Goal: Task Accomplishment & Management: Use online tool/utility

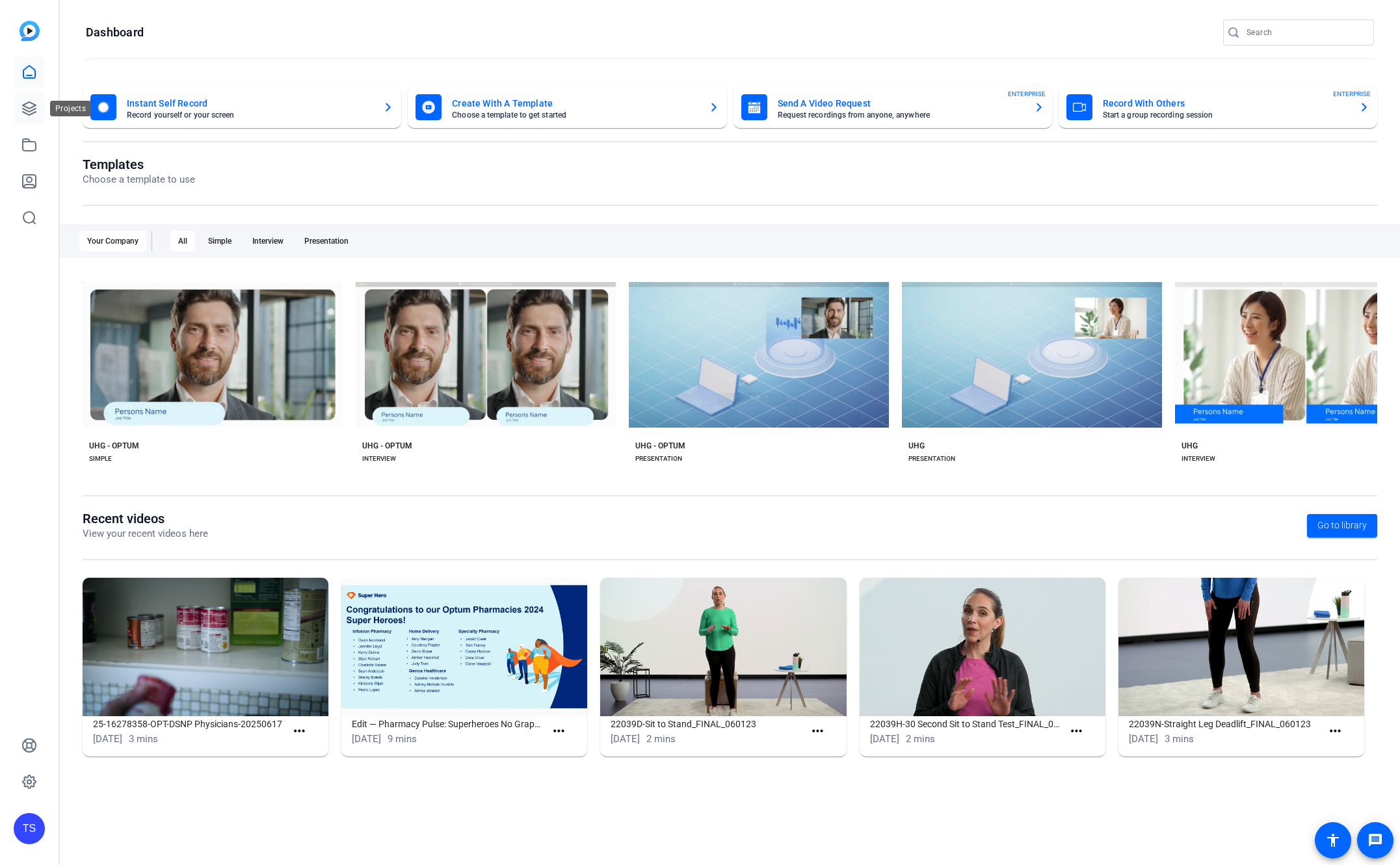
click at [23, 106] on icon at bounding box center [29, 108] width 16 height 15
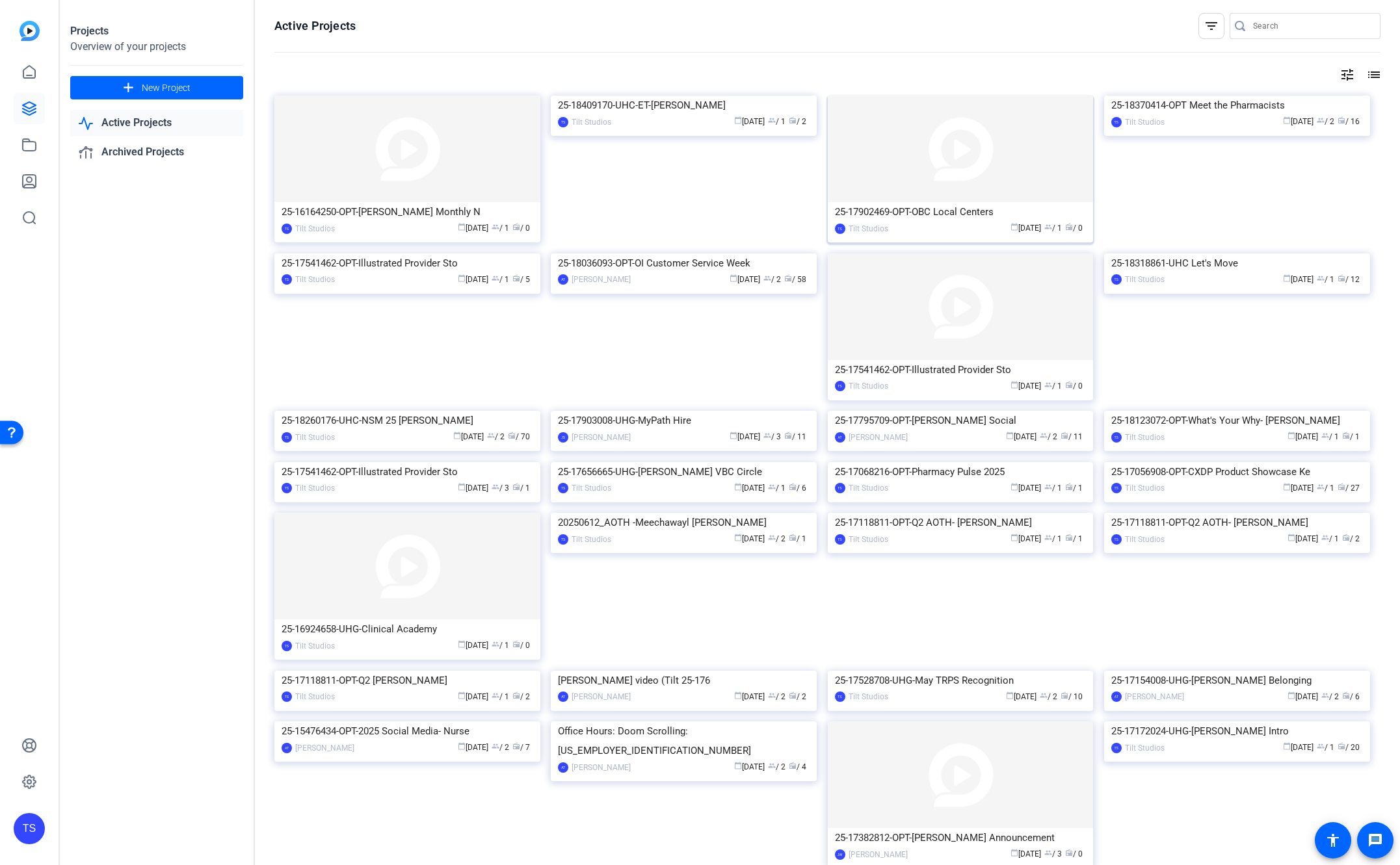
click at [973, 166] on img at bounding box center [961, 149] width 266 height 106
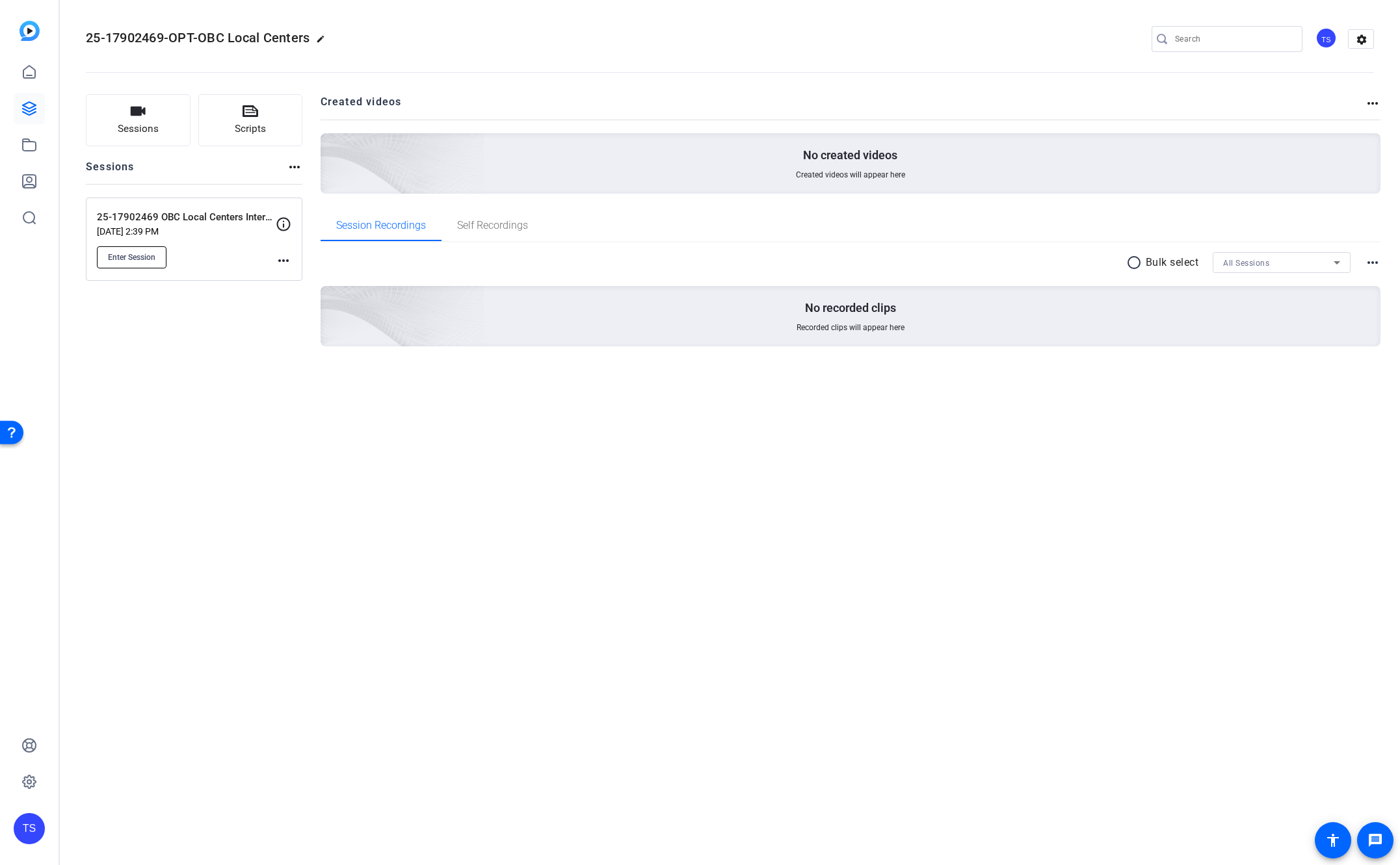
click at [139, 255] on span "Enter Session" at bounding box center [131, 257] width 47 height 10
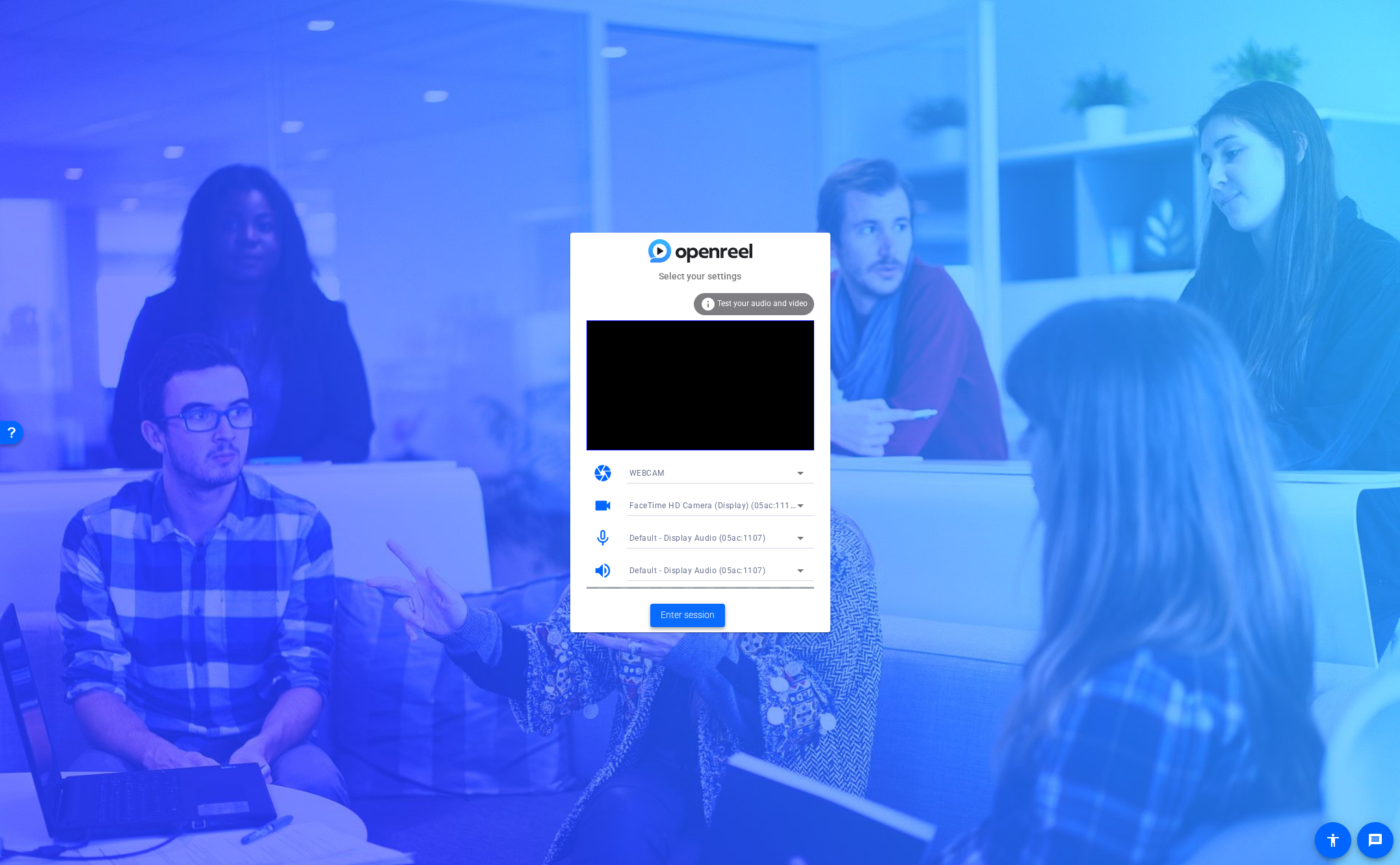
click at [702, 620] on span "Enter session" at bounding box center [688, 615] width 54 height 13
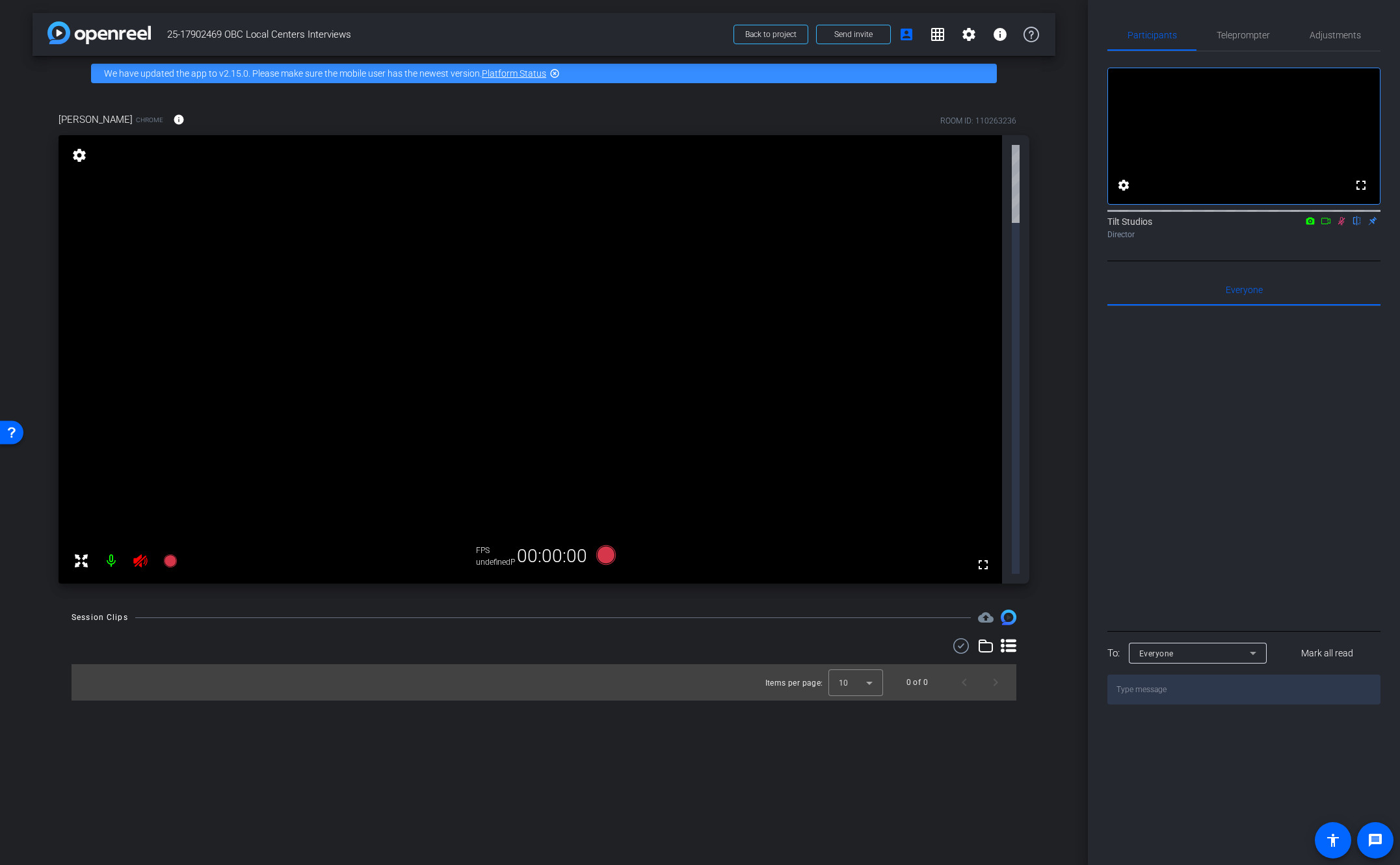
click at [1343, 227] on mat-icon at bounding box center [1341, 220] width 16 height 11
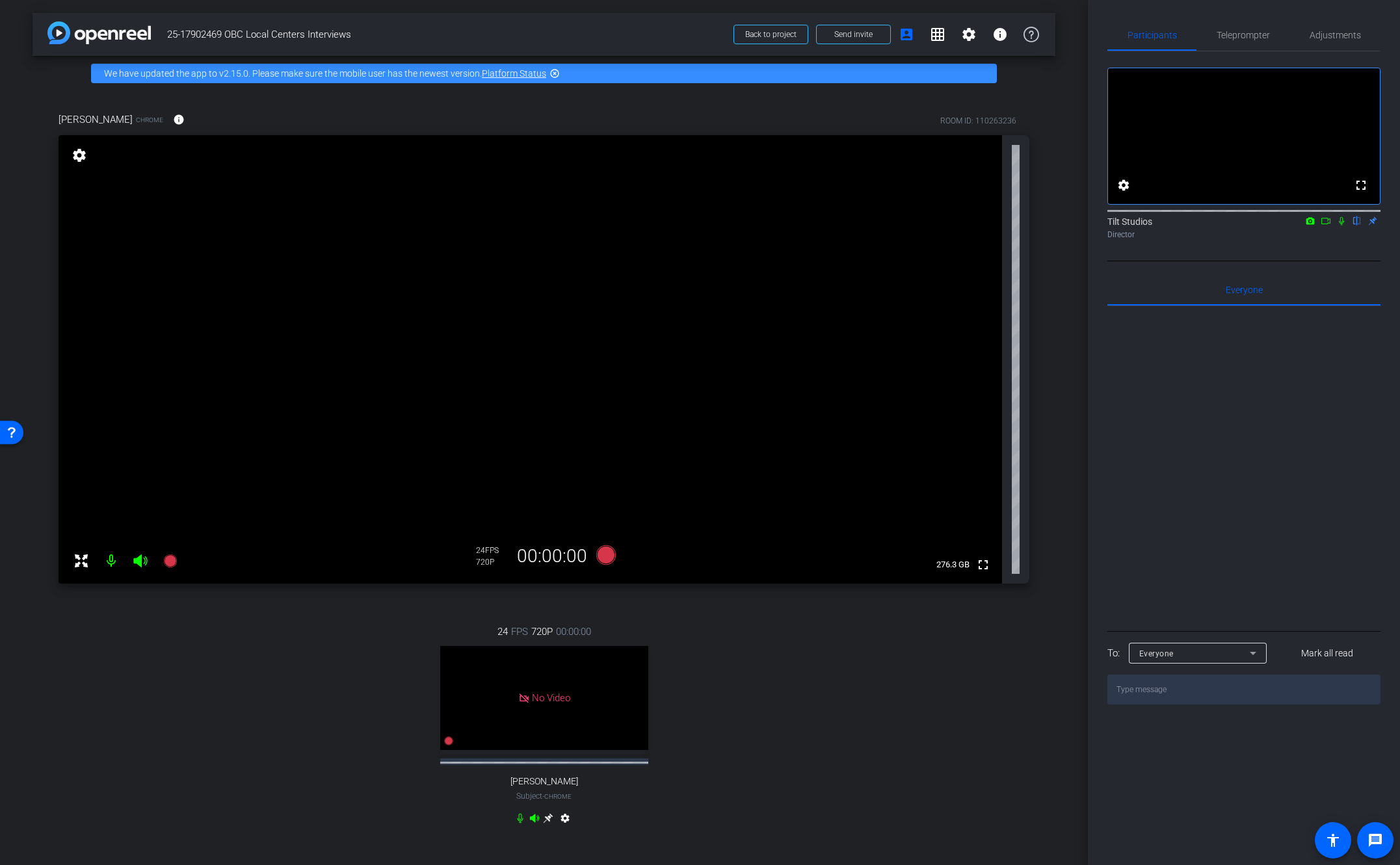
click at [854, 784] on div "24 FPS 720P 00:00:00 No Video [PERSON_NAME] Subject - Chrome settings" at bounding box center [544, 726] width 971 height 247
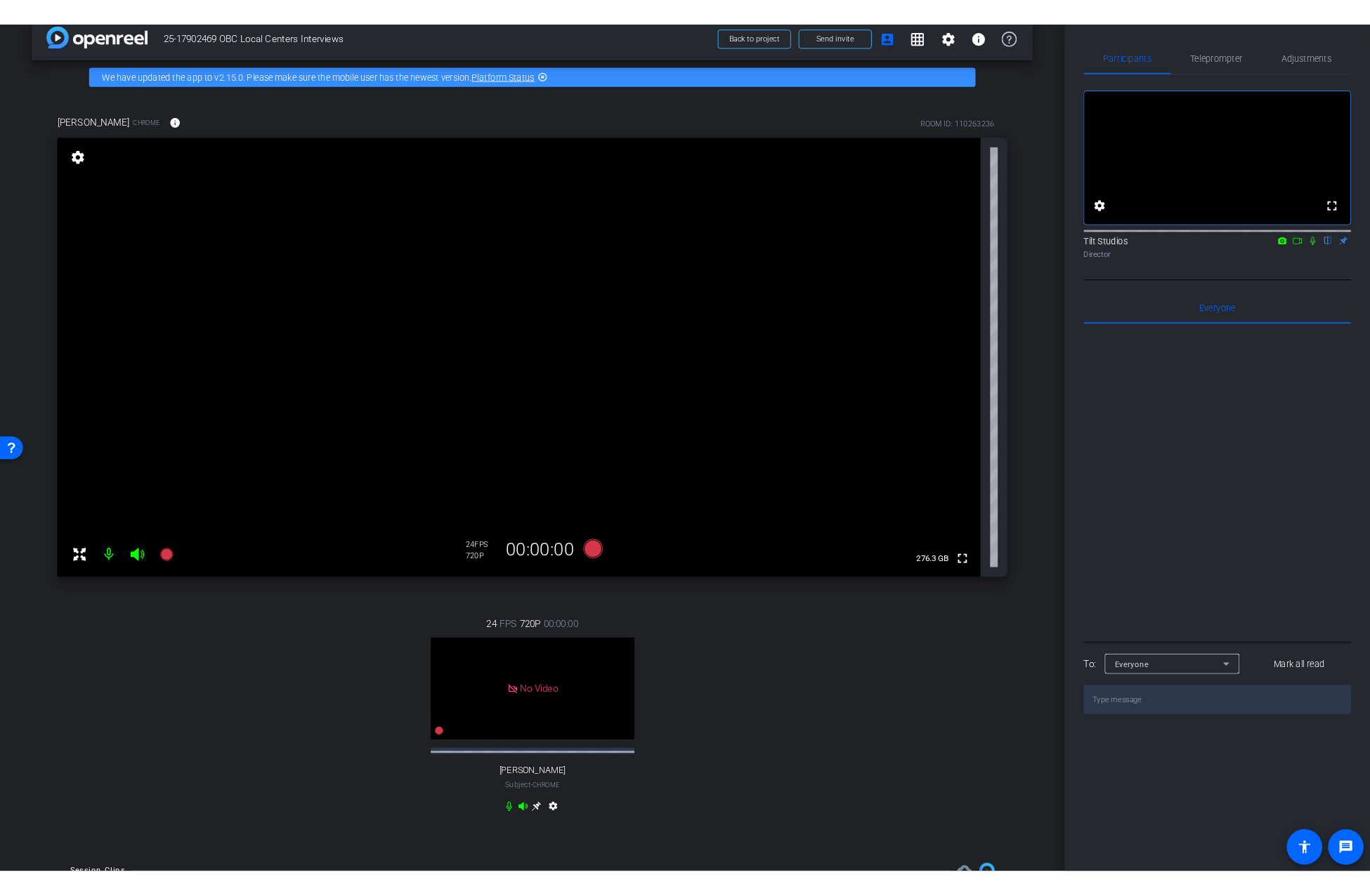
scroll to position [20, 0]
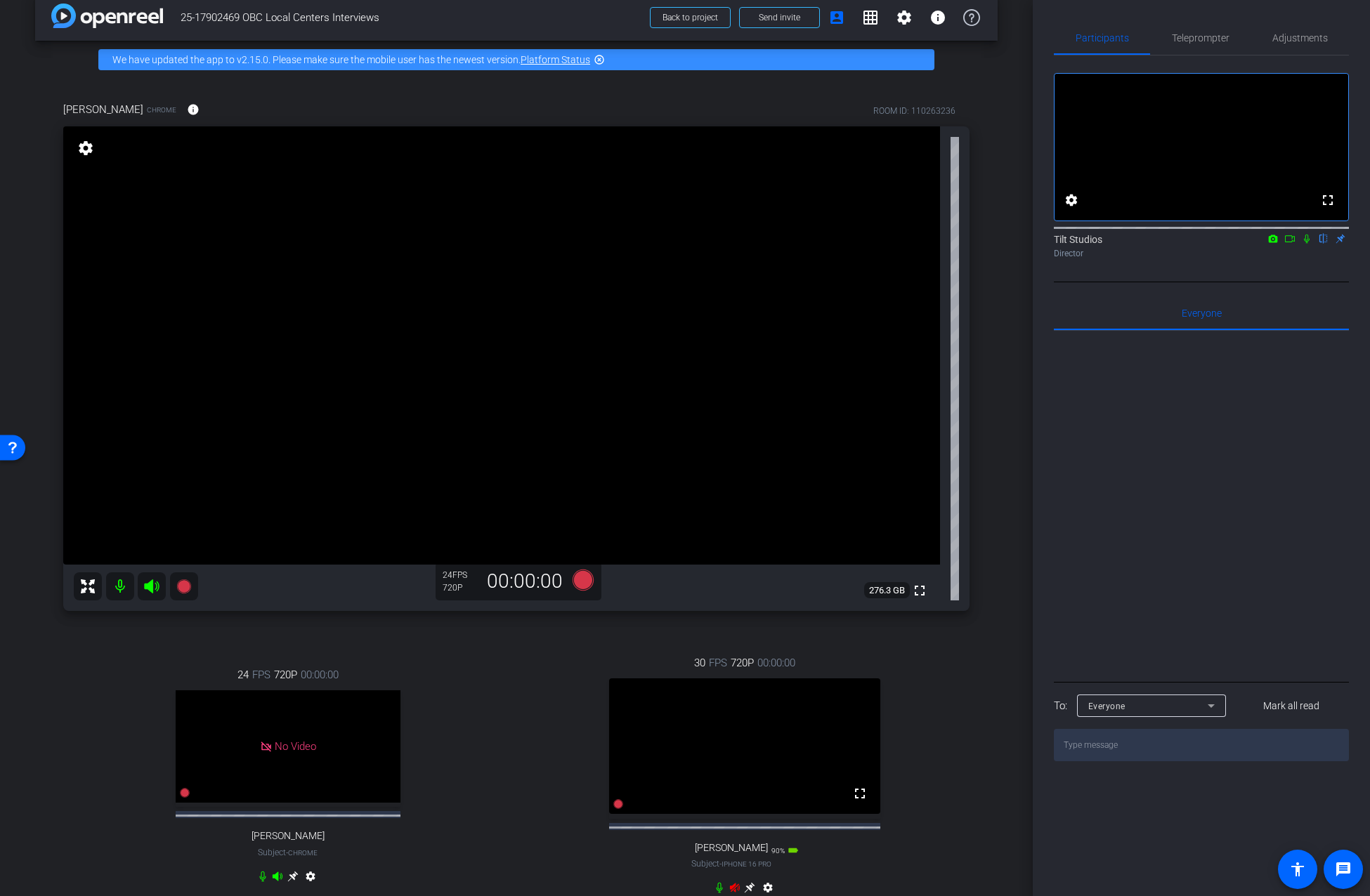
click at [941, 739] on div "30 FPS 720P 00:00:00 fullscreen [PERSON_NAME] Subject - iPhone 16 Pro 90% batte…" at bounding box center [745, 777] width 450 height 290
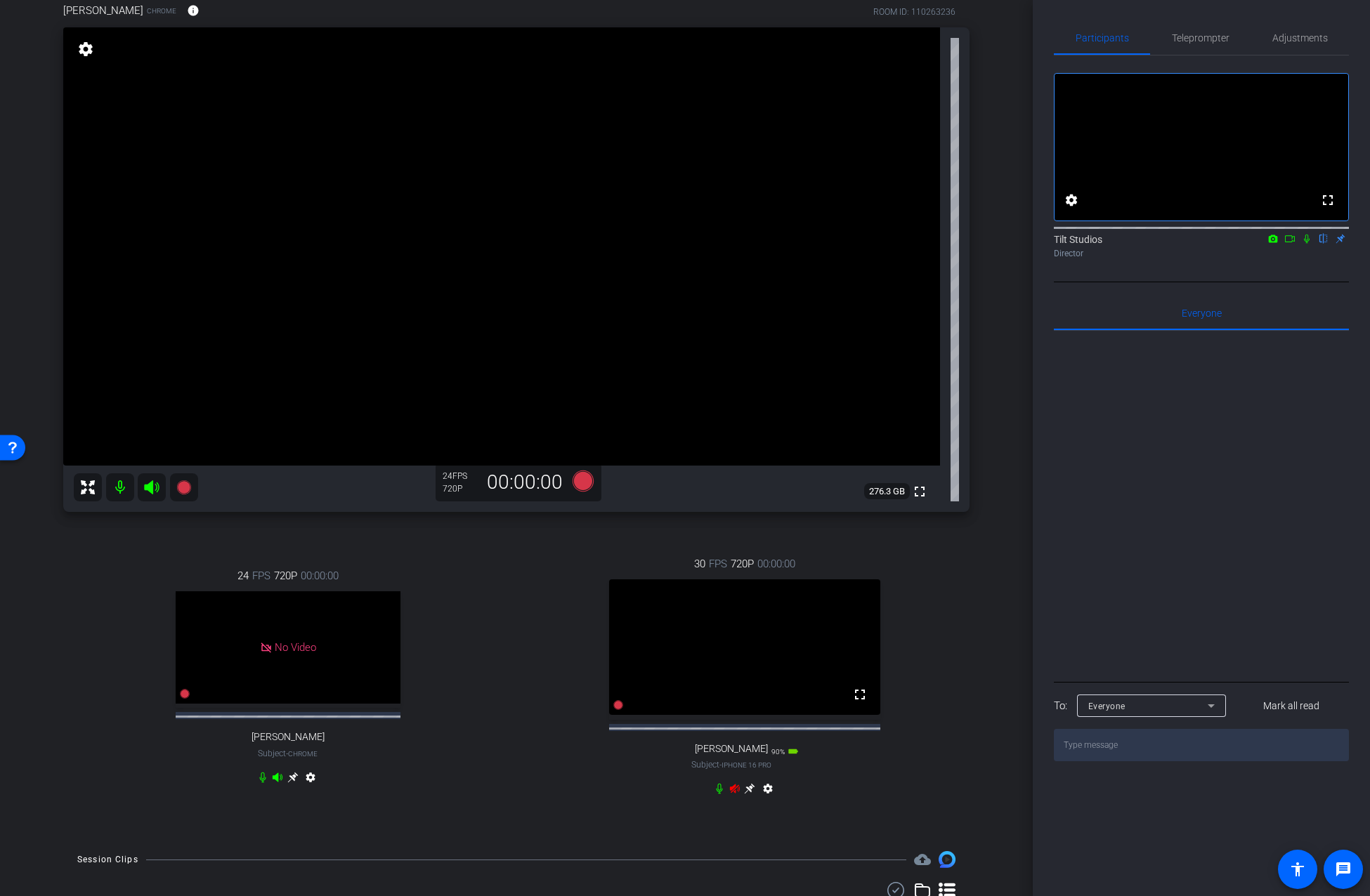
scroll to position [116, 0]
click at [729, 797] on icon at bounding box center [735, 791] width 11 height 11
click at [968, 665] on div "Danielle Prenevost Chrome info ROOM ID: 110263236 fullscreen settings 276.3 GB …" at bounding box center [516, 411] width 962 height 857
click at [951, 633] on div "30 FPS 720P 00:00:00 fullscreen Hannah Dufek Subject - iPhone 16 Pro 90% batter…" at bounding box center [745, 681] width 450 height 290
click at [983, 352] on div "Danielle Prenevost Chrome info ROOM ID: 110263236 fullscreen settings 276.3 GB …" at bounding box center [516, 411] width 962 height 857
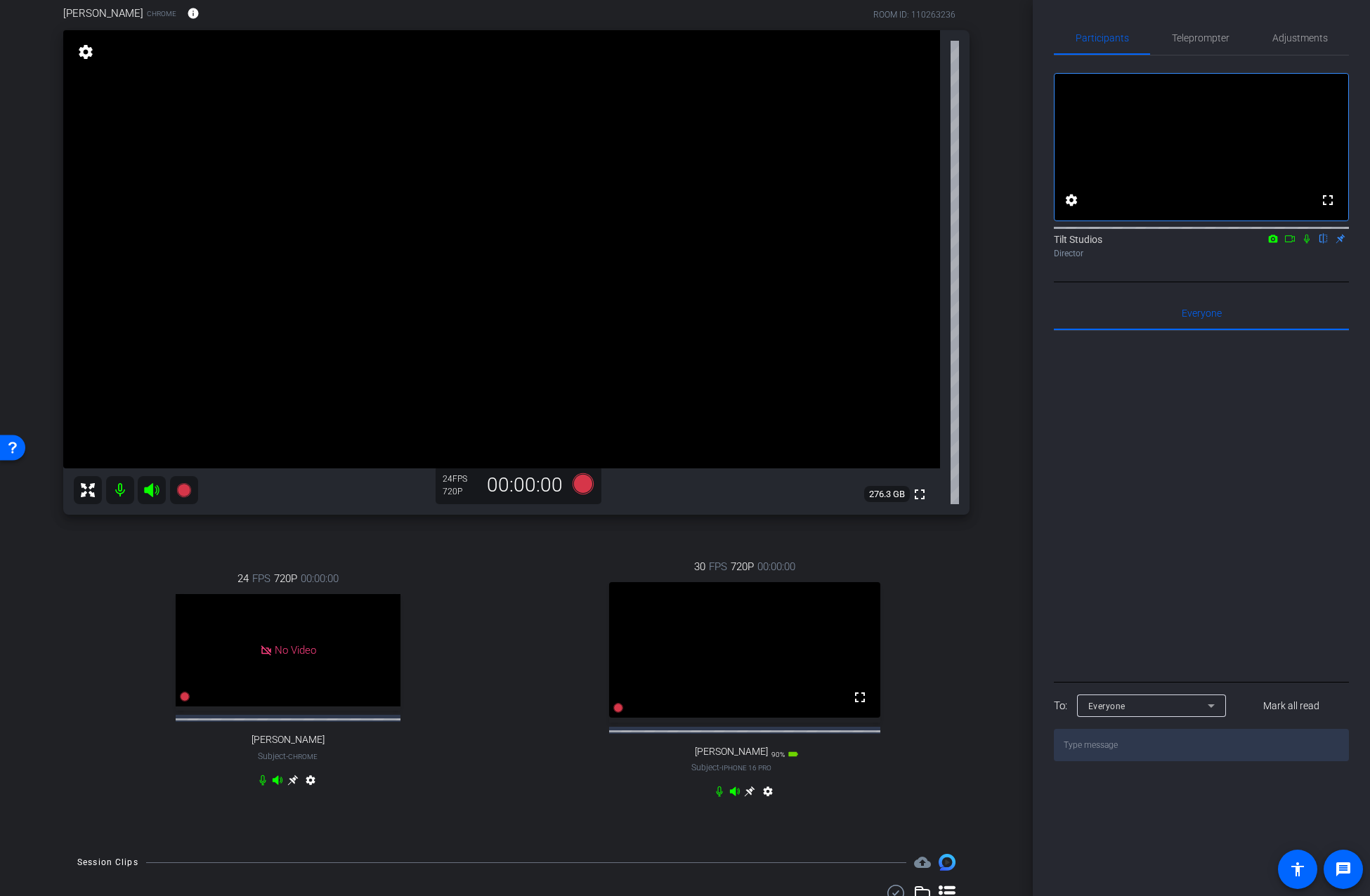
scroll to position [103, 0]
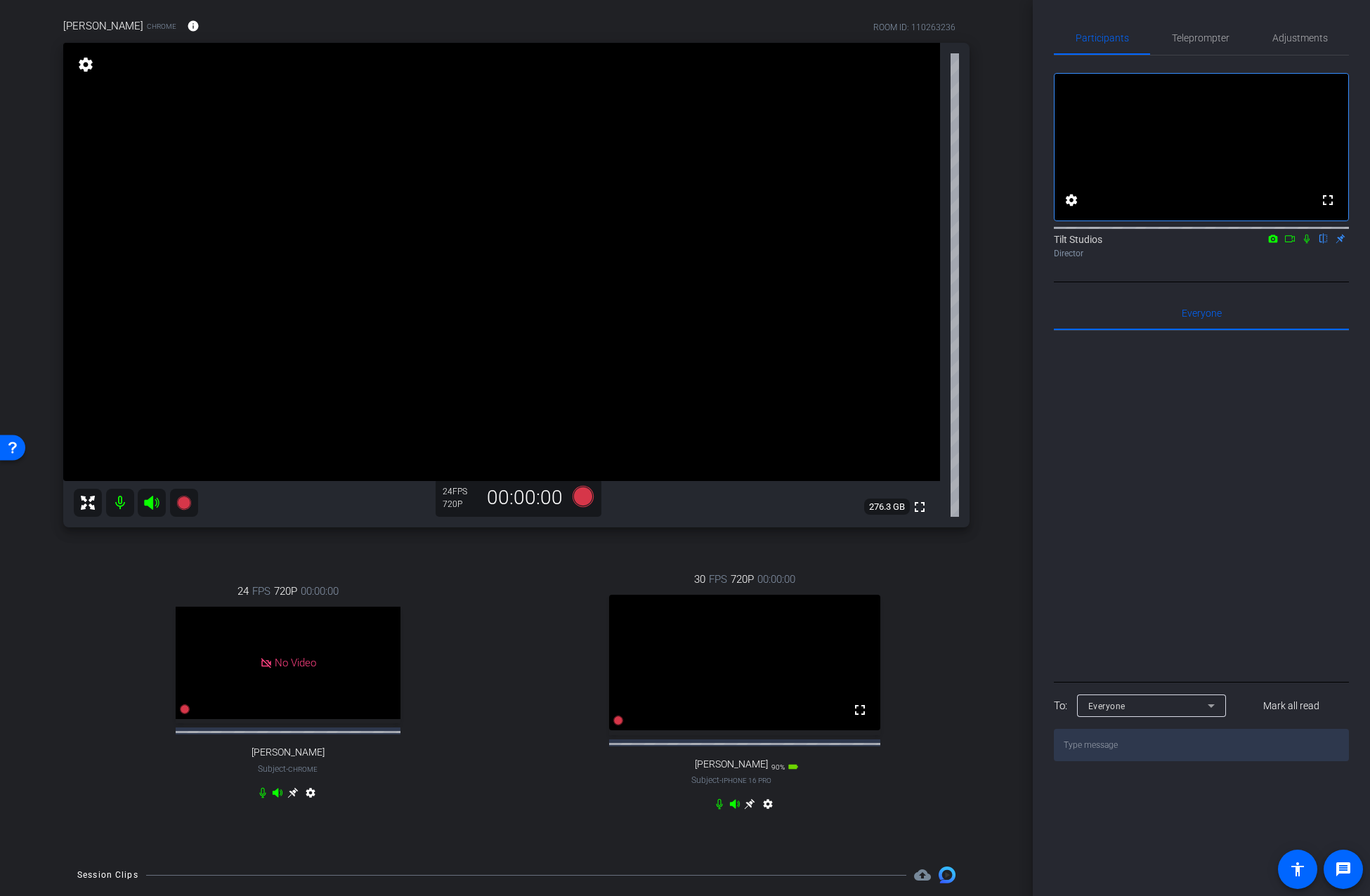
click at [298, 798] on icon at bounding box center [293, 793] width 10 height 10
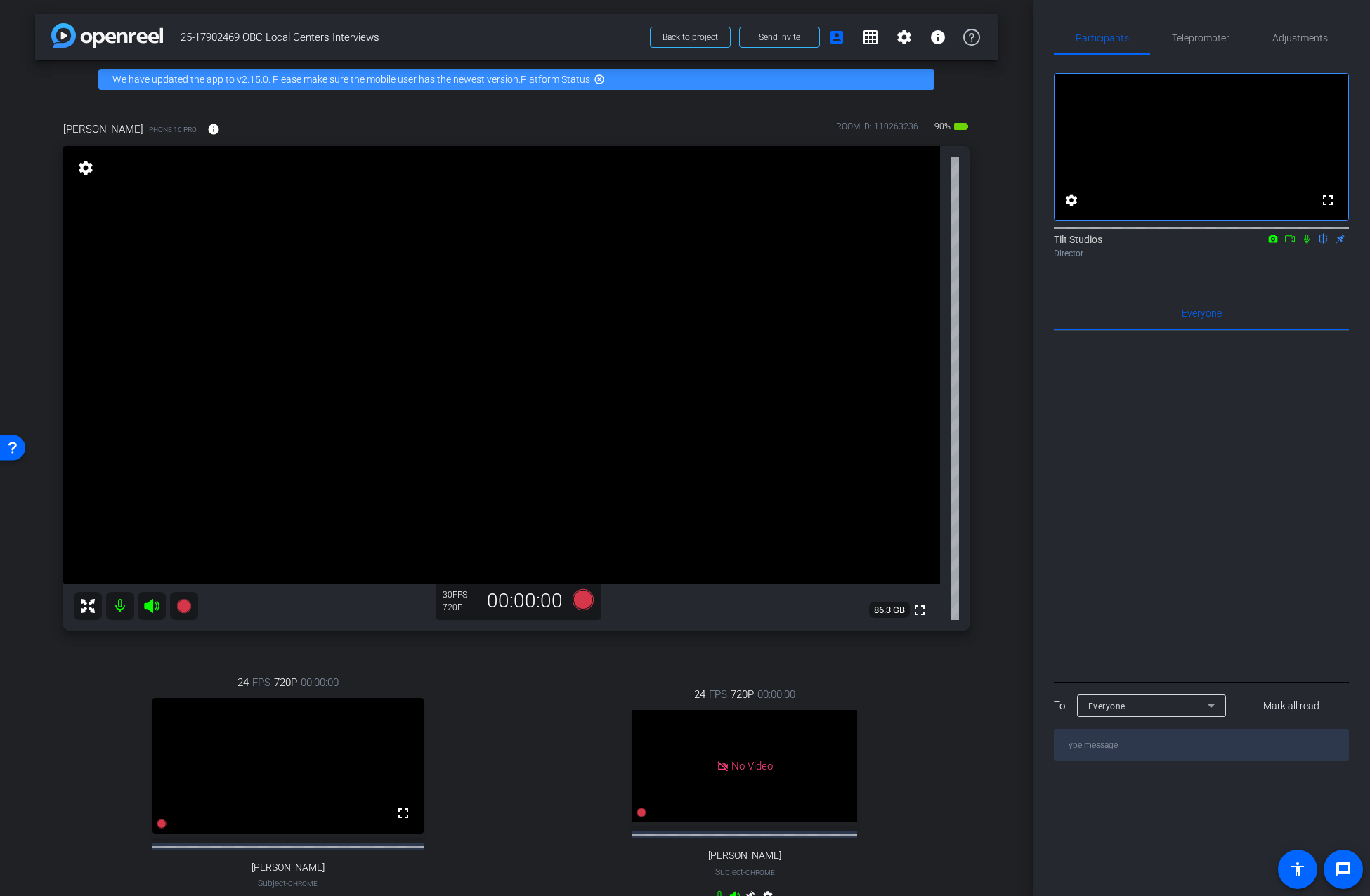
click at [981, 387] on div "Hannah Dufek iPhone 16 Pro info ROOM ID: 110263236 90% battery_std fullscreen s…" at bounding box center [516, 527] width 962 height 857
click at [997, 404] on div "arrow_back 25-17902469 OBC Local Centers Interviews Back to project Send invite…" at bounding box center [516, 448] width 1032 height 896
click at [207, 125] on mat-icon "info" at bounding box center [213, 129] width 12 height 12
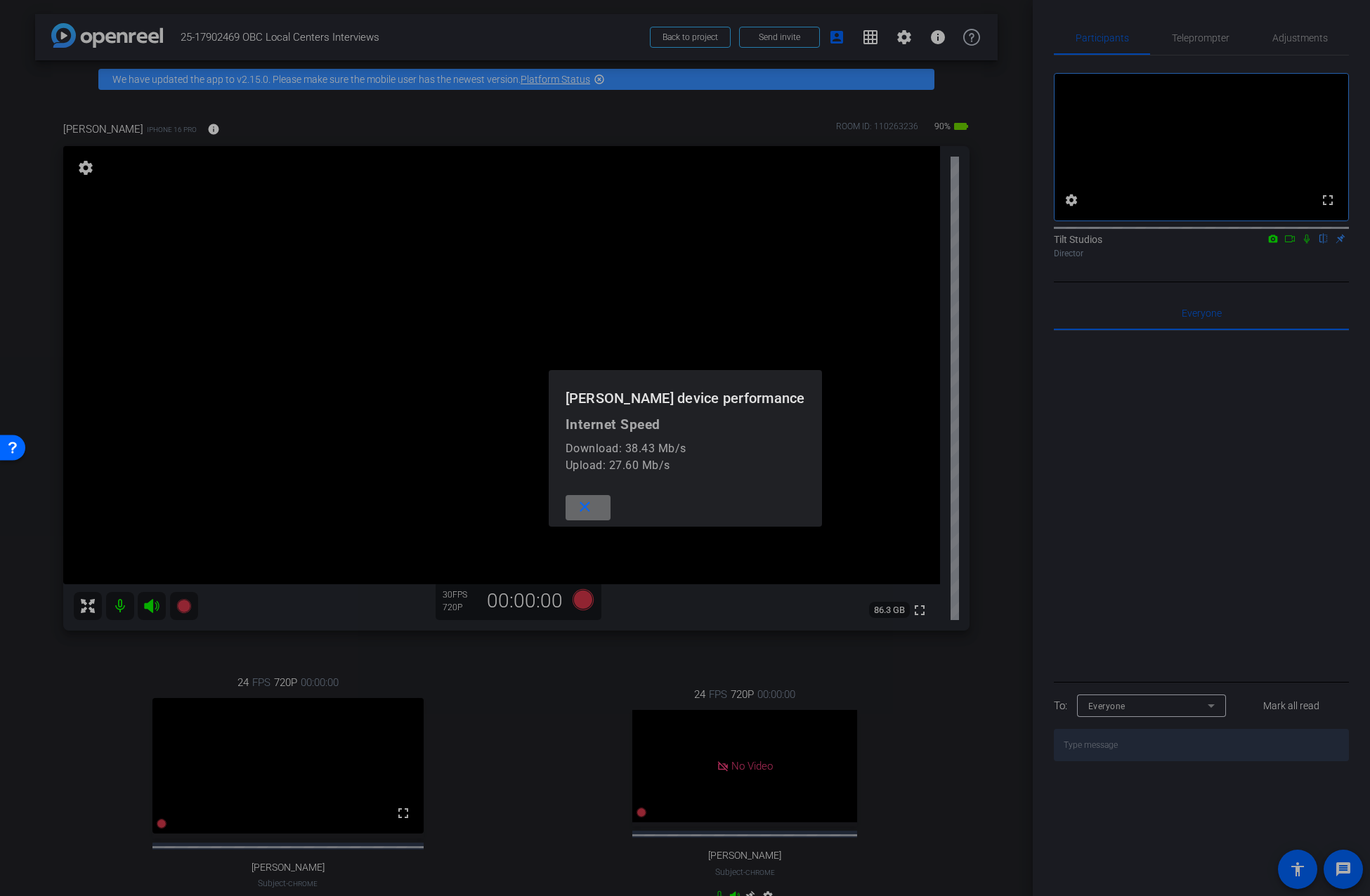
click at [593, 514] on mat-icon "close" at bounding box center [585, 507] width 17 height 17
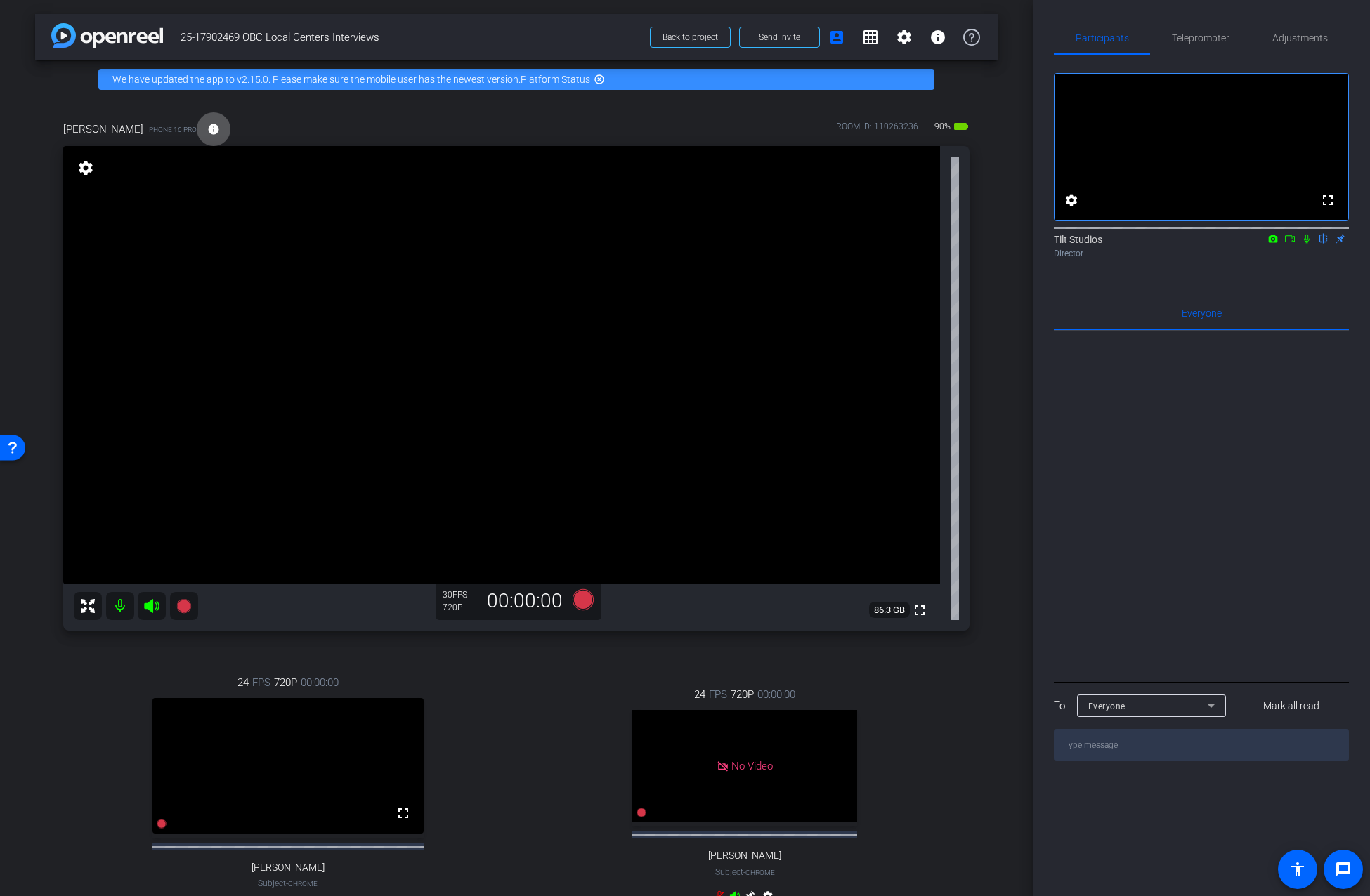
click at [991, 395] on div "arrow_back 25-17902469 OBC Local Centers Interviews Back to project Send invite…" at bounding box center [516, 448] width 1032 height 896
click at [1001, 242] on div "arrow_back 25-17902469 OBC Local Centers Interviews Back to project Send invite…" at bounding box center [516, 448] width 1032 height 896
click at [1013, 427] on div "arrow_back 25-17902469 OBC Local Centers Interviews Back to project Send invite…" at bounding box center [516, 448] width 1032 height 896
click at [82, 168] on mat-icon "settings" at bounding box center [85, 167] width 20 height 17
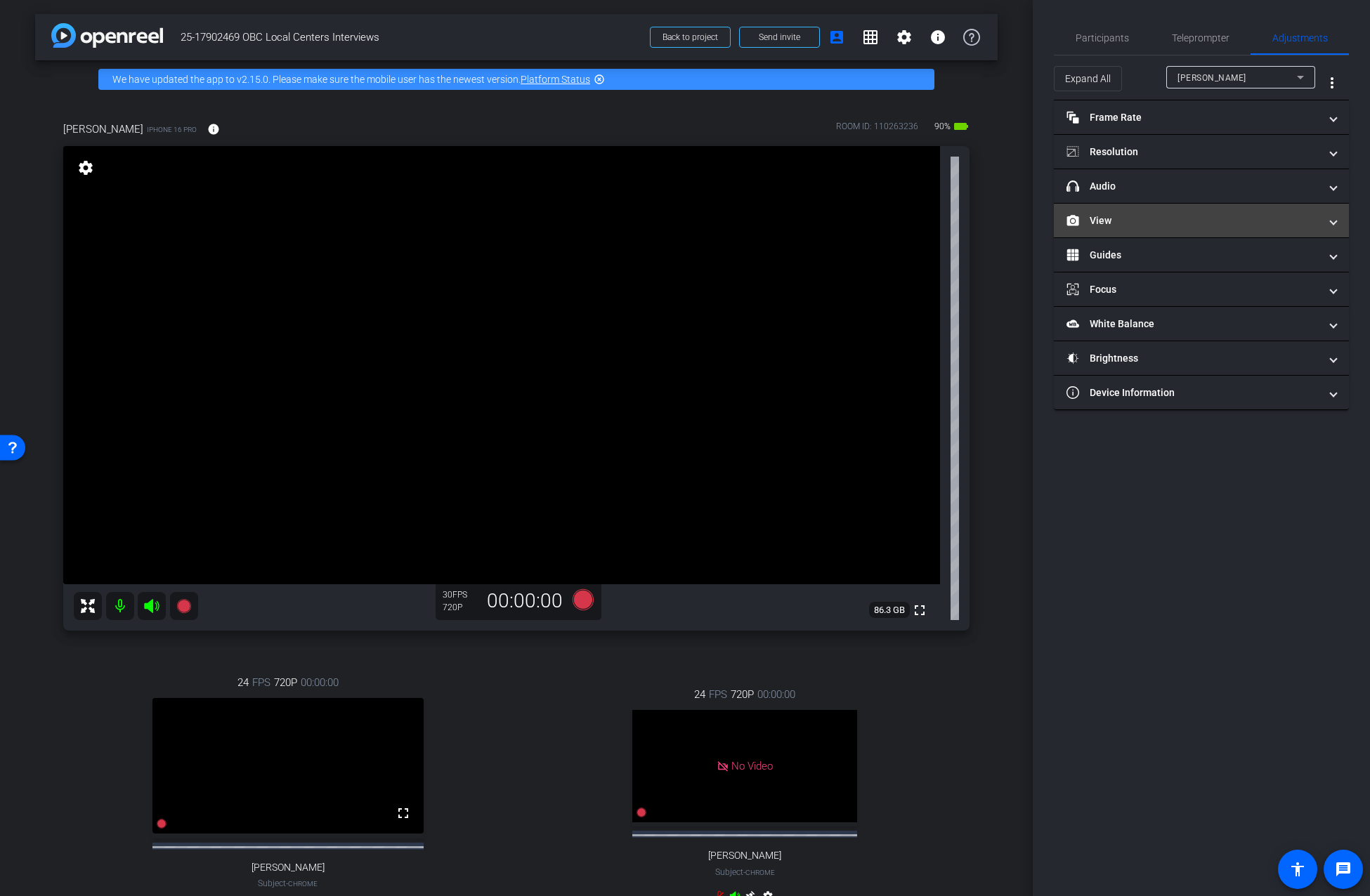
click at [1089, 229] on mat-expansion-panel-header "View" at bounding box center [1200, 221] width 295 height 33
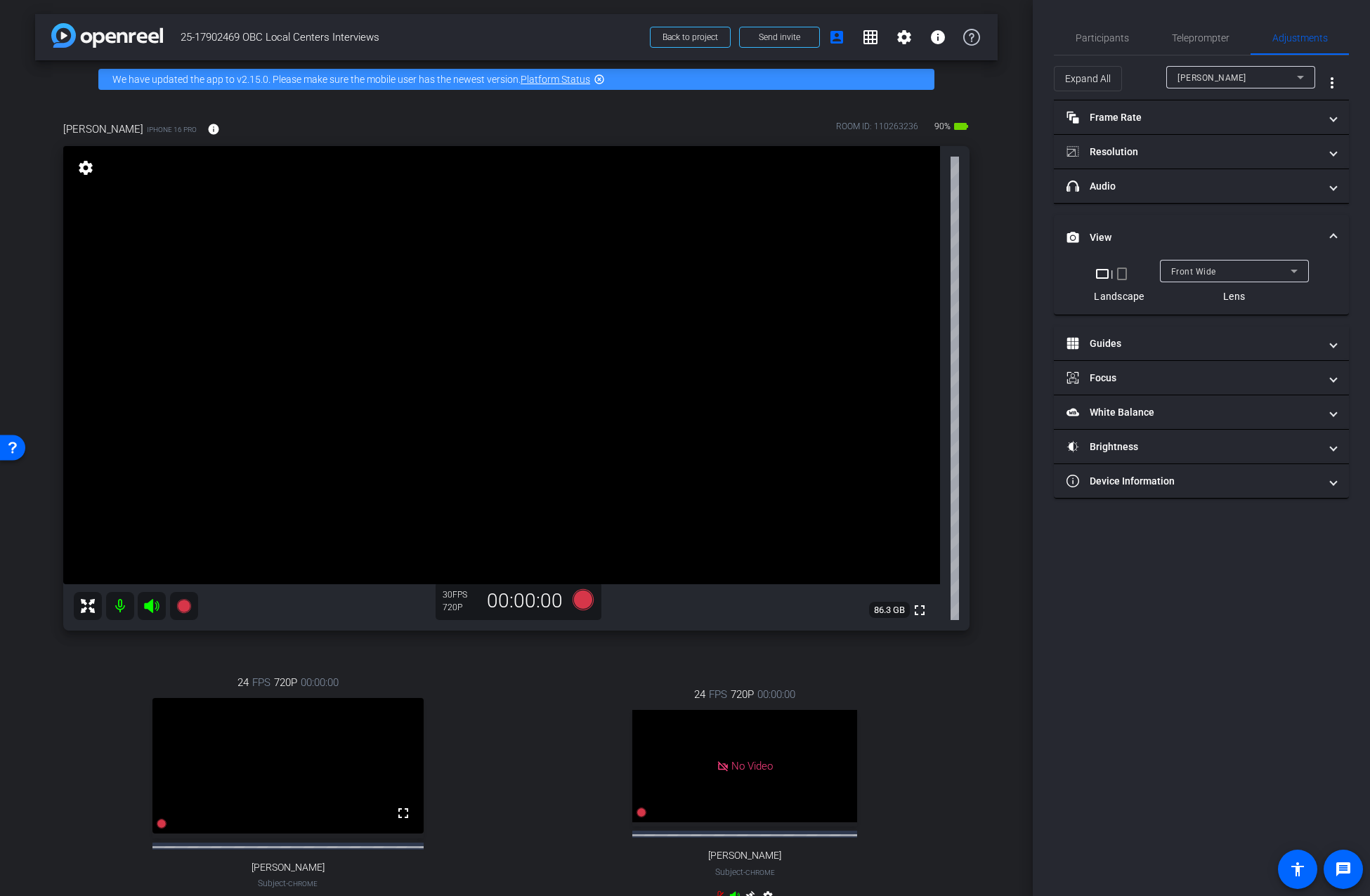
click at [1122, 276] on mat-icon "crop_portrait" at bounding box center [1121, 274] width 17 height 17
click at [986, 536] on div "Hannah Dufek iPhone 16 Pro info ROOM ID: 110263236 90% battery_std fullscreen s…" at bounding box center [516, 527] width 962 height 857
click at [523, 733] on div "24 FPS 720P 00:00:00 No Video Mariah Thurnbeck Subject - Chrome settings" at bounding box center [745, 797] width 450 height 267
click at [188, 605] on icon at bounding box center [183, 606] width 14 height 14
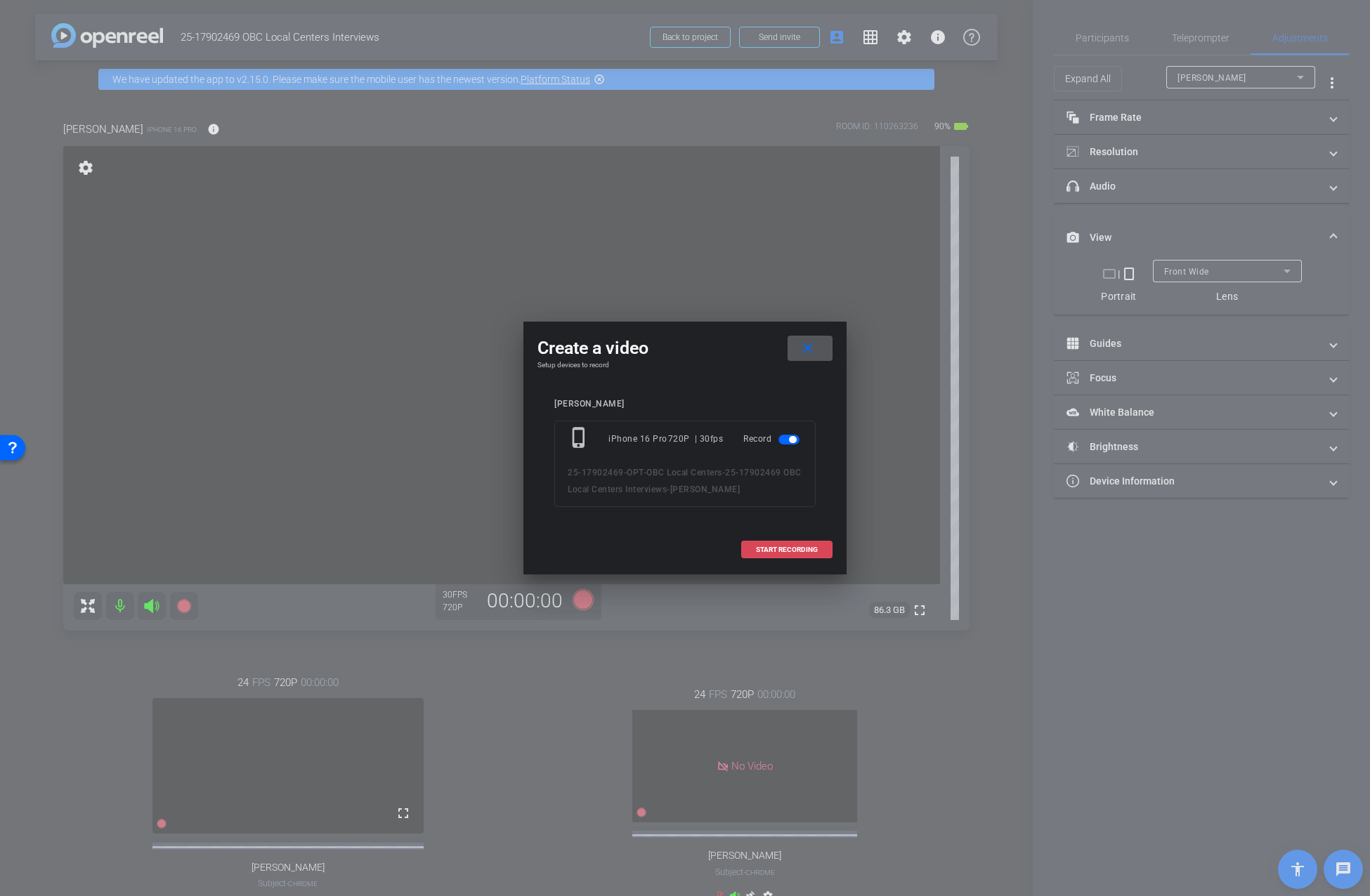
click at [782, 551] on span "START RECORDING" at bounding box center [786, 550] width 62 height 7
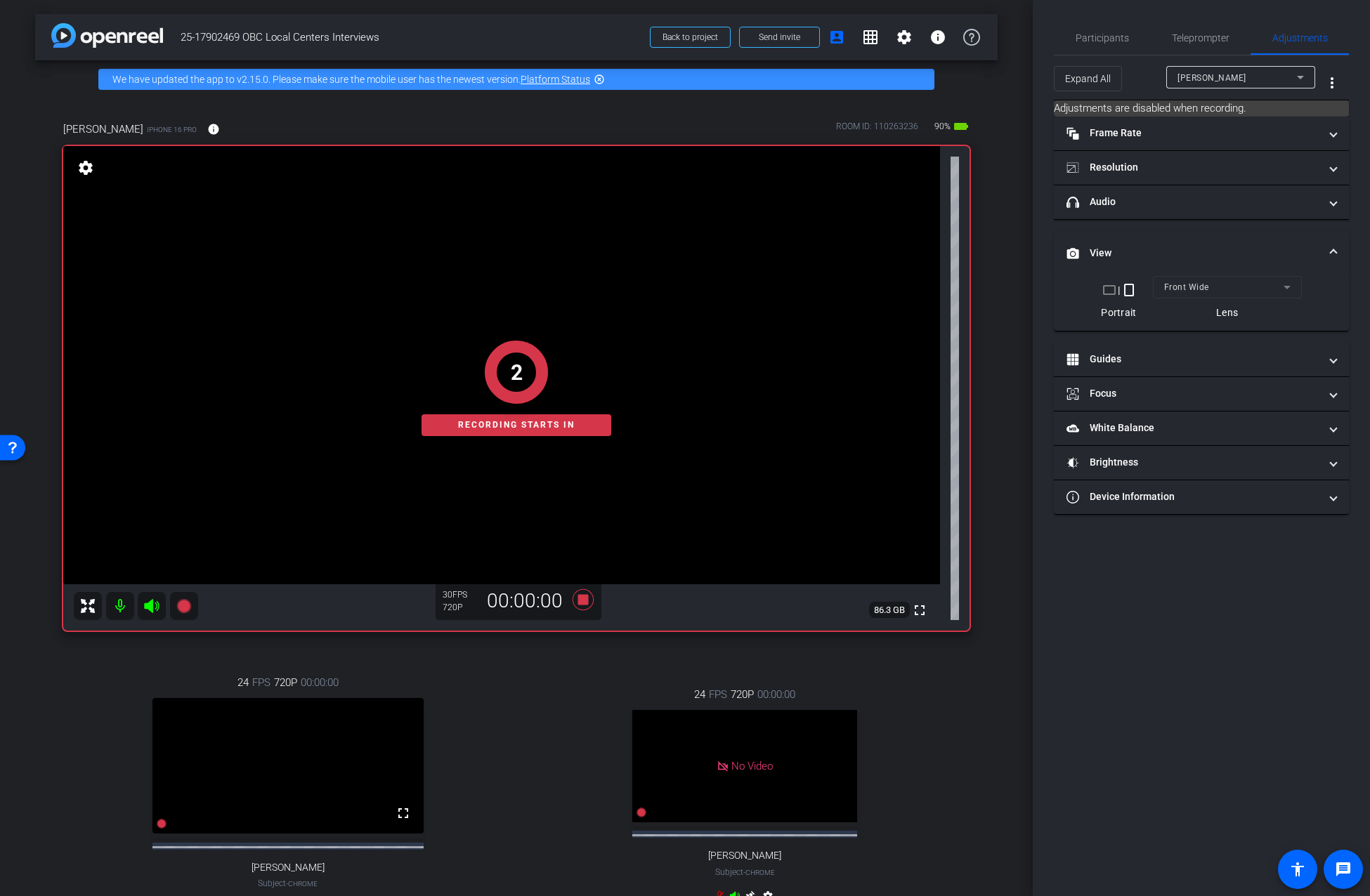
click at [997, 459] on div "arrow_back 25-17902469 OBC Local Centers Interviews Back to project Send invite…" at bounding box center [516, 448] width 1032 height 896
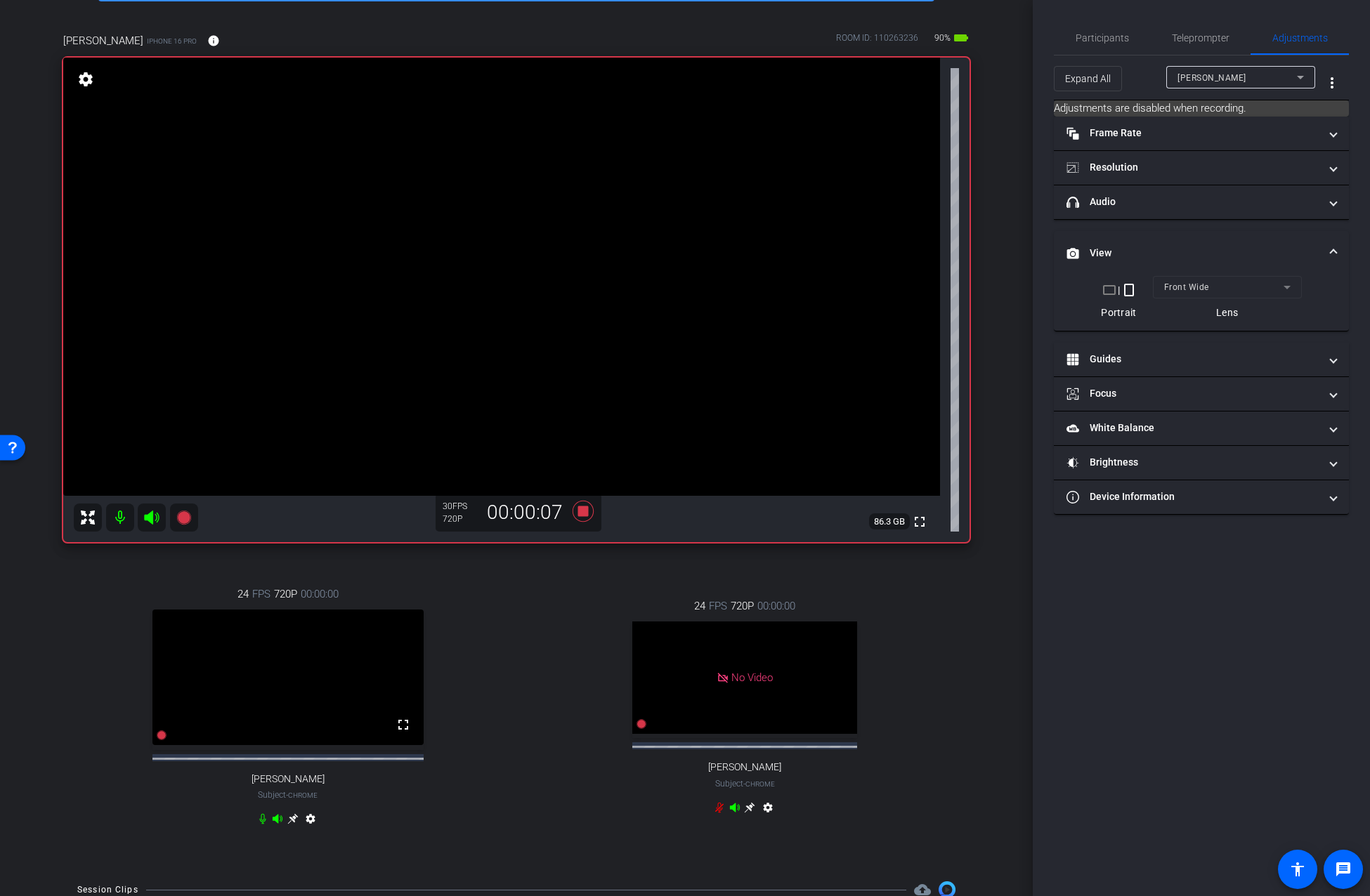
scroll to position [88, 0]
click at [1102, 40] on span "Participants" at bounding box center [1101, 38] width 53 height 10
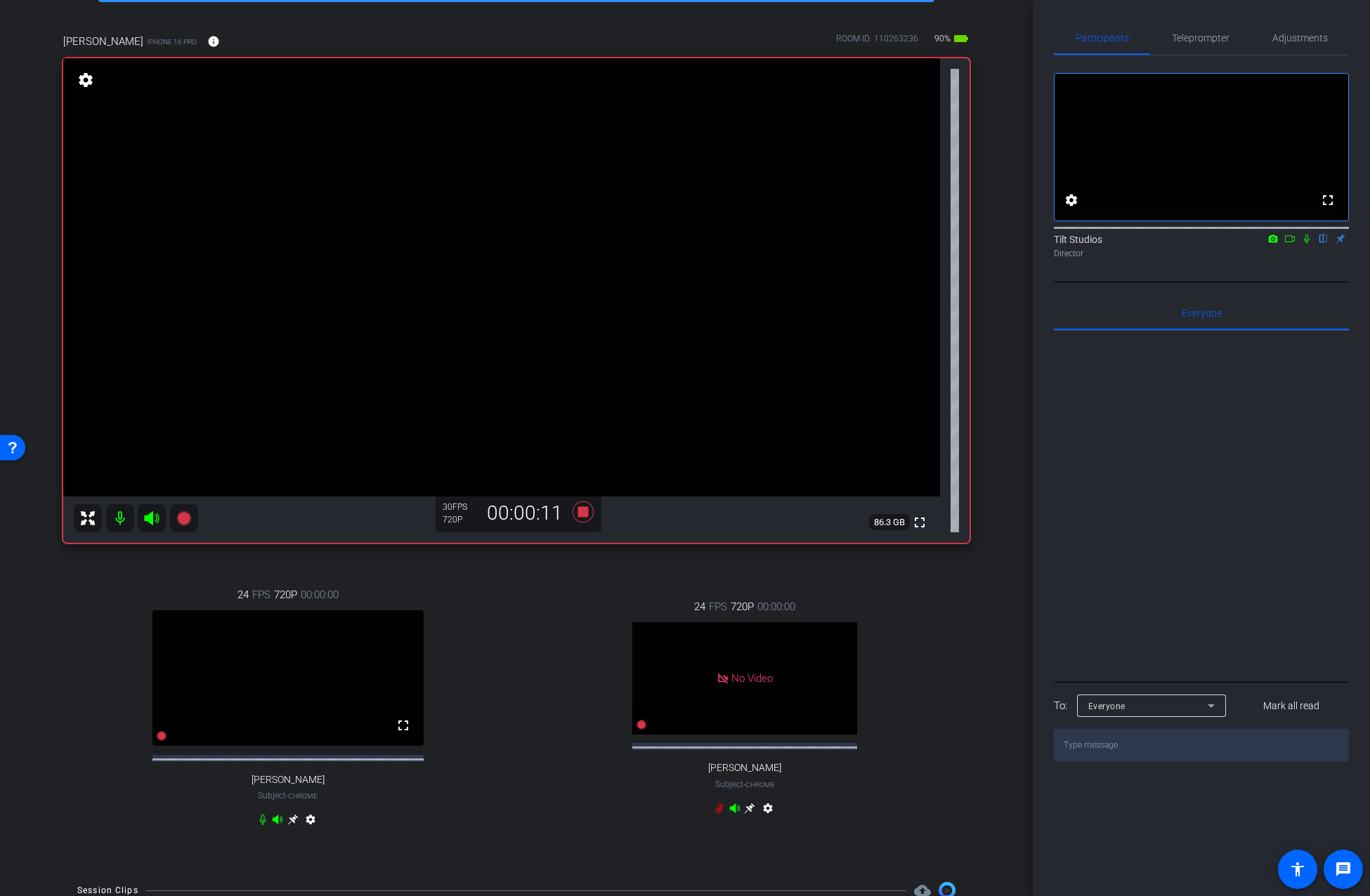
click at [263, 825] on icon at bounding box center [262, 819] width 11 height 11
click at [1307, 244] on icon at bounding box center [1307, 239] width 6 height 9
click at [1307, 244] on icon at bounding box center [1307, 239] width 8 height 9
click at [582, 514] on icon at bounding box center [582, 512] width 21 height 21
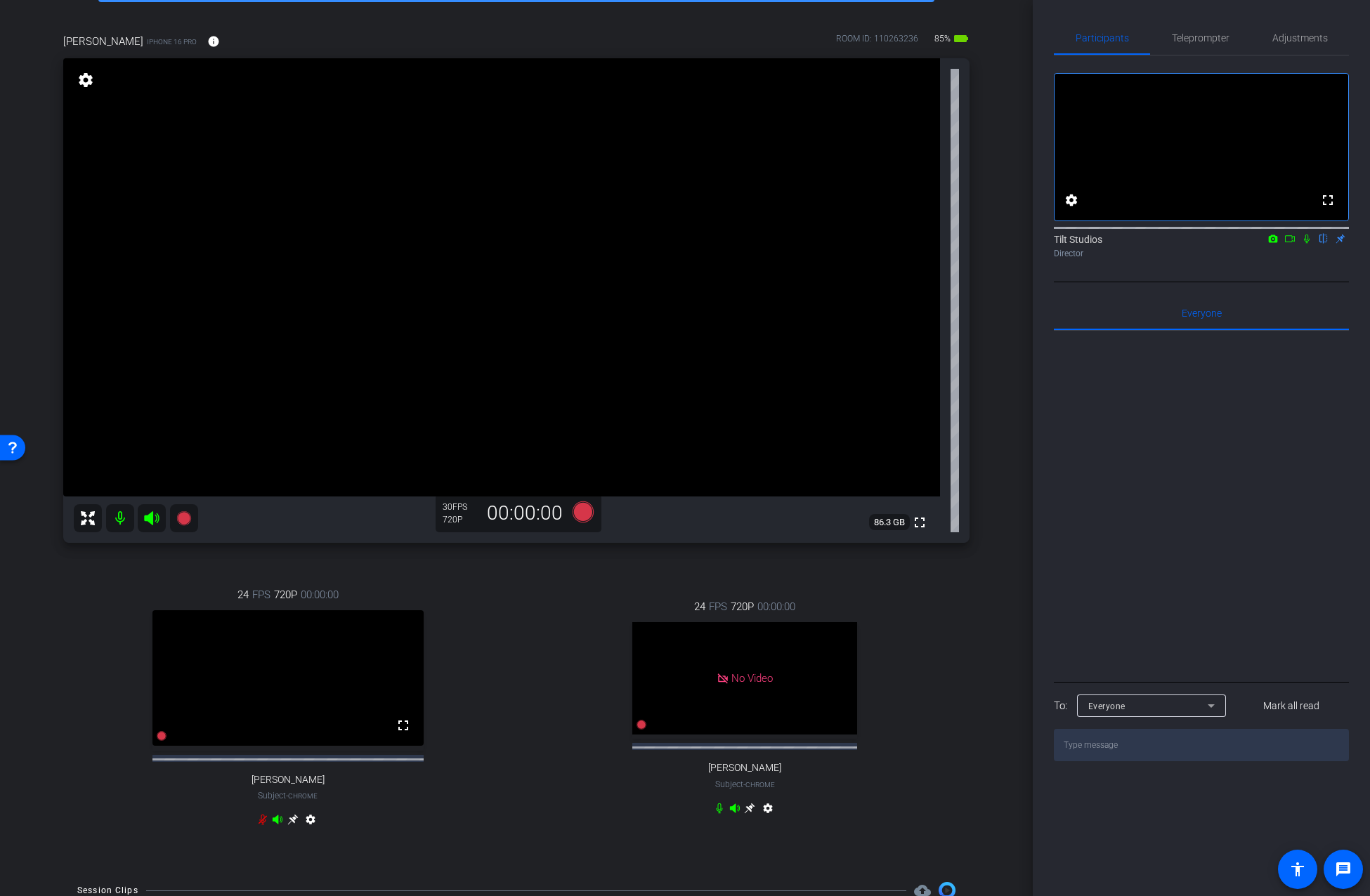
click at [261, 825] on icon at bounding box center [262, 819] width 11 height 11
click at [943, 628] on div "24 FPS 720P 00:00:00 No Video Mariah Thurnbeck Subject - Chrome settings" at bounding box center [745, 709] width 450 height 267
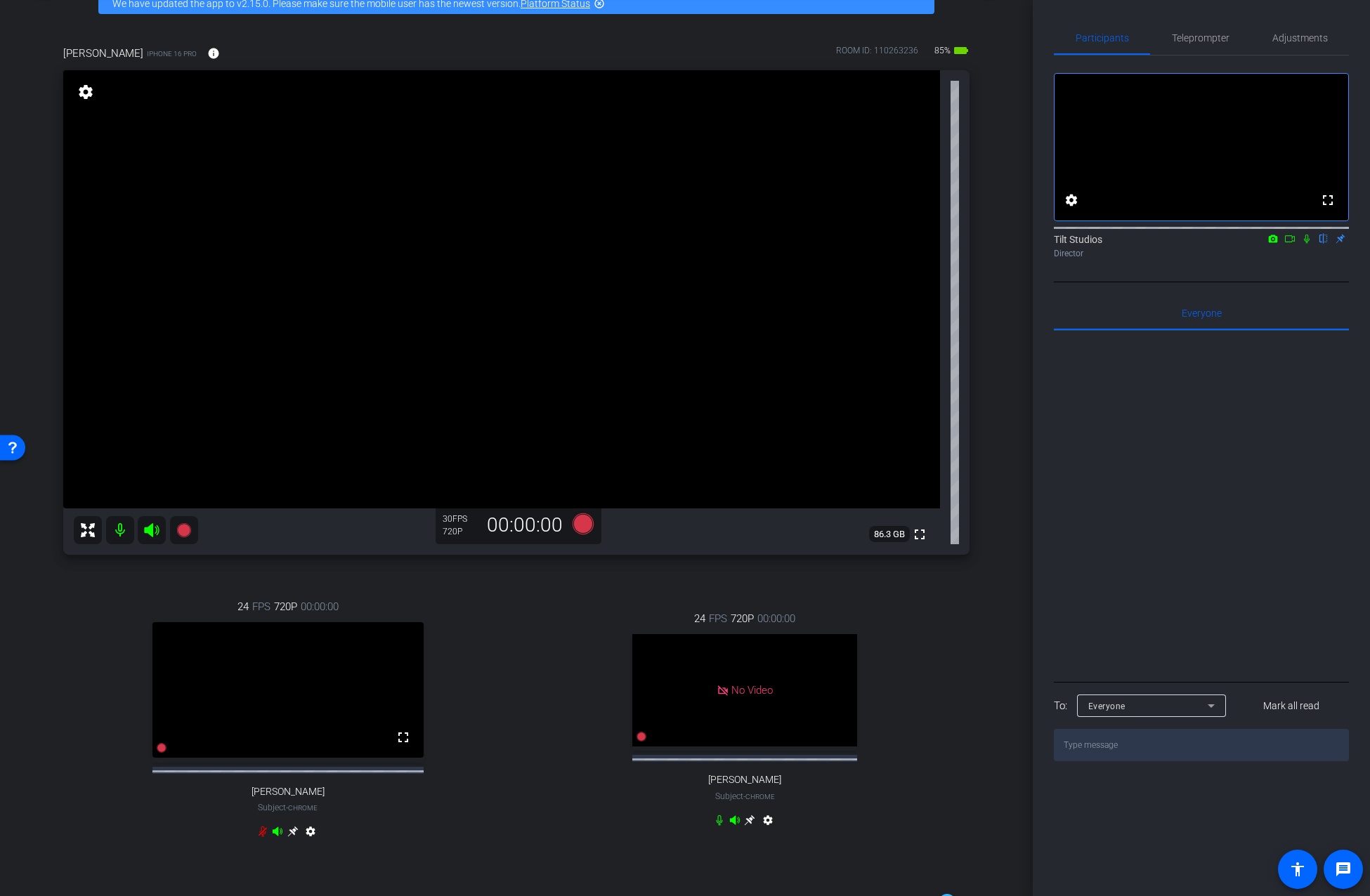
scroll to position [216, 0]
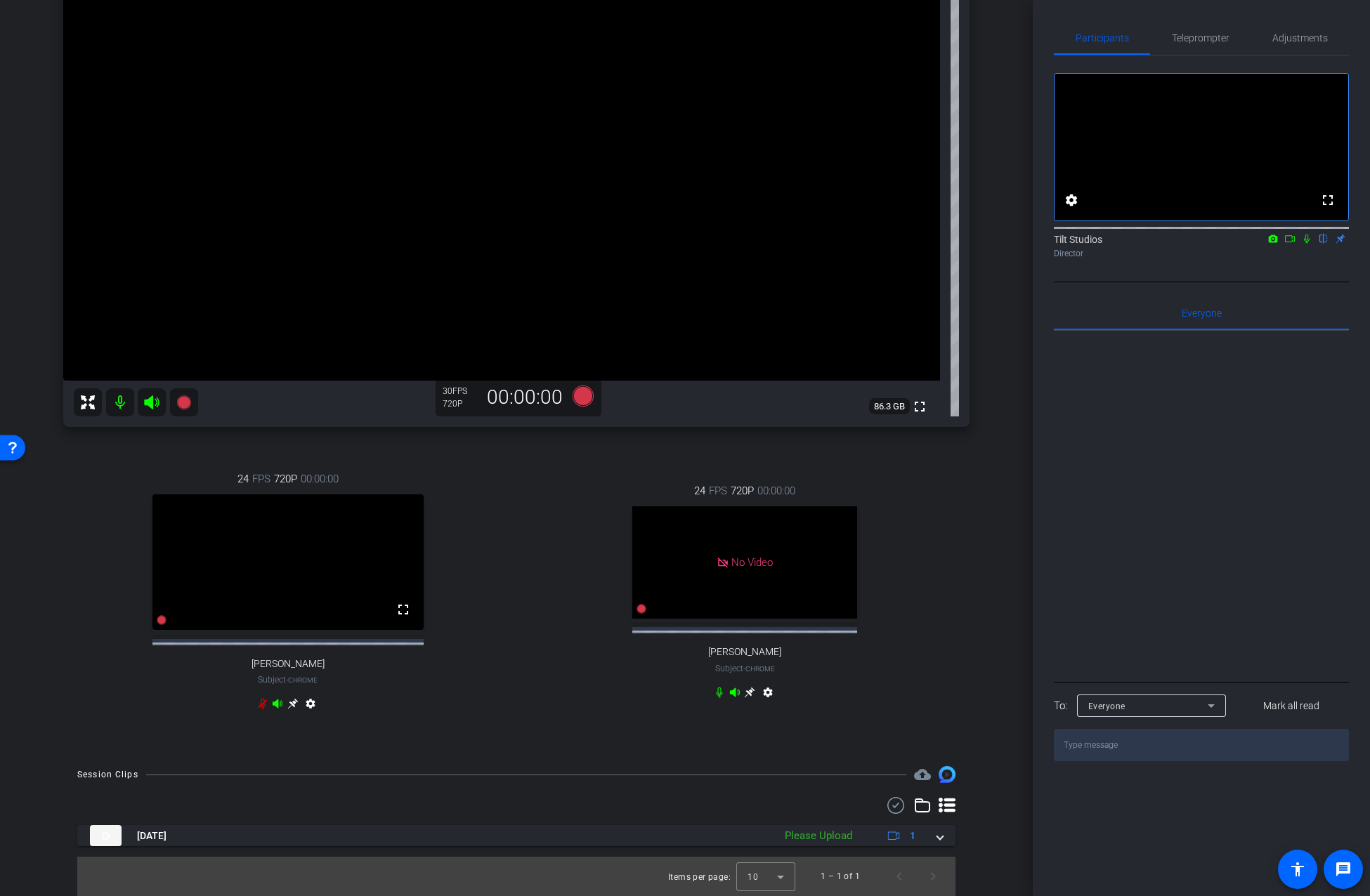
drag, startPoint x: 931, startPoint y: 841, endPoint x: 969, endPoint y: 721, distance: 125.9
click at [937, 841] on span at bounding box center [940, 836] width 6 height 15
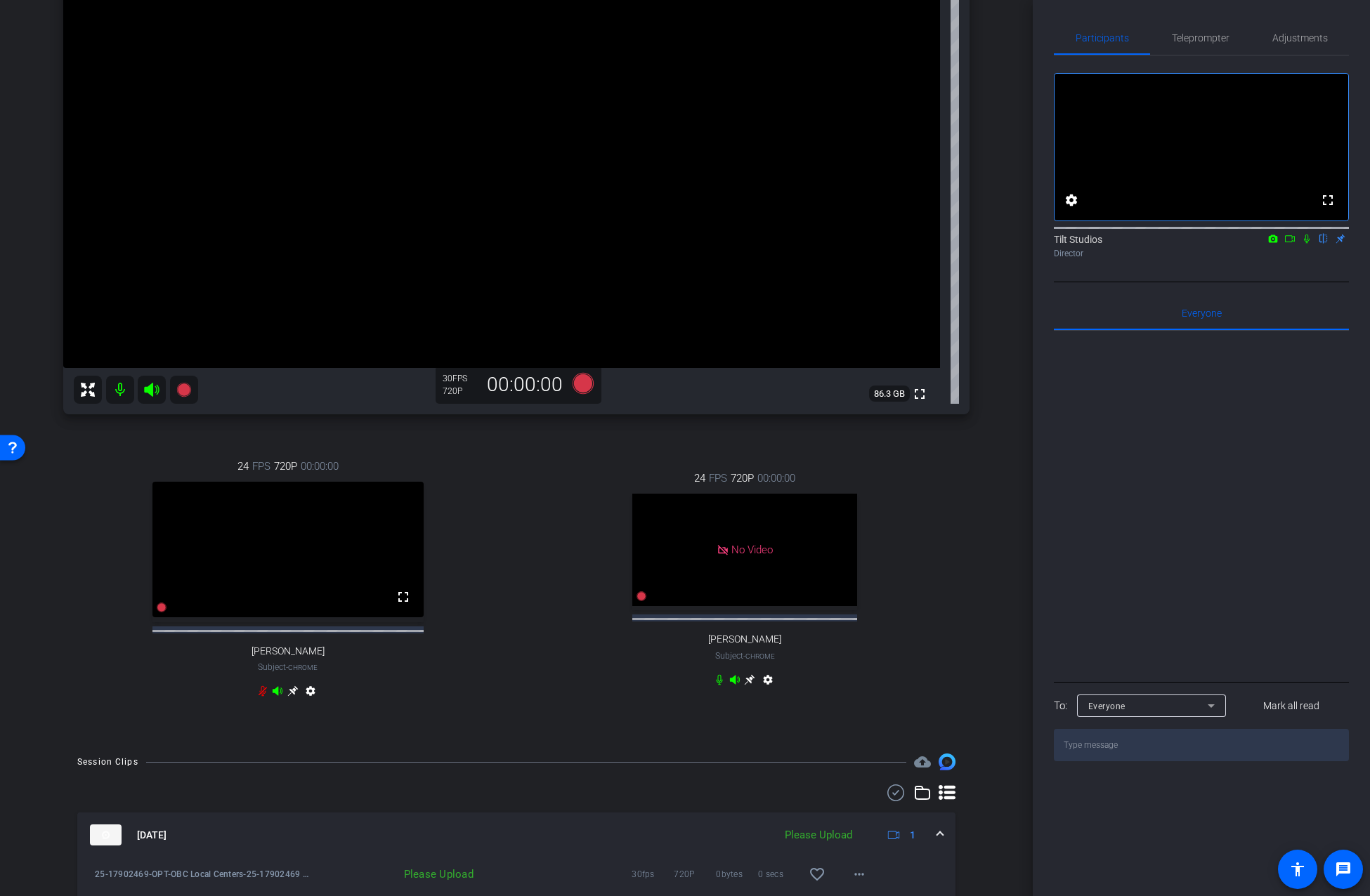
scroll to position [289, 0]
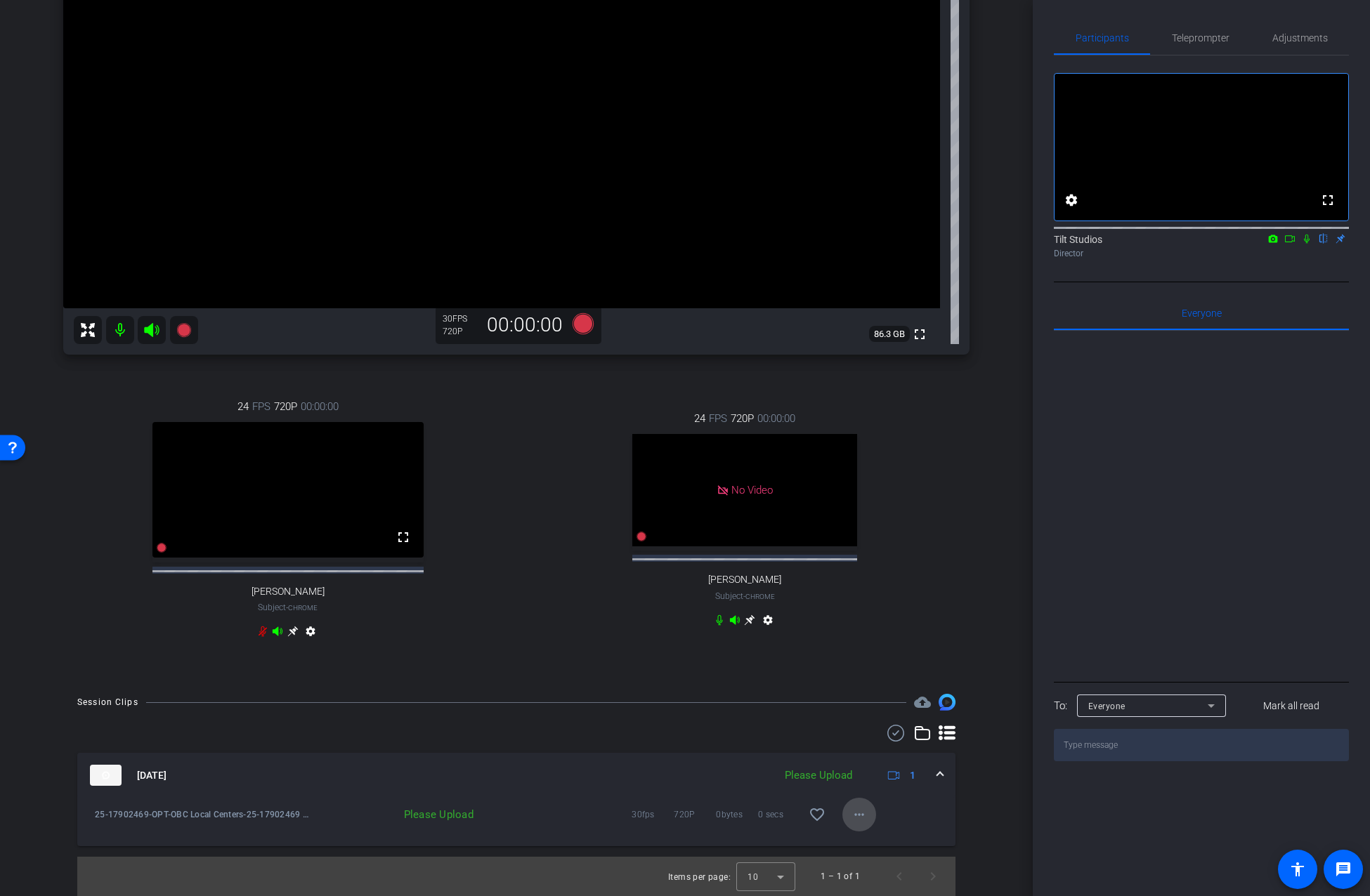
click at [860, 820] on span at bounding box center [859, 814] width 33 height 33
click at [873, 840] on span "Upload" at bounding box center [874, 843] width 56 height 17
click at [965, 542] on div "Hannah Dufek iPhone 16 Pro info ROOM ID: 110263236 85% battery_std fullscreen s…" at bounding box center [516, 251] width 962 height 857
click at [966, 489] on div "Hannah Dufek iPhone 16 Pro info ROOM ID: 110263236 85% battery_std fullscreen s…" at bounding box center [516, 251] width 962 height 857
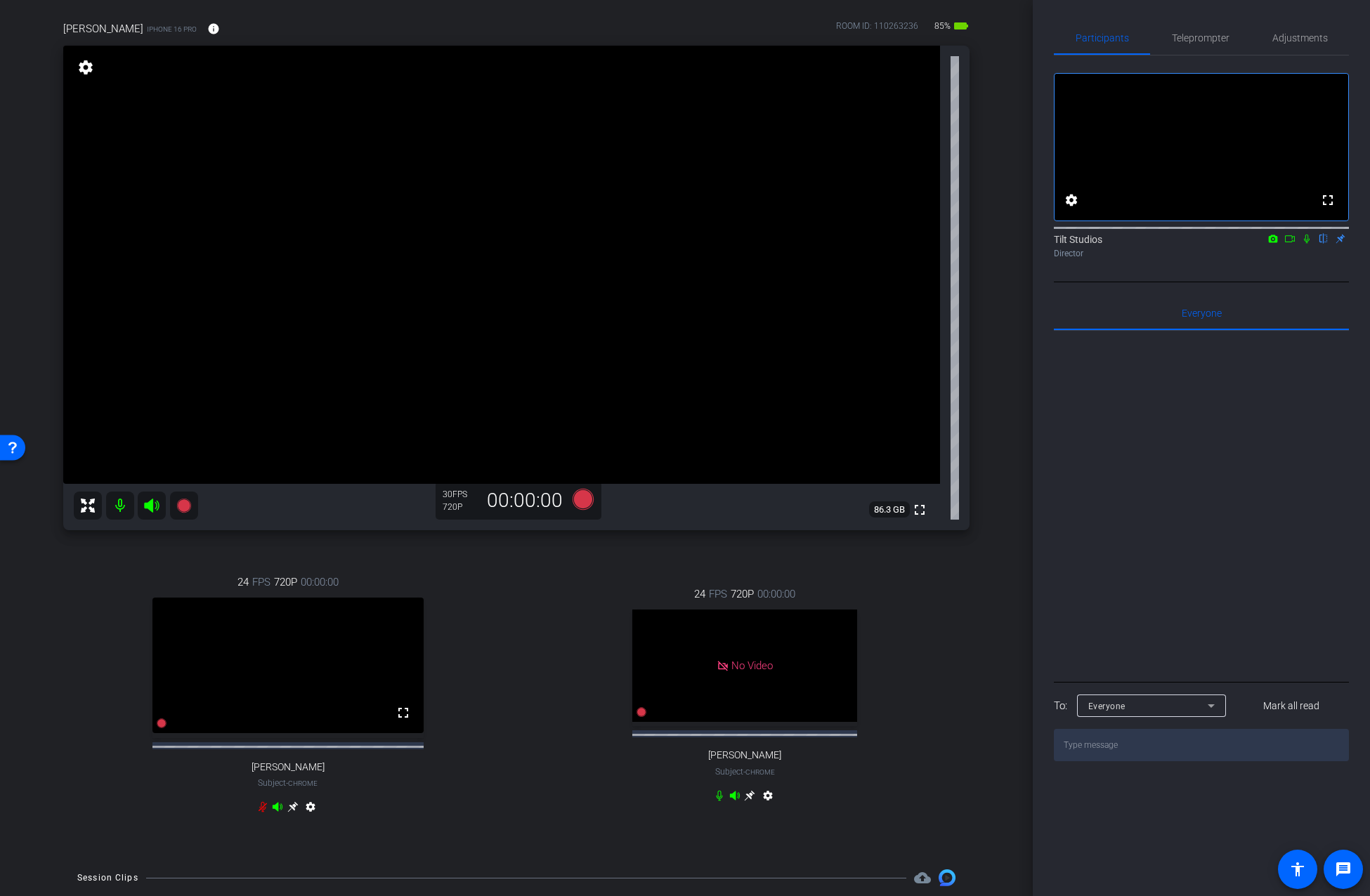
scroll to position [99, 0]
click at [989, 360] on div "Hannah Dufek iPhone 16 Pro info ROOM ID: 110263236 85% battery_std fullscreen s…" at bounding box center [516, 428] width 962 height 857
click at [1306, 244] on icon at bounding box center [1306, 239] width 11 height 10
click at [1309, 260] on div "Tilt Studios flip Director" at bounding box center [1200, 246] width 295 height 28
click at [1307, 244] on icon at bounding box center [1307, 239] width 8 height 9
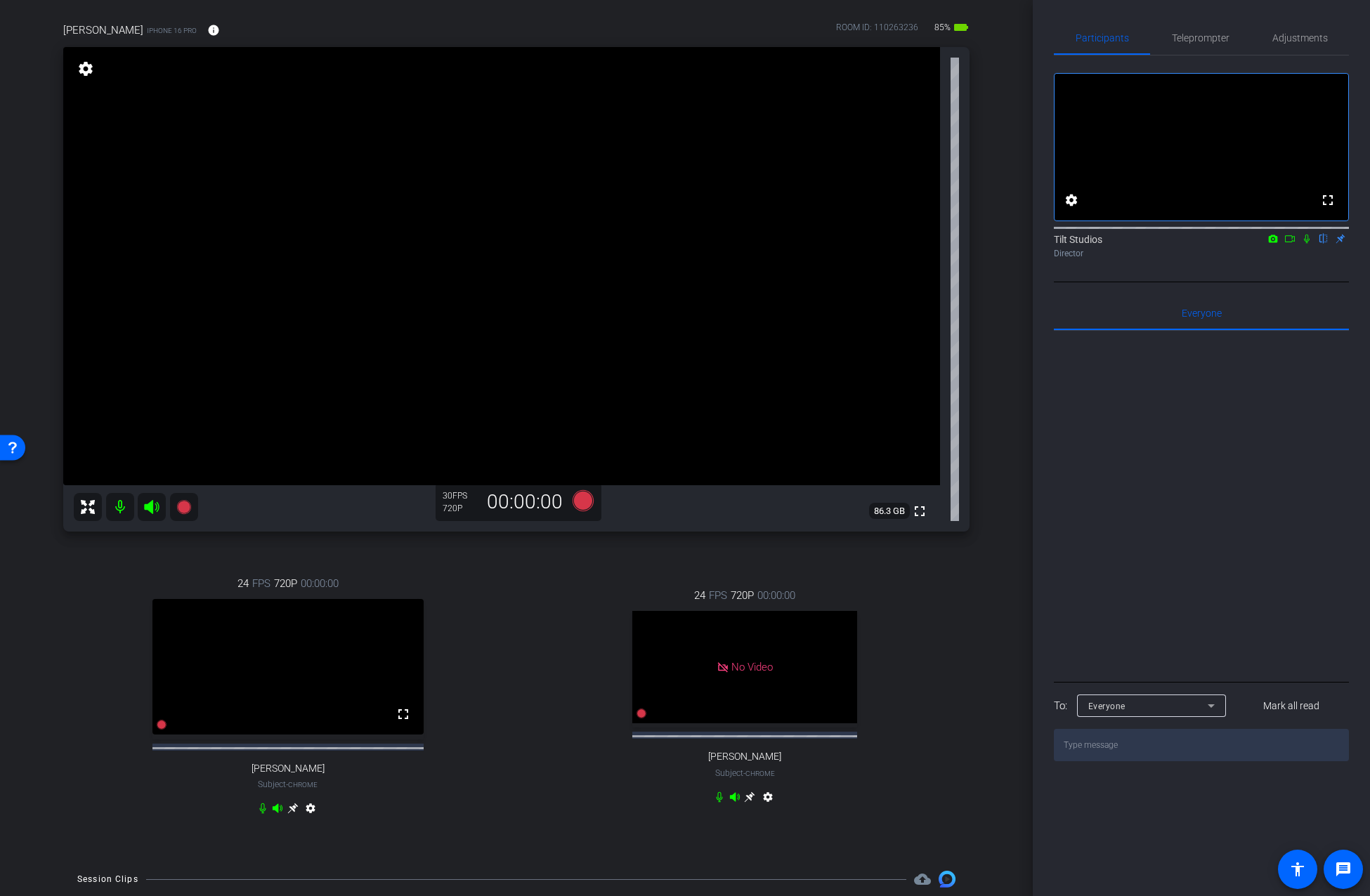
click at [1306, 244] on icon at bounding box center [1307, 239] width 6 height 9
click at [947, 753] on div "24 FPS 720P 00:00:00 No Video Mariah Thurnbeck Subject - Chrome settings" at bounding box center [745, 698] width 450 height 267
click at [1302, 244] on icon at bounding box center [1306, 239] width 11 height 10
click at [1305, 244] on icon at bounding box center [1307, 239] width 6 height 9
drag, startPoint x: 713, startPoint y: 812, endPoint x: 748, endPoint y: 849, distance: 50.9
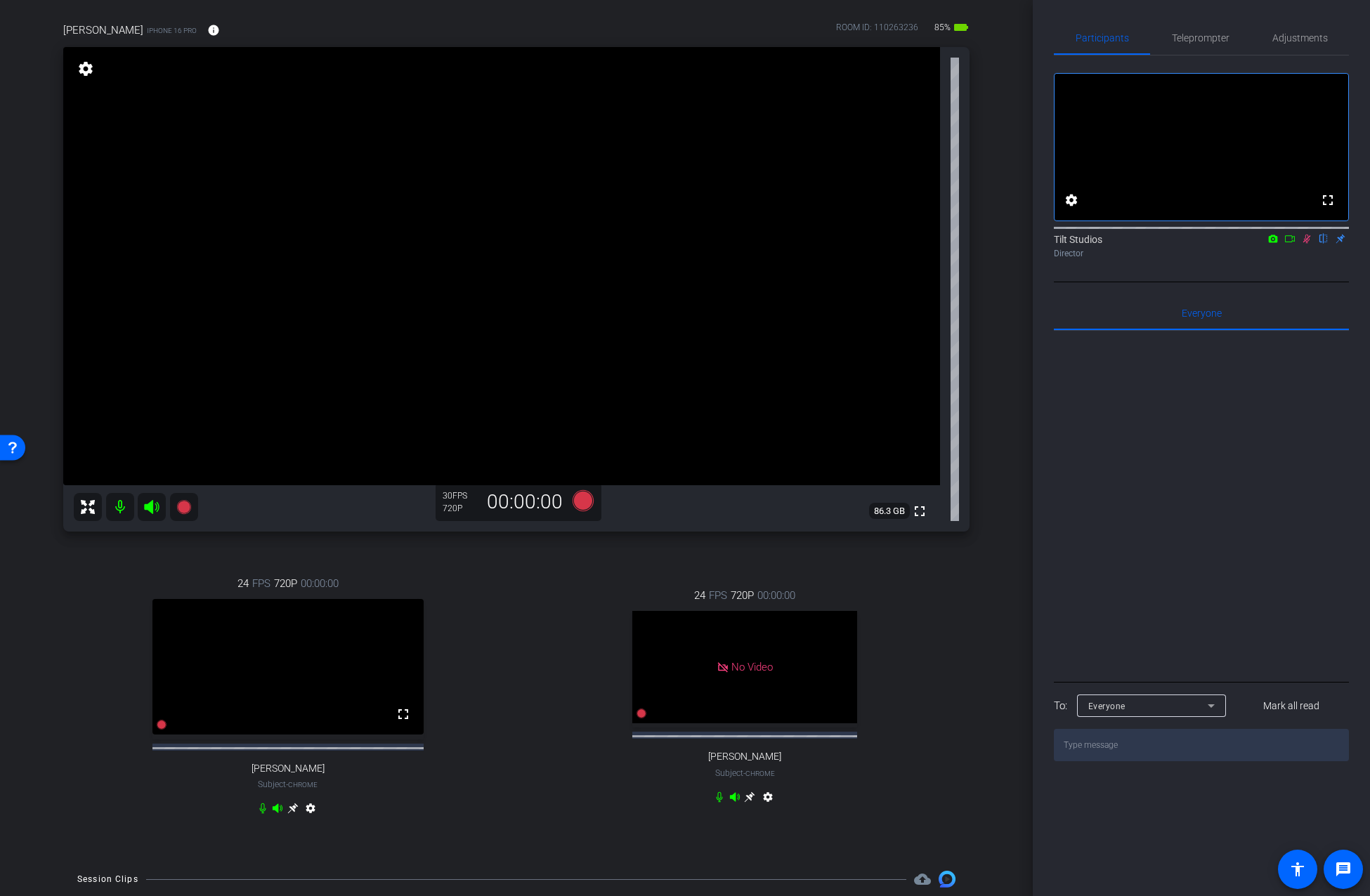
click at [713, 803] on icon at bounding box center [718, 796] width 11 height 11
click at [866, 817] on div "24 FPS 720P 00:00:00 No Video Mariah Thurnbeck Subject - Chrome settings" at bounding box center [745, 698] width 450 height 267
click at [1304, 244] on icon at bounding box center [1306, 239] width 11 height 10
click at [996, 568] on div "arrow_back 25-17902469 OBC Local Centers Interviews Back to project Send invite…" at bounding box center [516, 349] width 1032 height 896
click at [991, 453] on div "arrow_back 25-17902469 OBC Local Centers Interviews Back to project Send invite…" at bounding box center [516, 349] width 1032 height 896
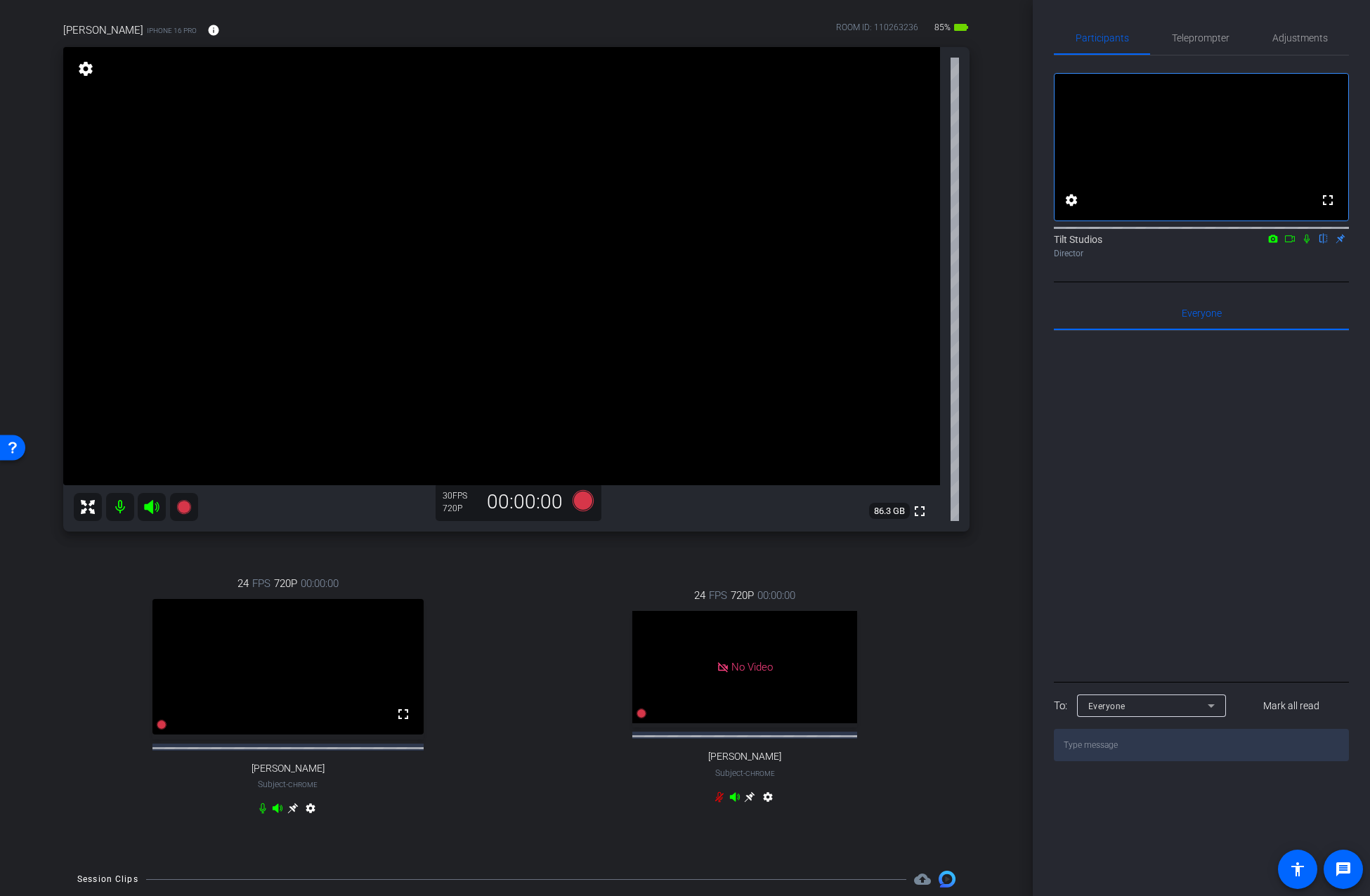
click at [542, 565] on div "24 FPS 720P 00:00:00 No Video Mariah Thurnbeck Subject - Chrome settings" at bounding box center [745, 698] width 450 height 267
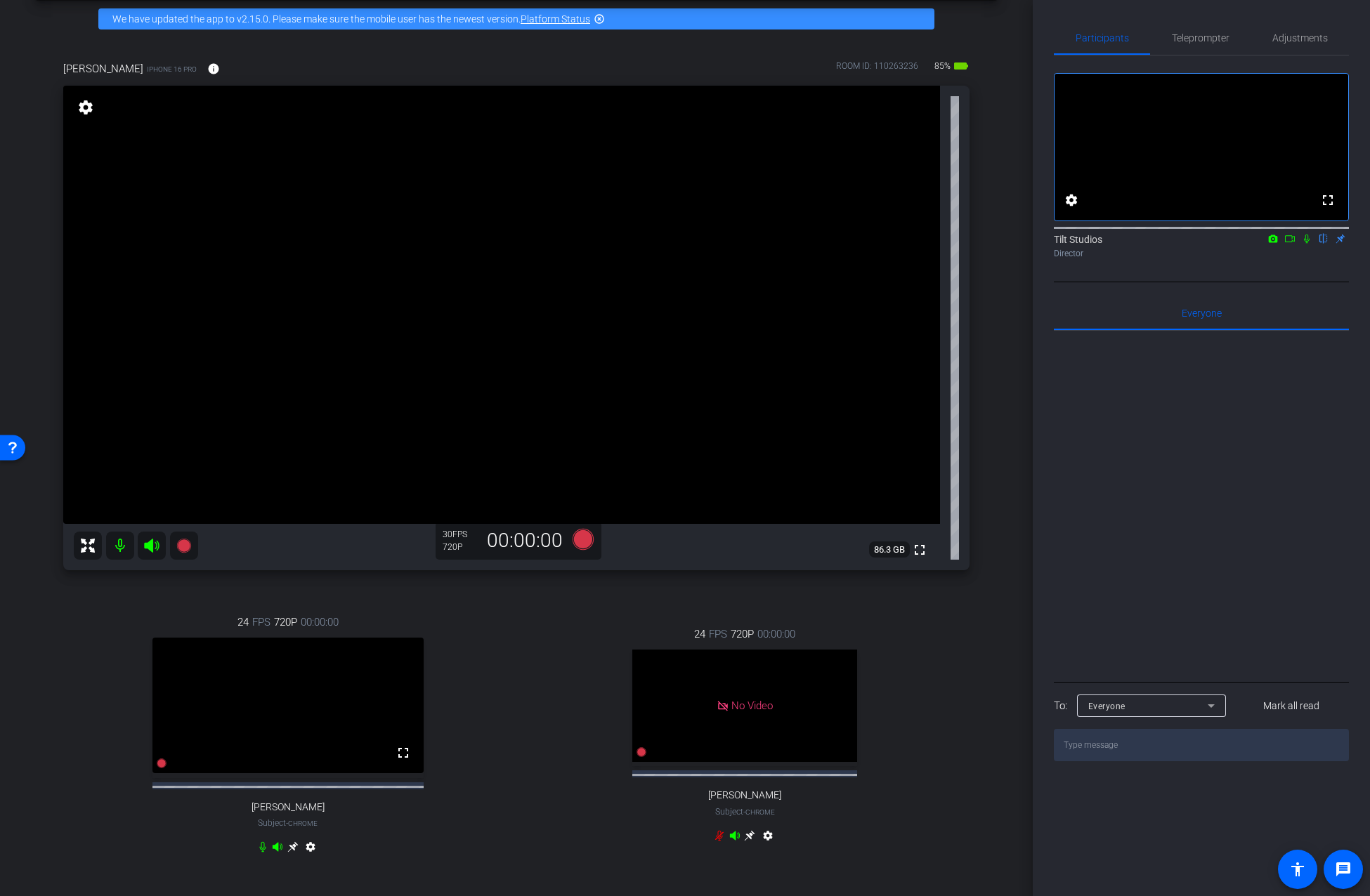
click at [178, 577] on div "Hannah Dufek iPhone 16 Pro info ROOM ID: 110263236 85% battery_std fullscreen s…" at bounding box center [516, 467] width 962 height 857
click at [183, 549] on icon at bounding box center [183, 545] width 14 height 14
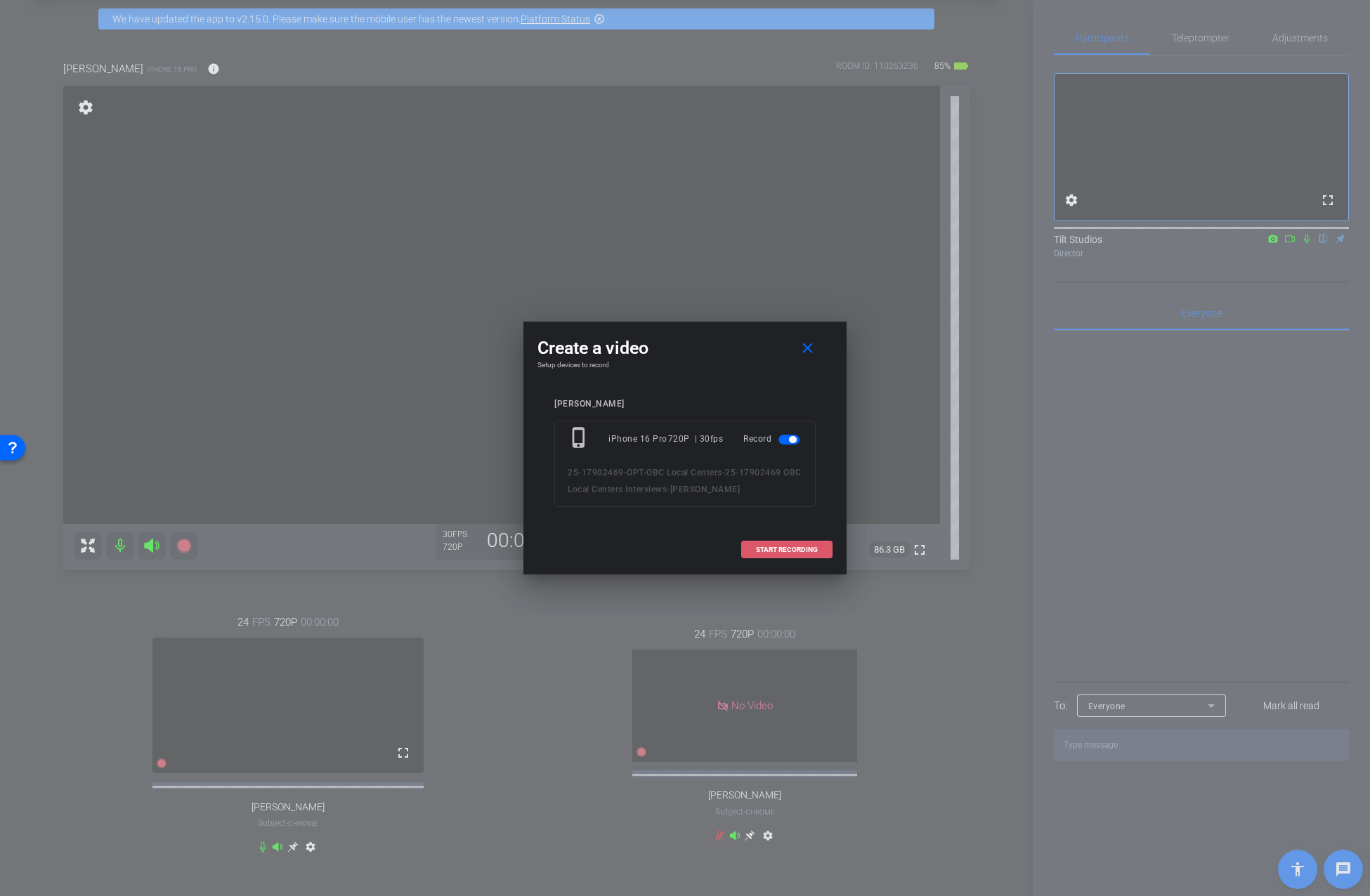
click at [761, 544] on span at bounding box center [787, 550] width 90 height 33
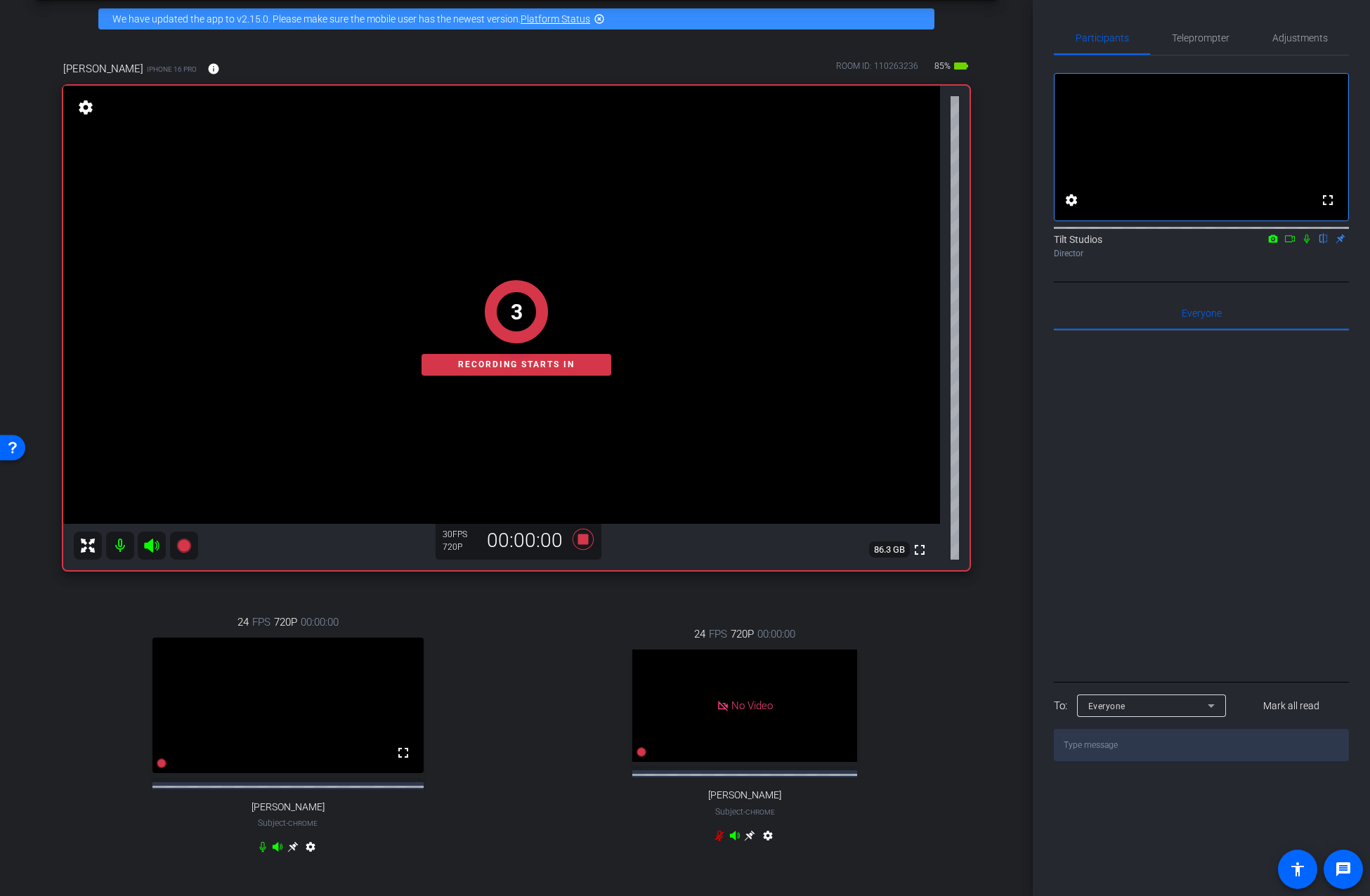
click at [997, 429] on div "arrow_back 25-17902469 OBC Local Centers Interviews Back to project Send invite…" at bounding box center [516, 387] width 1032 height 896
click at [1307, 244] on icon at bounding box center [1307, 239] width 6 height 9
click at [260, 852] on icon at bounding box center [262, 847] width 11 height 11
click at [525, 863] on div "24 FPS 720P 00:00:00 No Video Mariah Thurnbeck Subject - Chrome settings" at bounding box center [745, 737] width 450 height 267
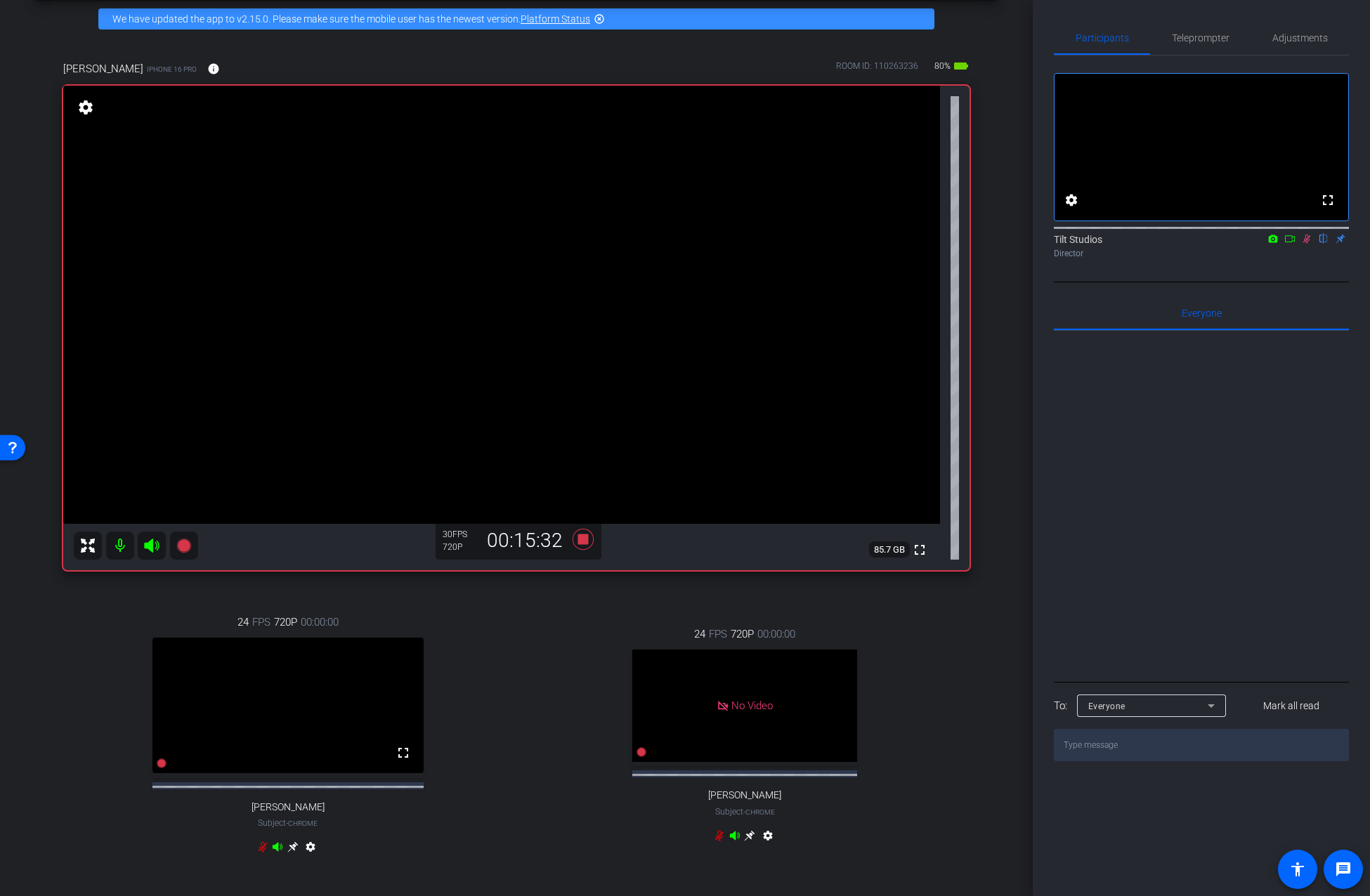
click at [996, 406] on div "arrow_back 25-17902469 OBC Local Centers Interviews Back to project Send invite…" at bounding box center [516, 387] width 1032 height 896
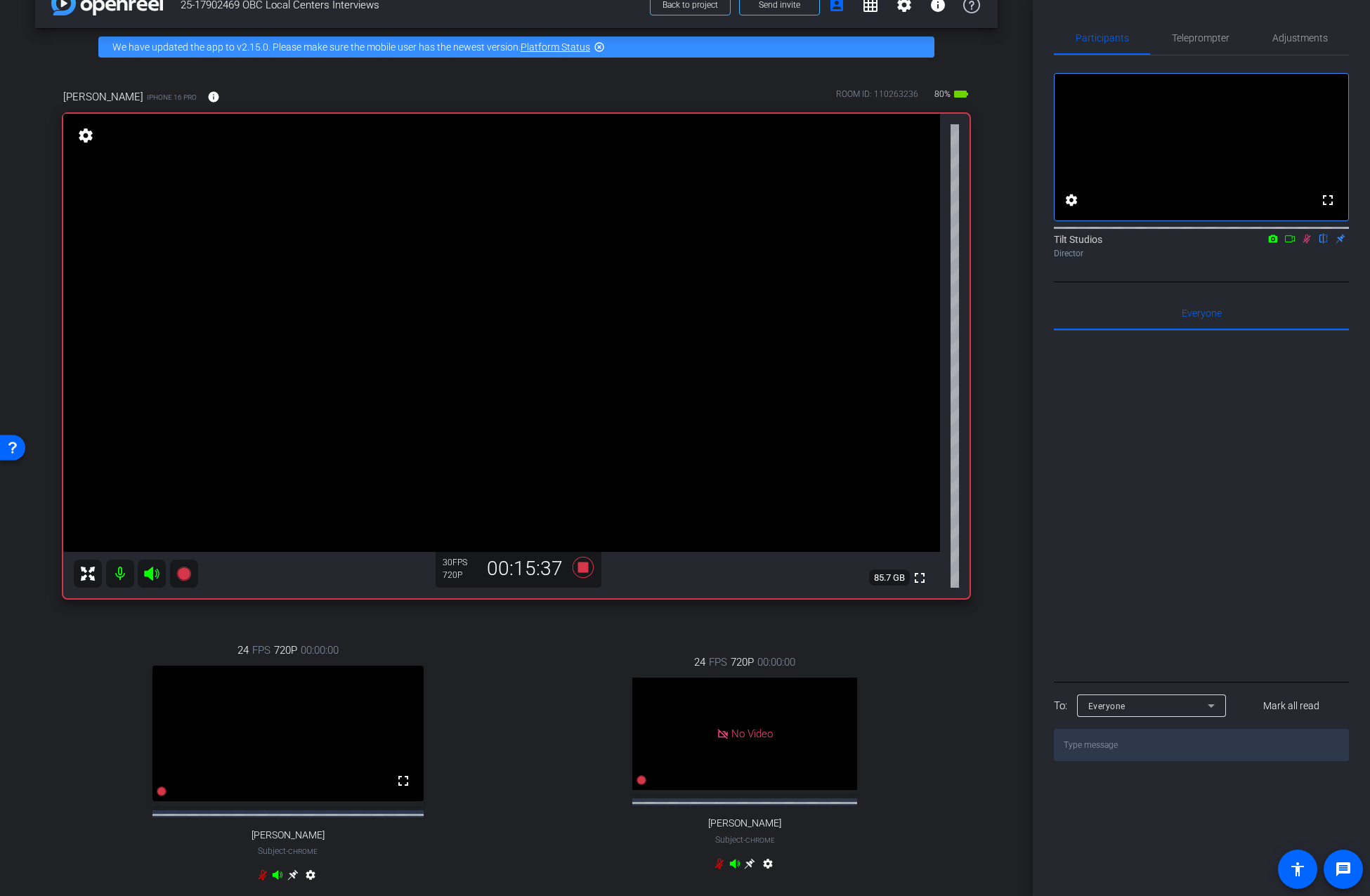
scroll to position [0, 0]
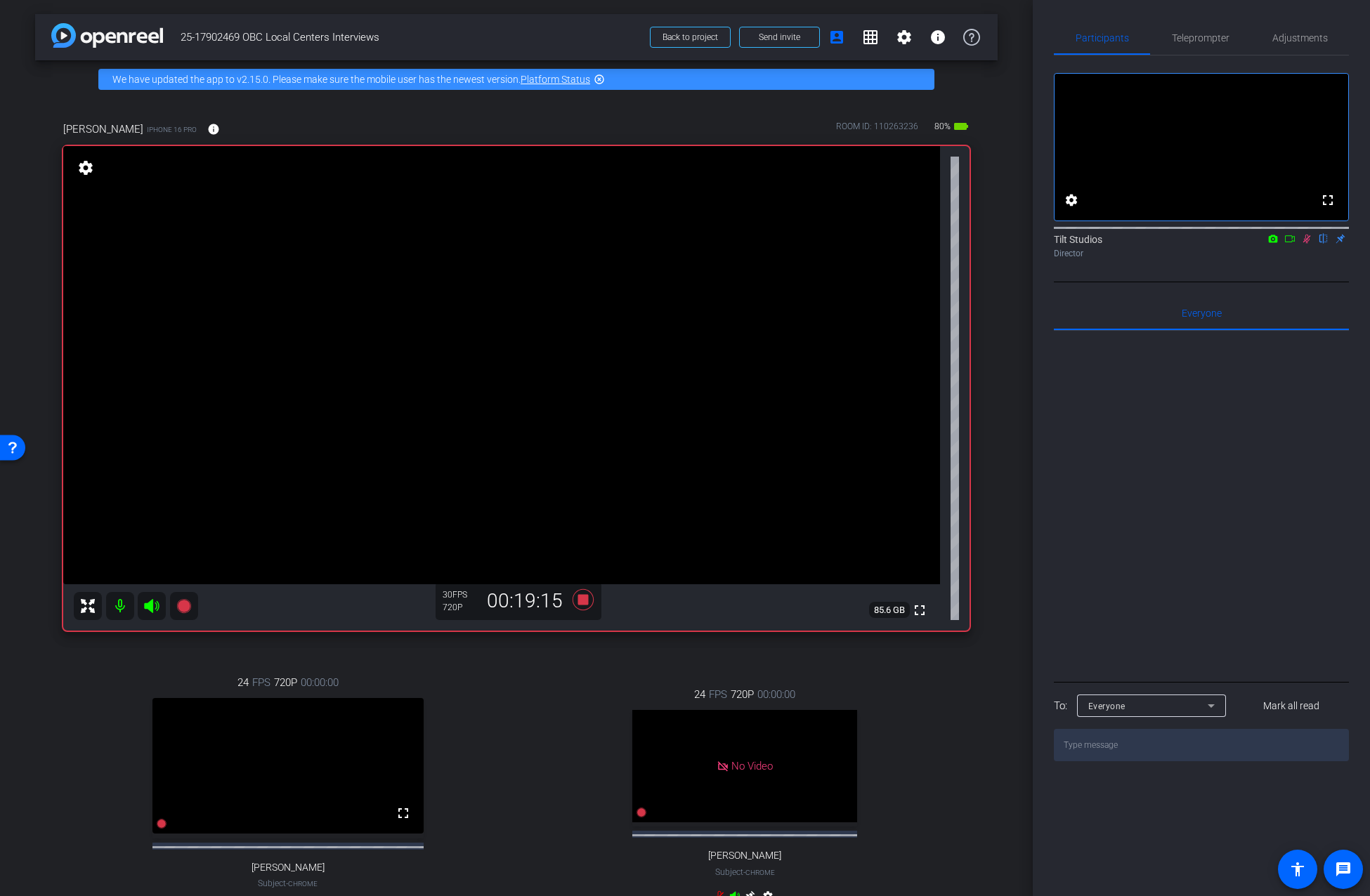
click at [1006, 510] on div "arrow_back 25-17902469 OBC Local Centers Interviews Back to project Send invite…" at bounding box center [516, 448] width 1032 height 896
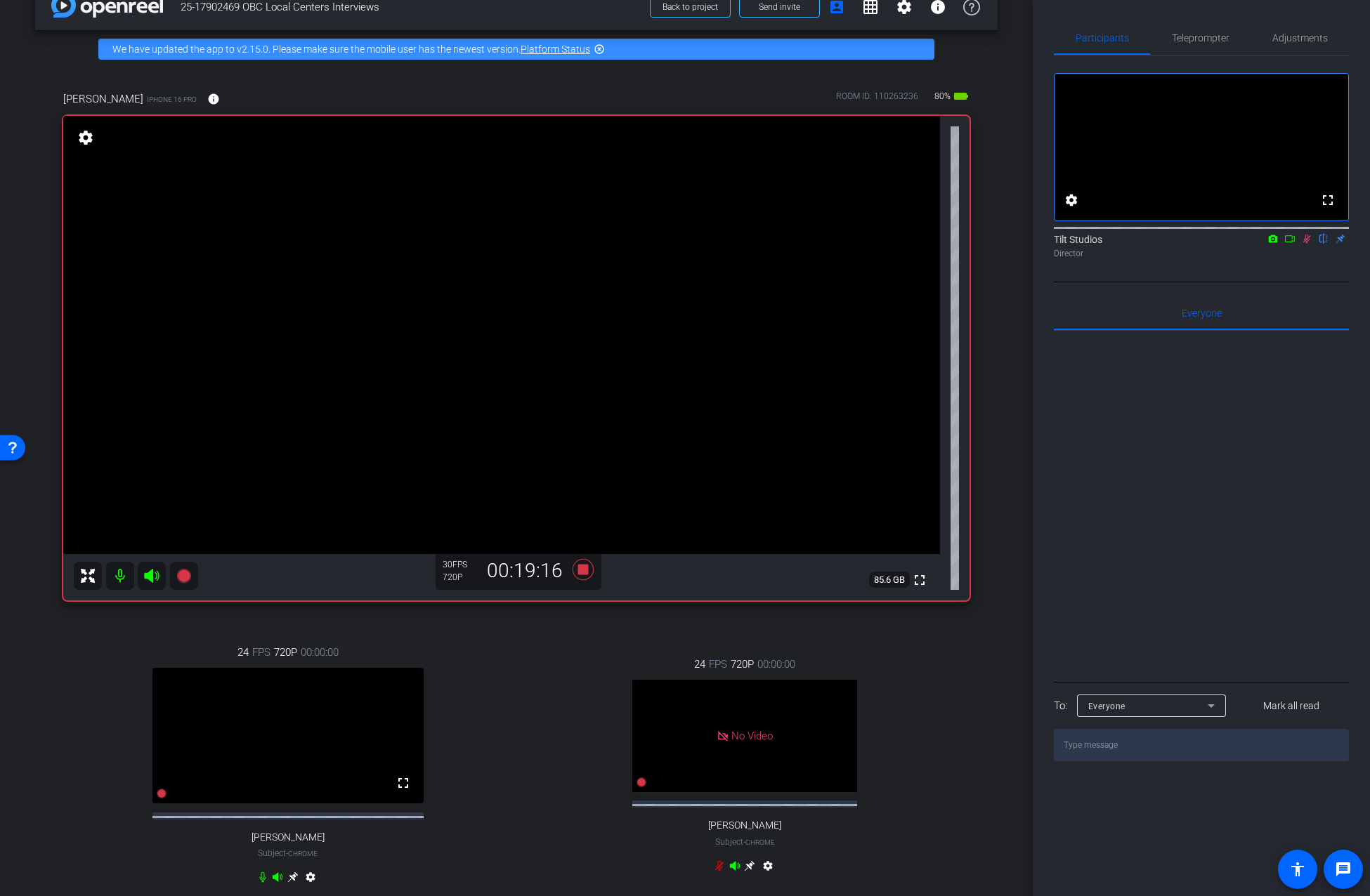
scroll to position [39, 0]
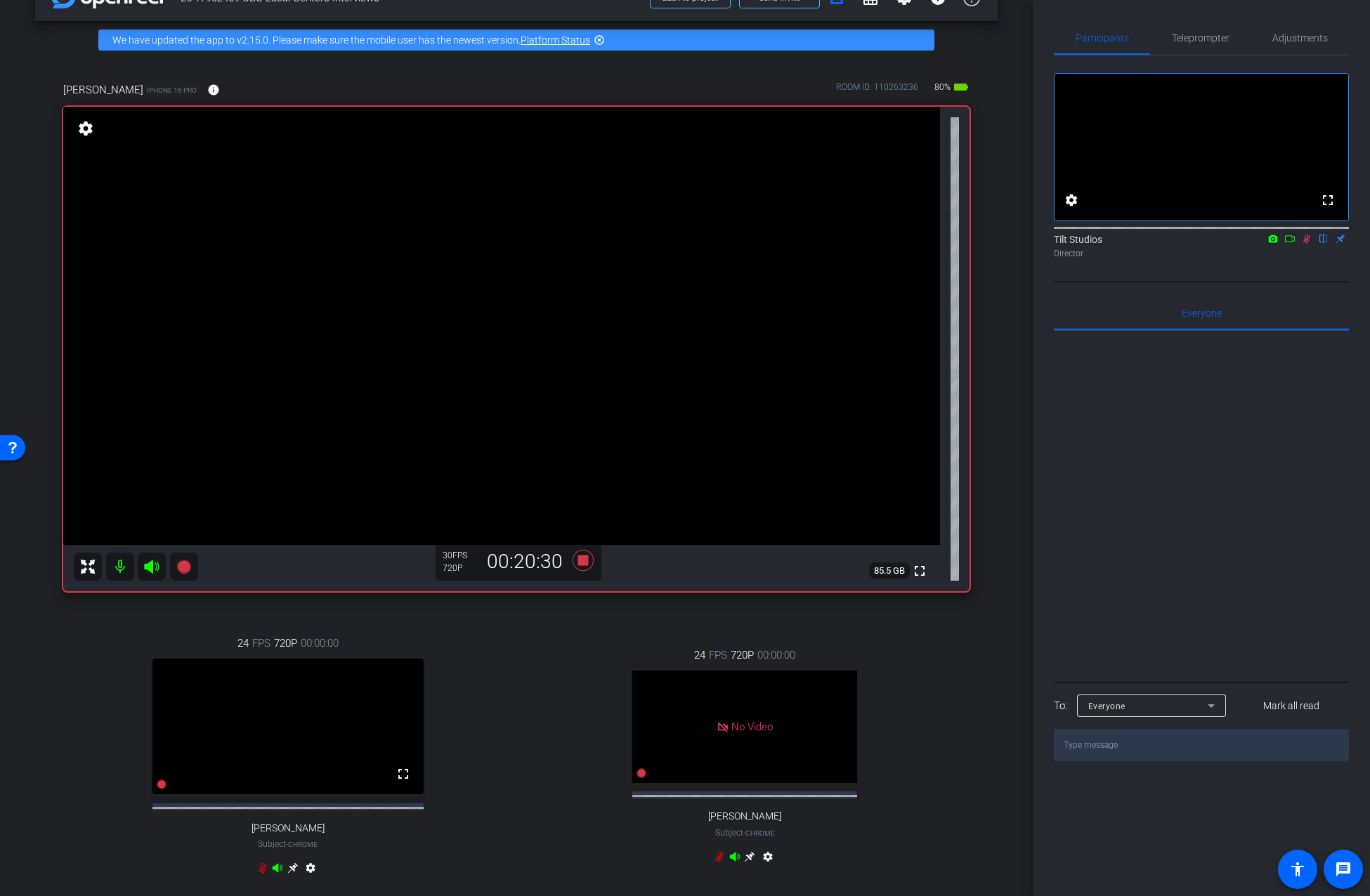
click at [994, 298] on div "arrow_back 25-17902469 OBC Local Centers Interviews Back to project Send invite…" at bounding box center [516, 408] width 1032 height 896
click at [991, 402] on div "arrow_back 25-17902469 OBC Local Centers Interviews Back to project Send invite…" at bounding box center [516, 408] width 1032 height 896
click at [990, 400] on div "arrow_back 25-17902469 OBC Local Centers Interviews Back to project Send invite…" at bounding box center [516, 408] width 1032 height 896
click at [993, 444] on div "arrow_back 25-17902469 OBC Local Centers Interviews Back to project Send invite…" at bounding box center [516, 408] width 1032 height 896
click at [989, 501] on div "Hannah Dufek iPhone 16 Pro info ROOM ID: 110263236 75% battery_std fullscreen s…" at bounding box center [516, 488] width 962 height 857
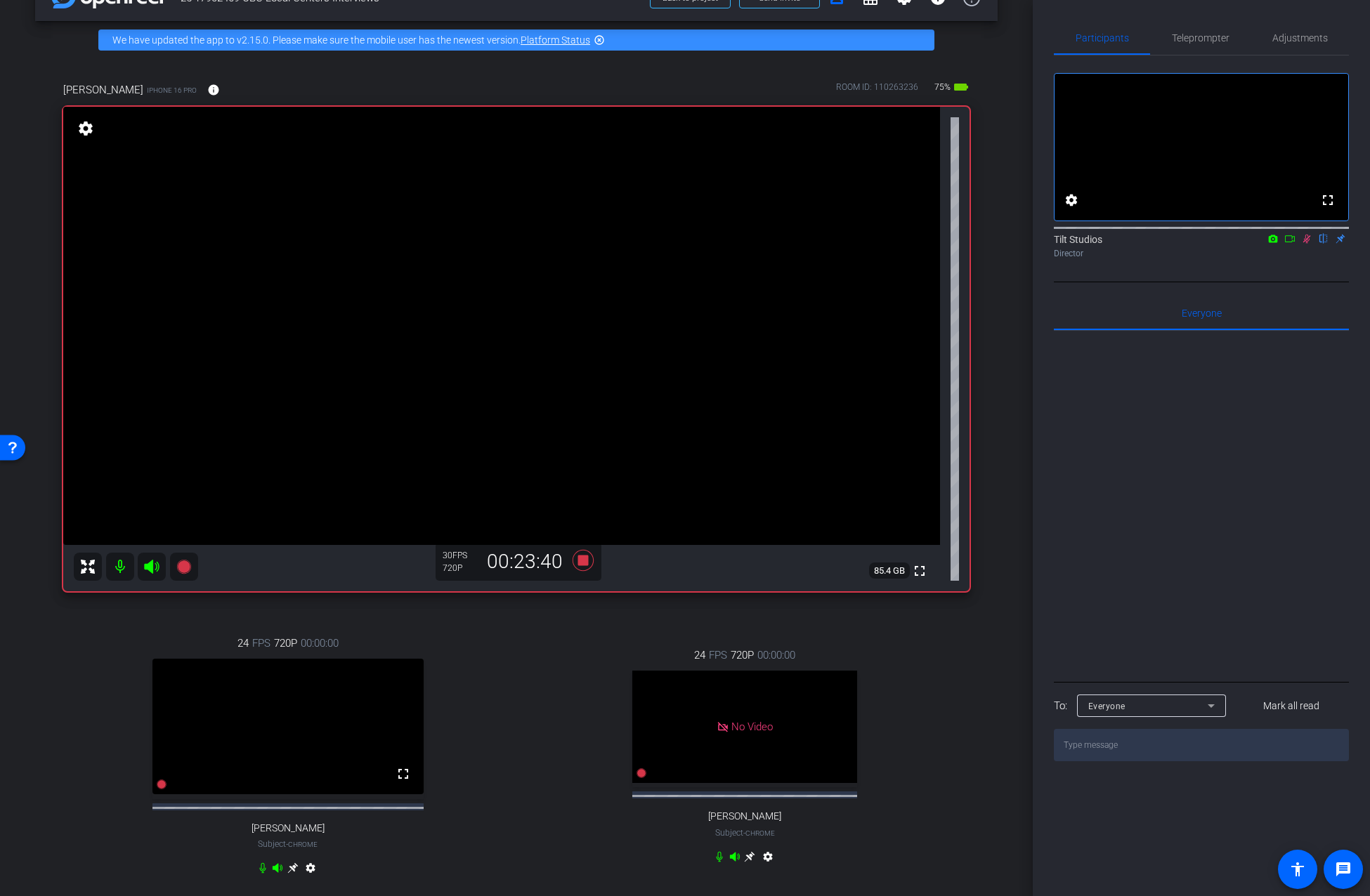
click at [553, 646] on div "24 FPS 720P 00:00:00 No Video Mariah Thurnbeck Subject - Chrome settings" at bounding box center [745, 758] width 450 height 267
click at [1304, 244] on icon at bounding box center [1306, 239] width 11 height 10
click at [637, 620] on div "24 FPS 720P 00:00:00 fullscreen Danielle Prenevost Subject - Chrome settings 24…" at bounding box center [516, 757] width 906 height 290
click at [580, 559] on icon at bounding box center [582, 560] width 21 height 21
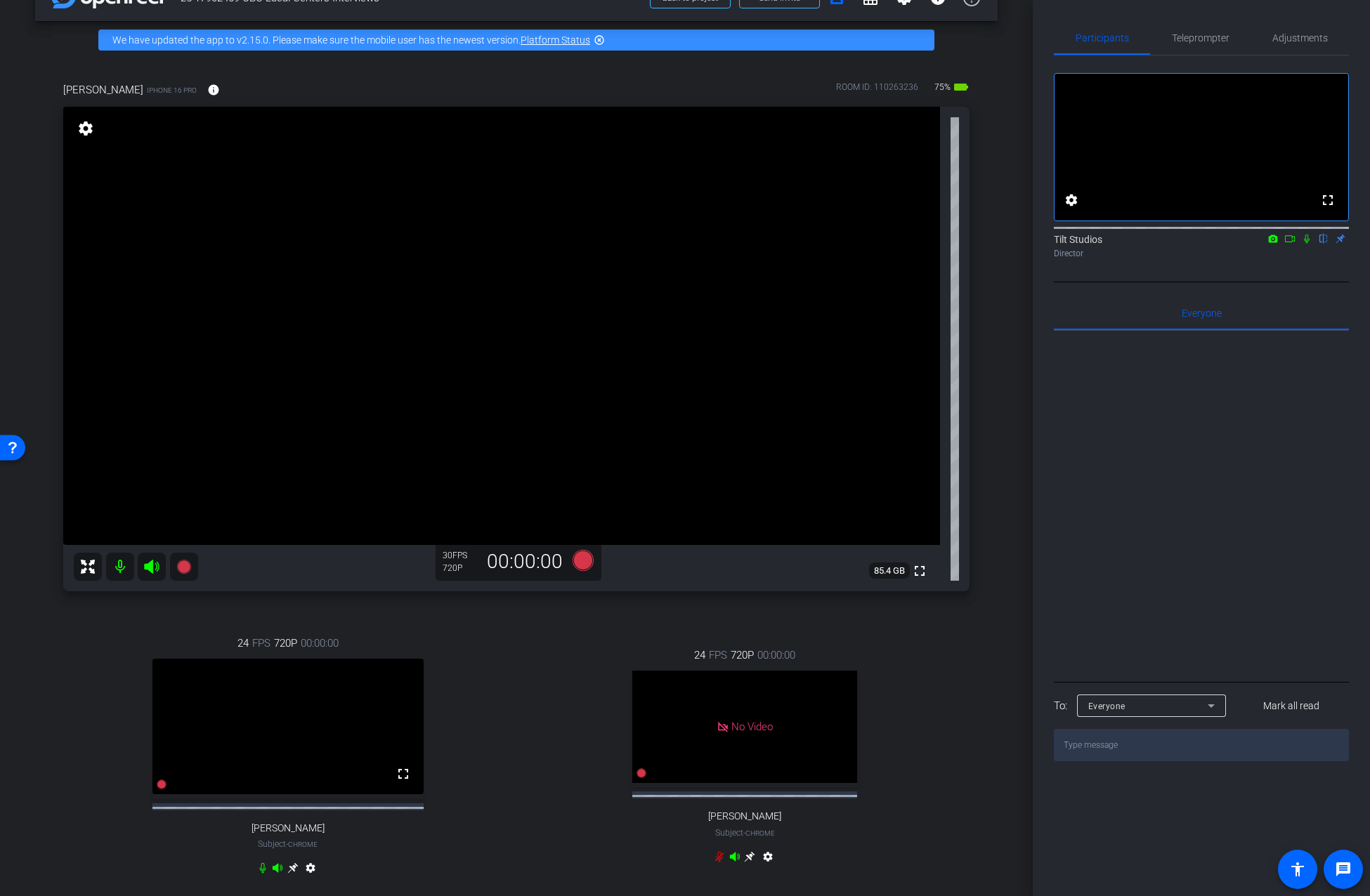
click at [994, 510] on div "arrow_back 25-17902469 OBC Local Centers Interviews Back to project Send invite…" at bounding box center [516, 408] width 1032 height 896
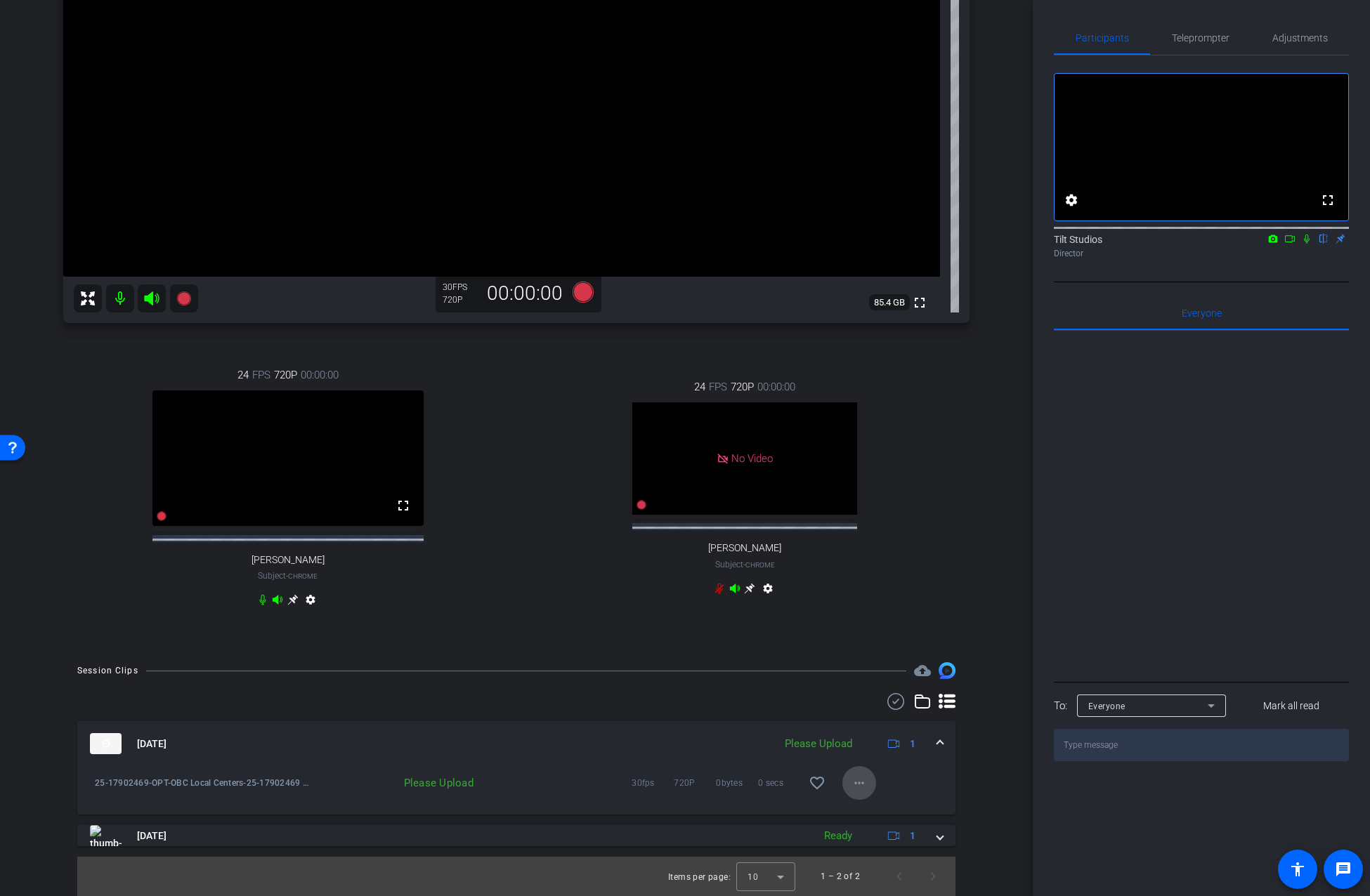
click at [861, 788] on span at bounding box center [859, 783] width 33 height 33
click at [874, 813] on span "Upload" at bounding box center [874, 812] width 56 height 17
click at [1002, 459] on div "arrow_back 25-17902469 OBC Local Centers Interviews Back to project Send invite…" at bounding box center [516, 140] width 1032 height 896
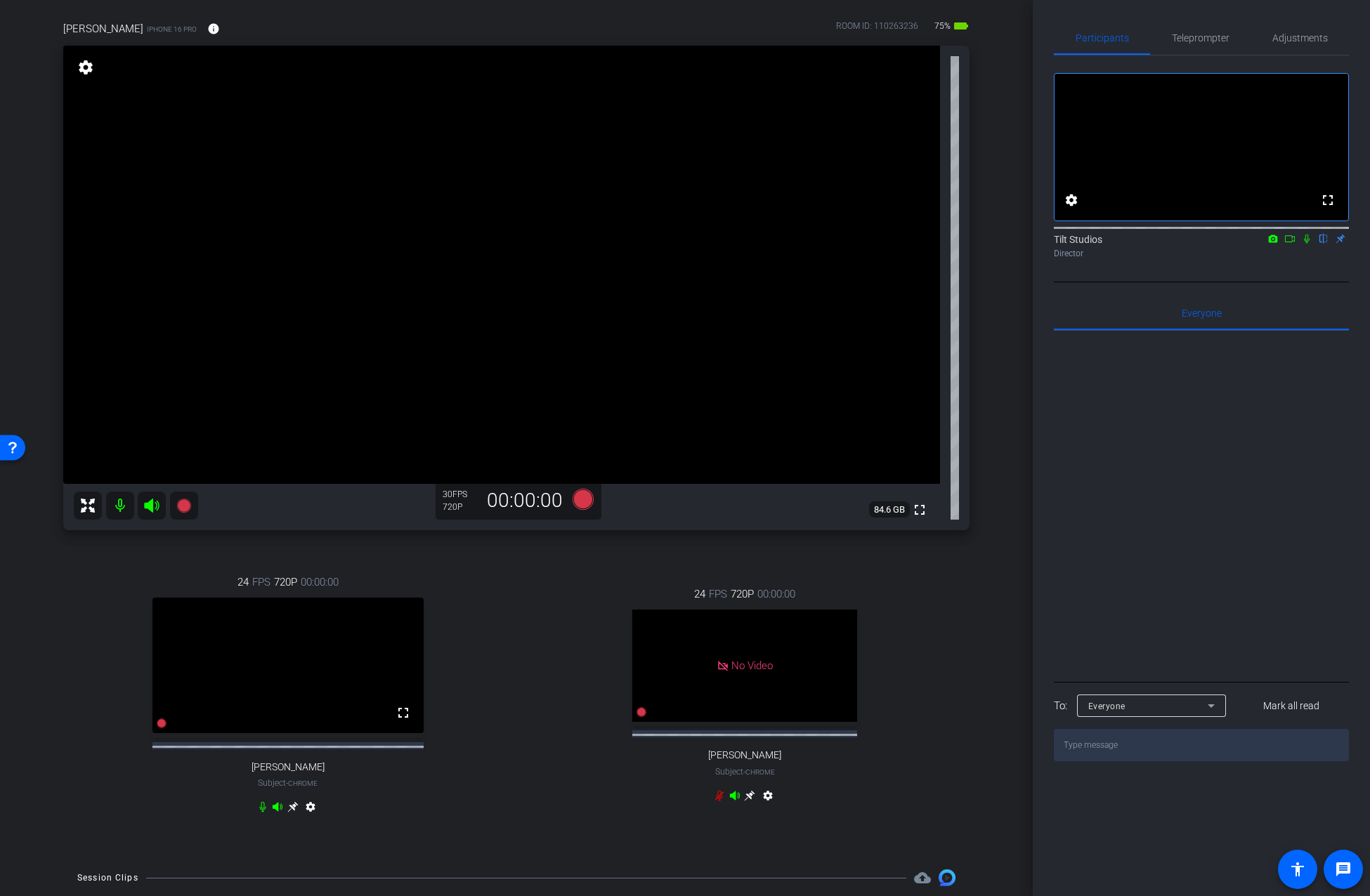
scroll to position [98, 0]
click at [195, 559] on div "24 FPS 720P 00:00:00 fullscreen Danielle Prenevost Subject - Chrome settings" at bounding box center [288, 699] width 450 height 290
click at [187, 507] on icon at bounding box center [183, 508] width 14 height 14
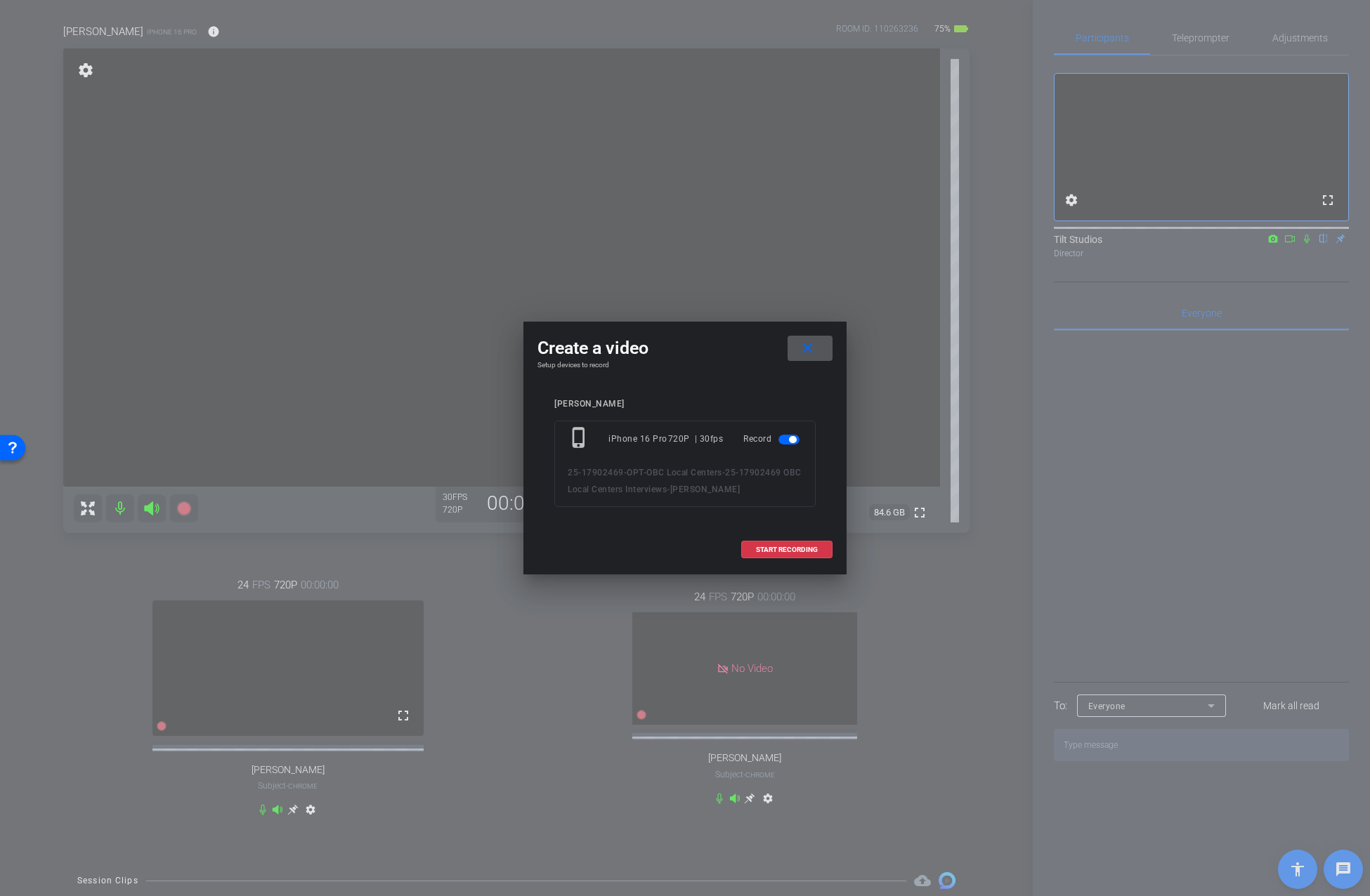
click at [823, 351] on span at bounding box center [810, 348] width 45 height 33
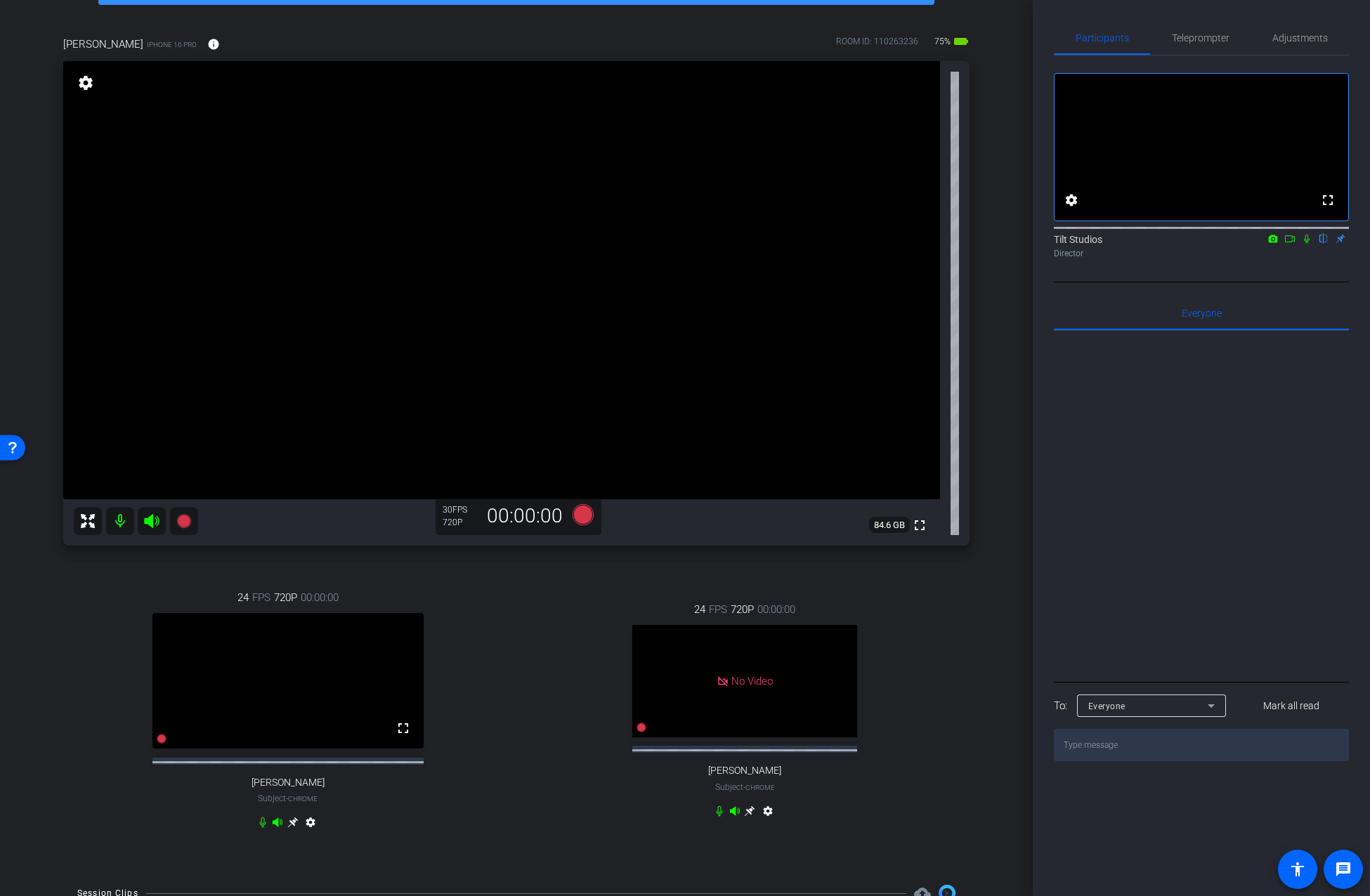
scroll to position [86, 0]
click at [953, 579] on div "24 FPS 720P 00:00:00 No Video Mariah Thurnbeck Subject - Chrome settings" at bounding box center [745, 711] width 450 height 267
click at [553, 614] on div "24 FPS 720P 00:00:00 No Video Mariah Thurnbeck Subject - Chrome settings" at bounding box center [745, 711] width 450 height 267
click at [520, 656] on div "24 FPS 720P 00:00:00 No Video Mariah Thurnbeck Subject - Chrome settings" at bounding box center [745, 711] width 450 height 267
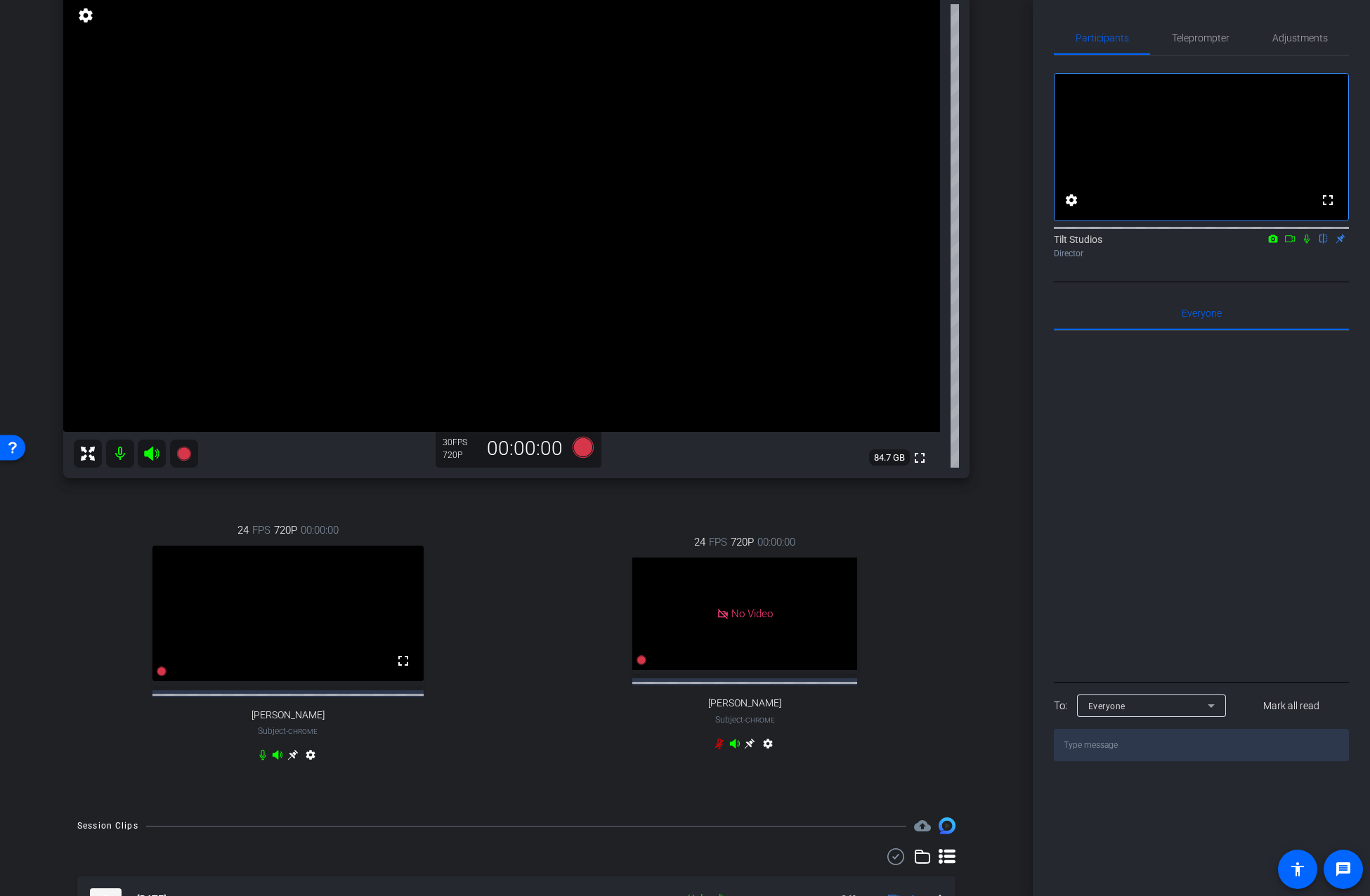
scroll to position [103, 0]
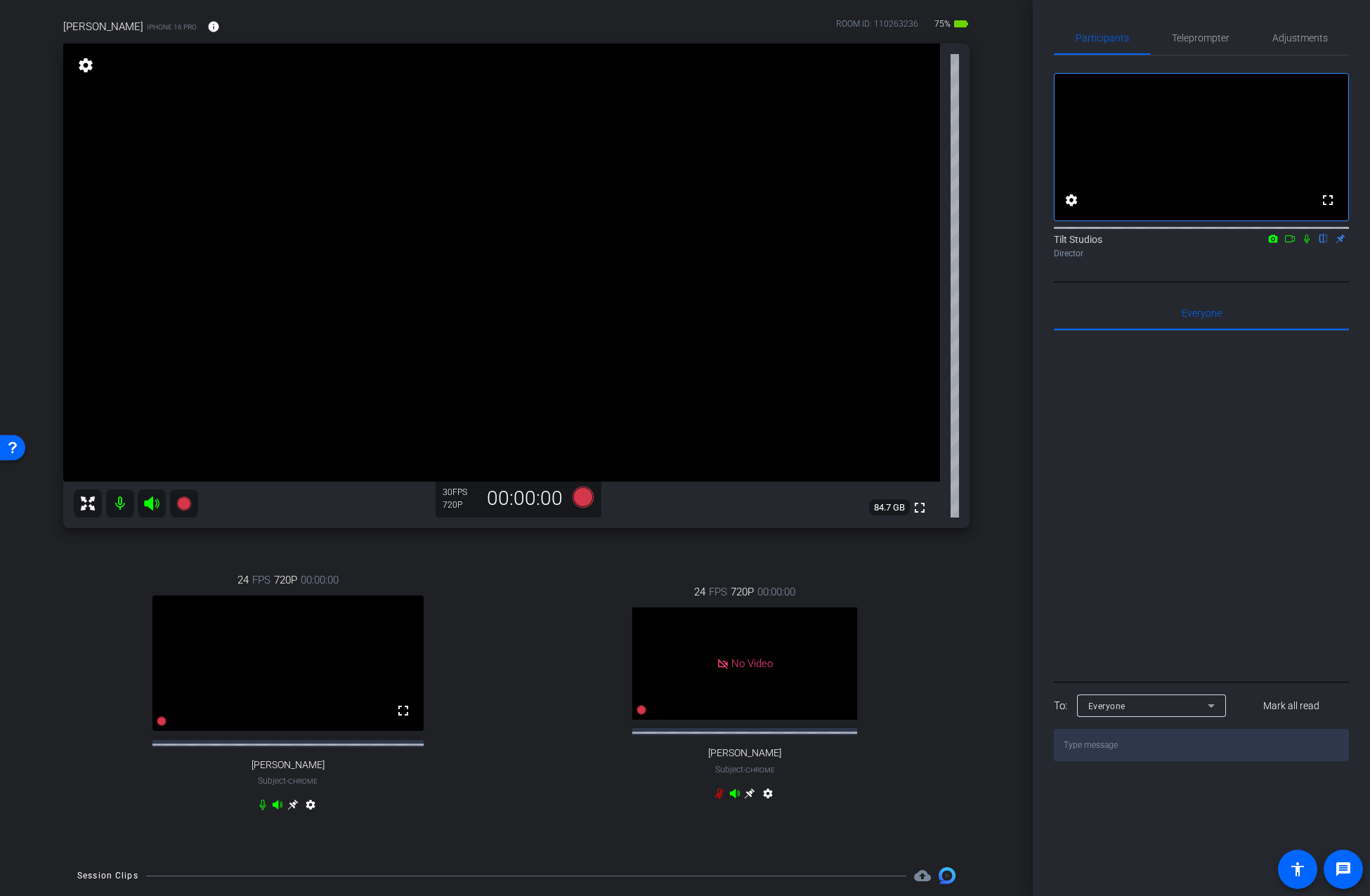
click at [269, 558] on div "24 FPS 720P 00:00:00 fullscreen Danielle Prenevost Subject - Chrome settings" at bounding box center [288, 694] width 450 height 290
click at [183, 507] on icon at bounding box center [183, 503] width 14 height 14
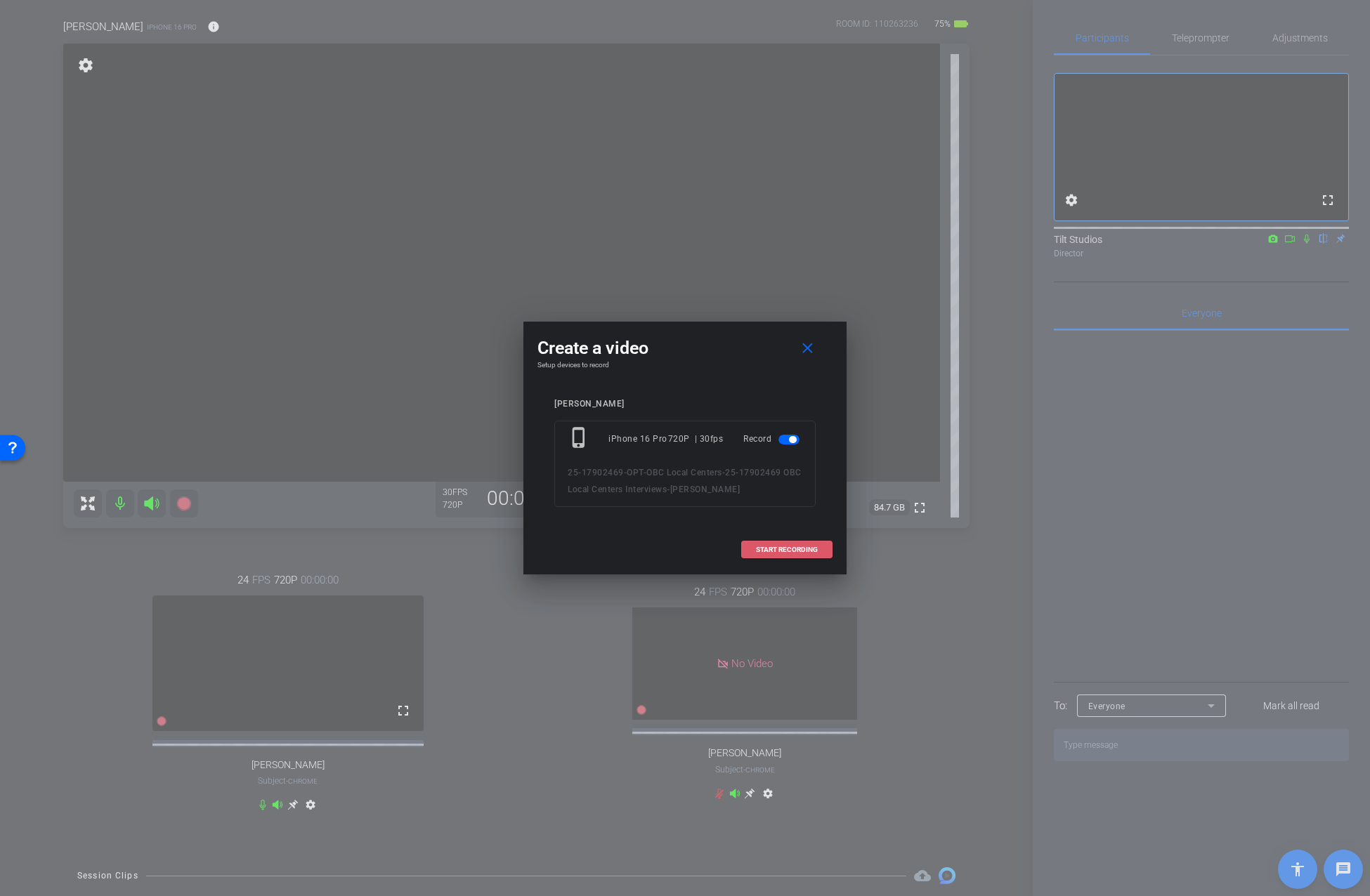
click at [812, 554] on span at bounding box center [787, 550] width 90 height 33
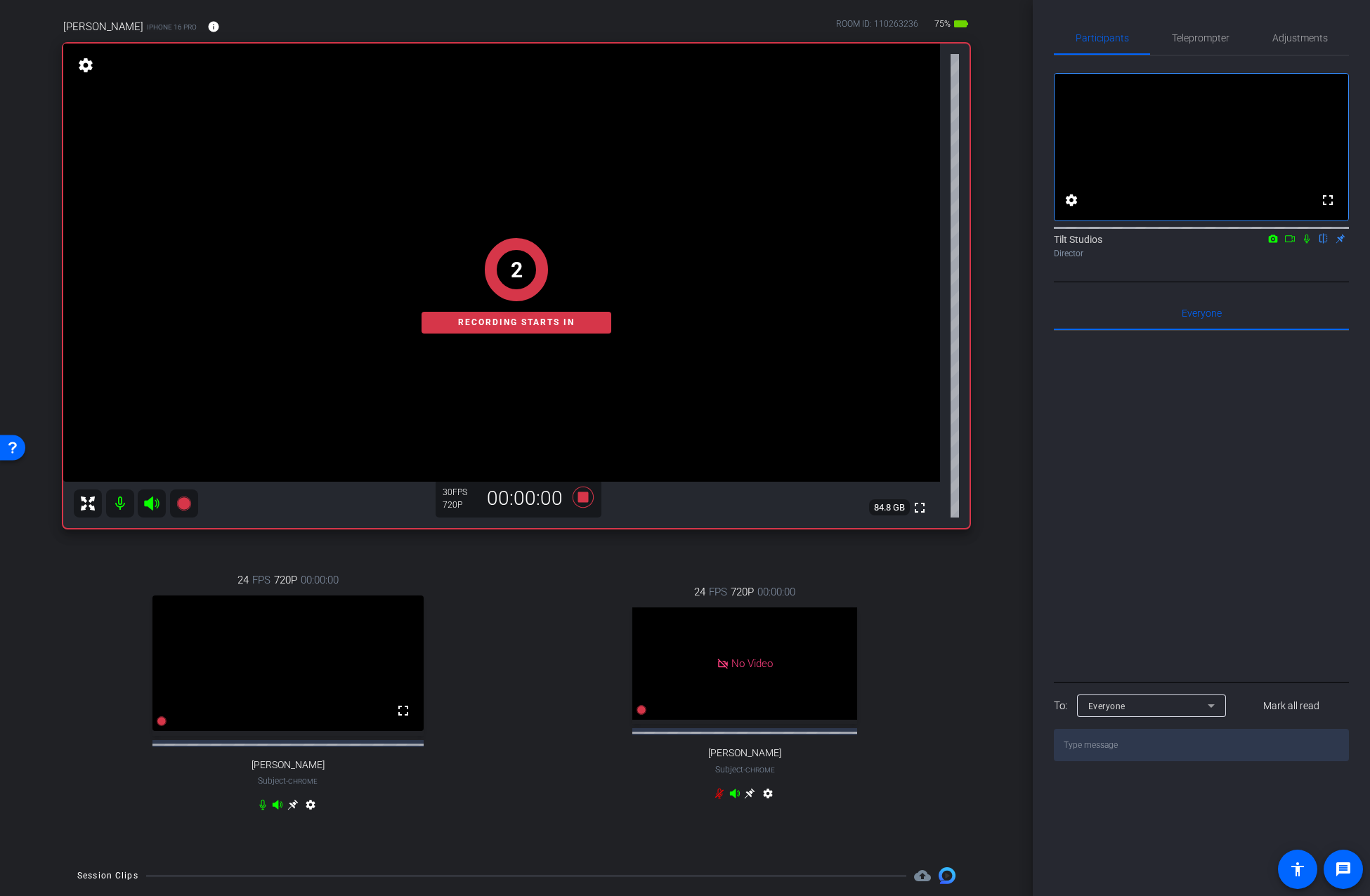
scroll to position [87, 0]
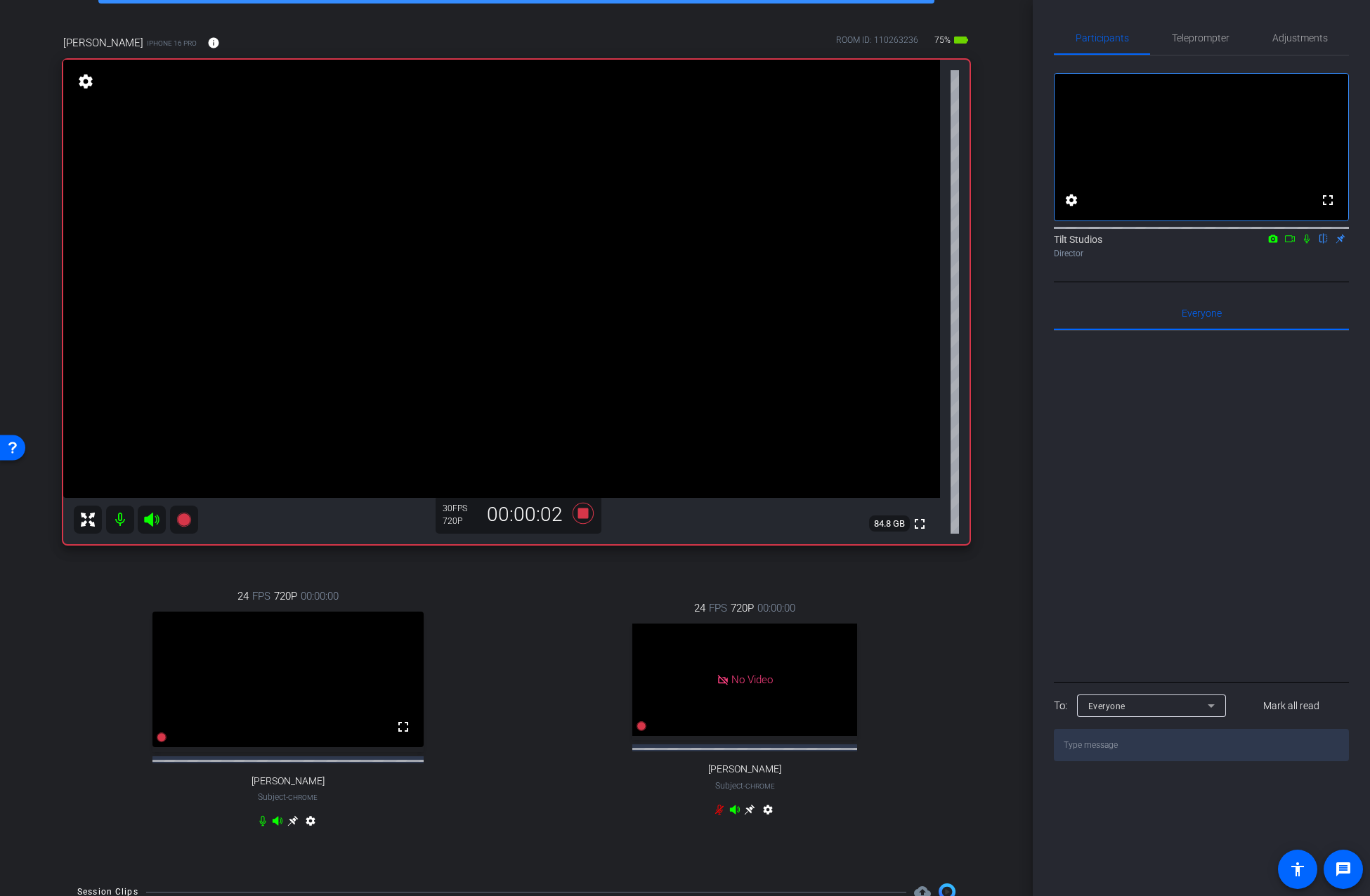
click at [1307, 244] on icon at bounding box center [1307, 239] width 6 height 9
click at [580, 511] on icon at bounding box center [582, 513] width 21 height 21
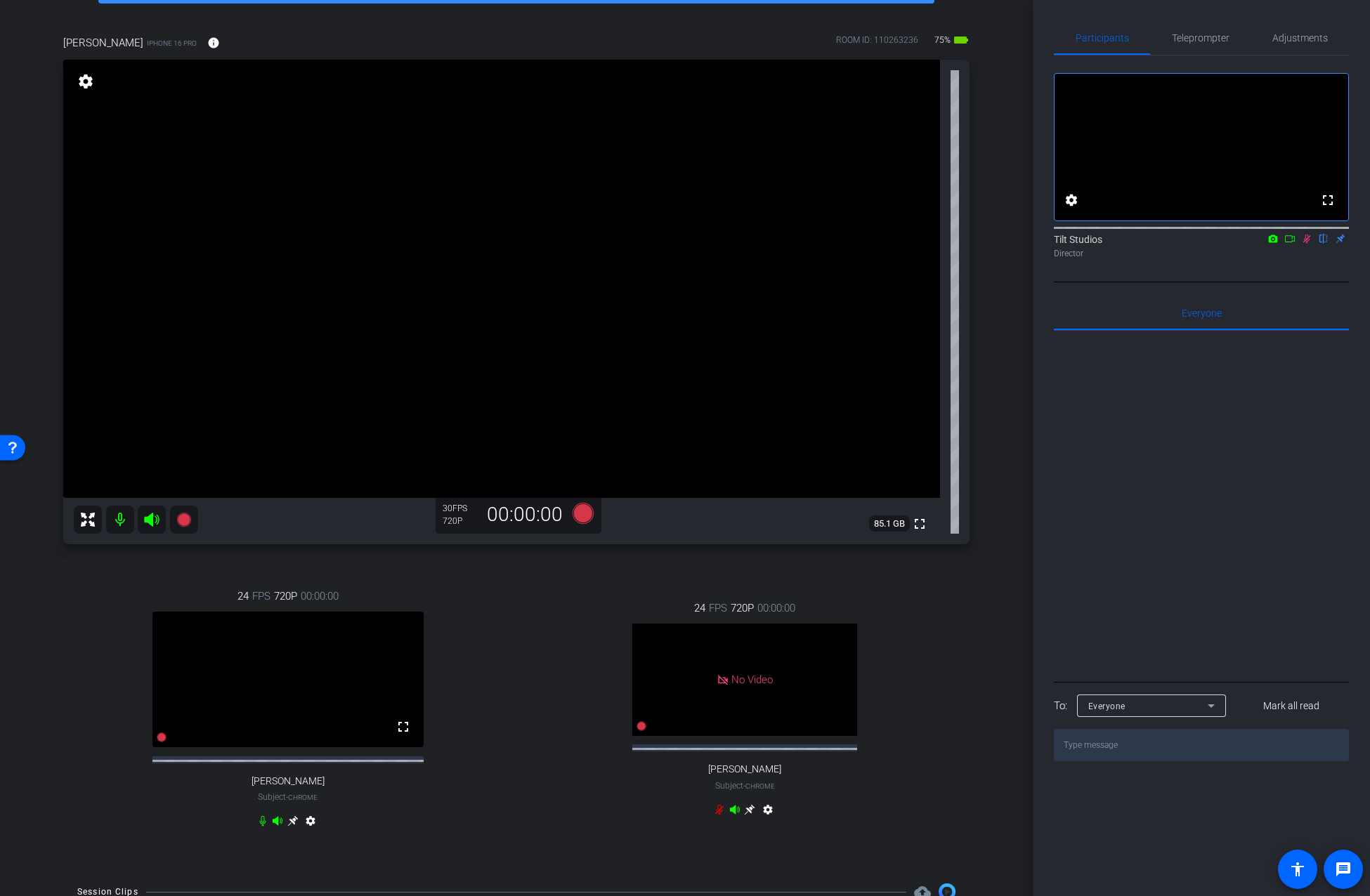
click at [1304, 244] on icon at bounding box center [1306, 239] width 11 height 10
click at [973, 628] on div "Hannah Dufek iPhone 16 Pro info ROOM ID: 110263236 75% battery_std fullscreen s…" at bounding box center [516, 440] width 962 height 857
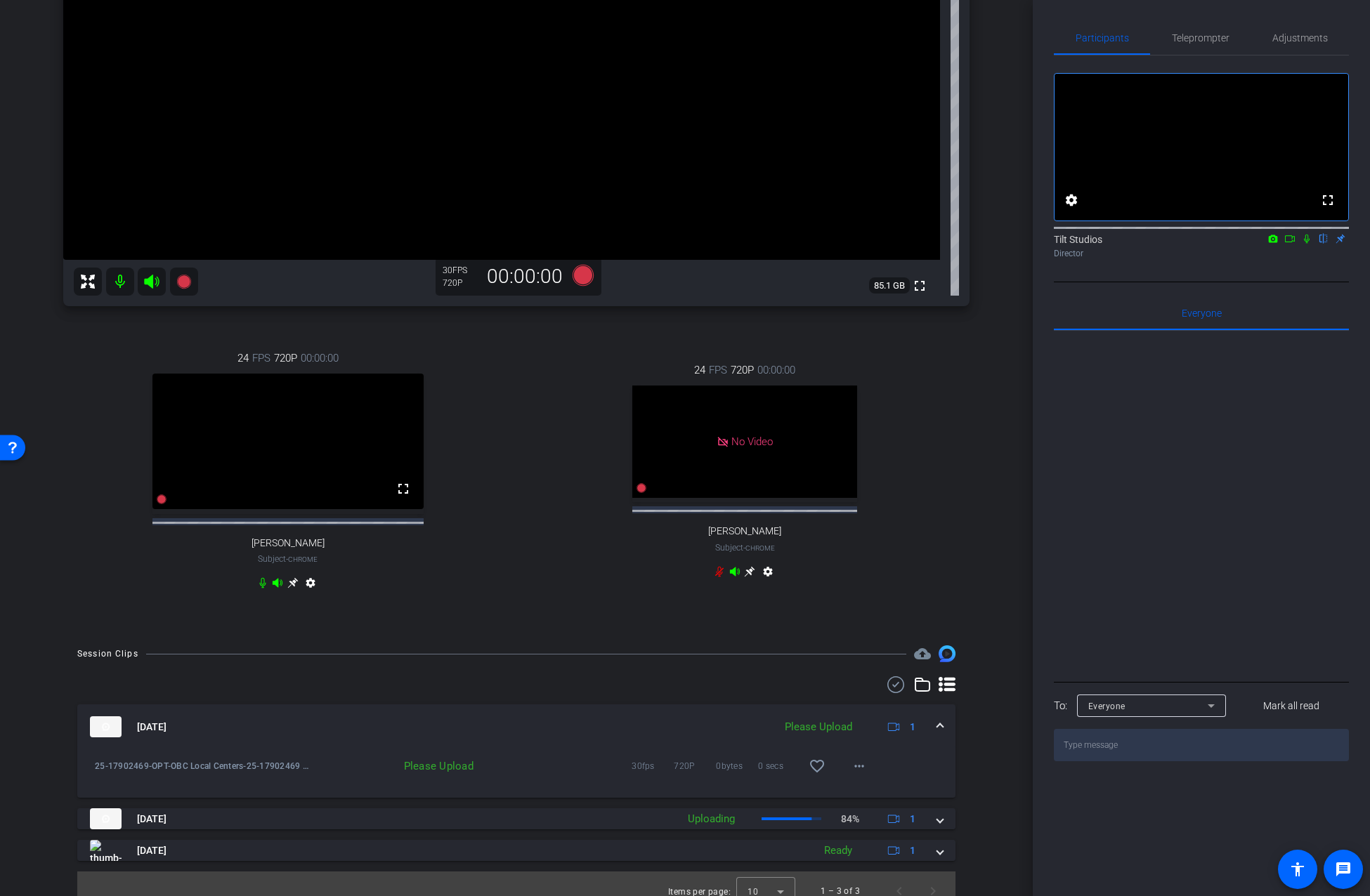
scroll to position [352, 0]
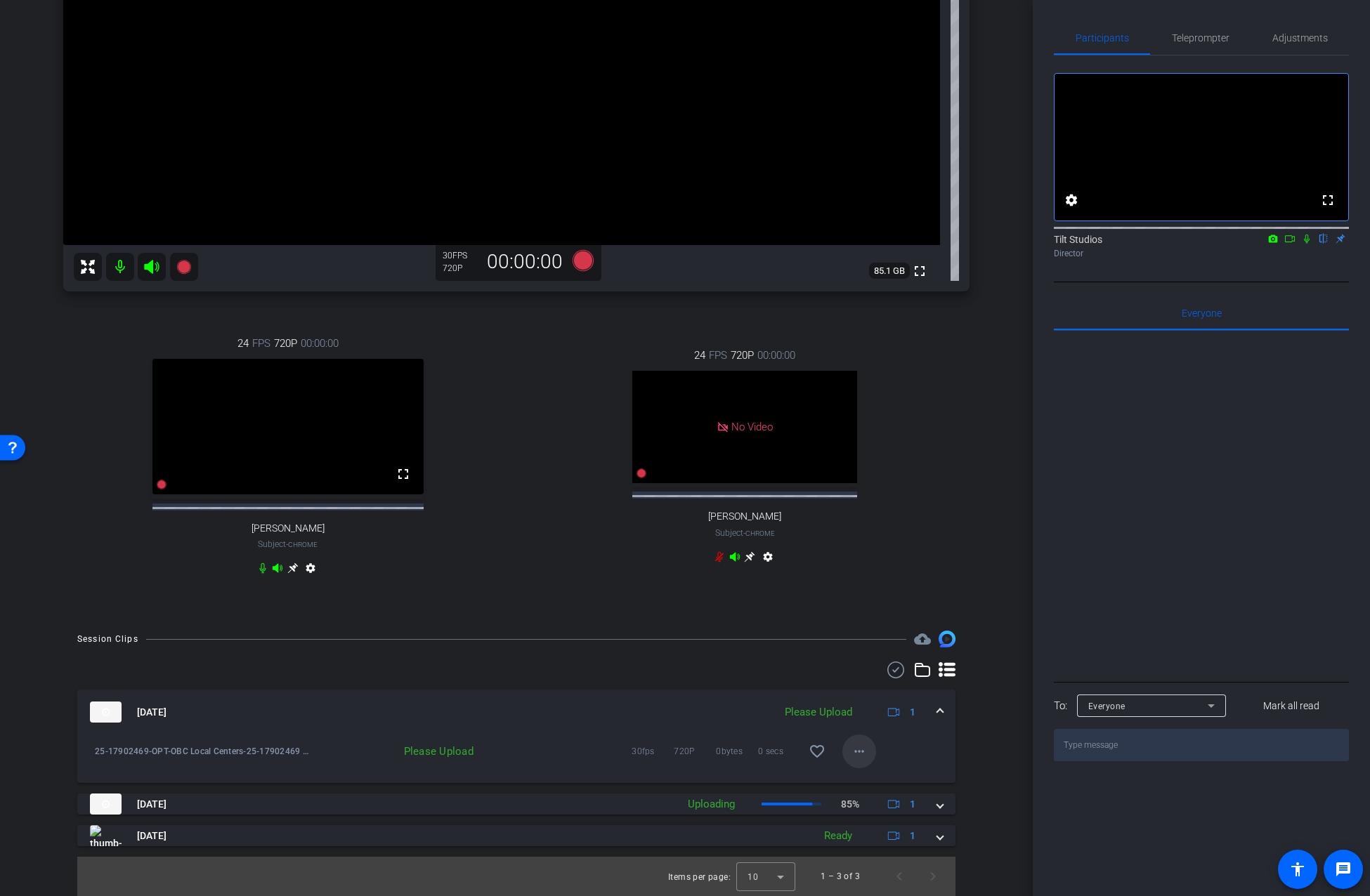
click at [858, 756] on mat-icon "more_horiz" at bounding box center [859, 751] width 17 height 17
click at [875, 785] on span "Upload" at bounding box center [874, 780] width 56 height 17
click at [935, 810] on mat-expansion-panel-header "Aug 20, 2025 Uploading 86% 1" at bounding box center [516, 804] width 878 height 21
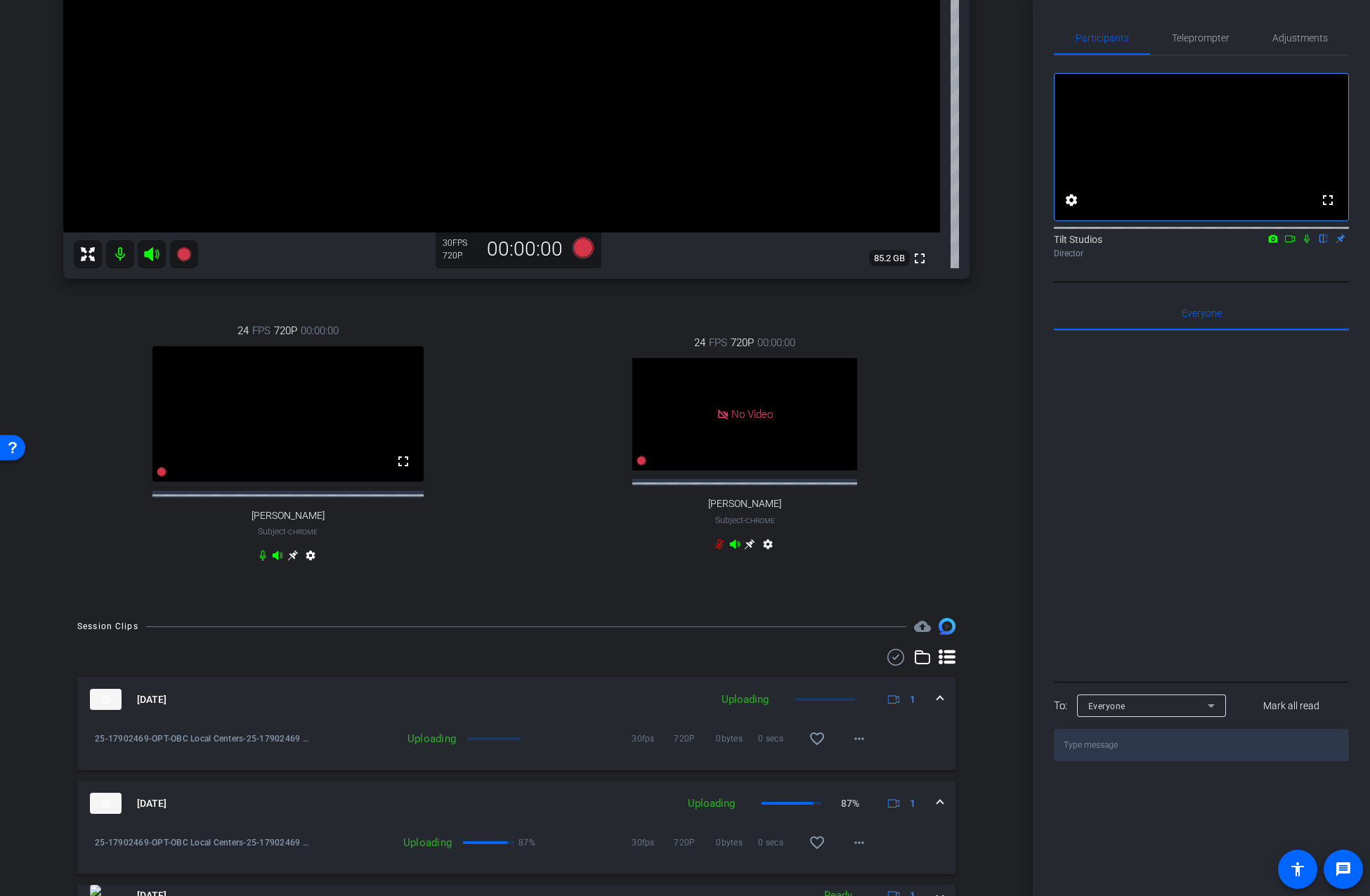
scroll to position [424, 0]
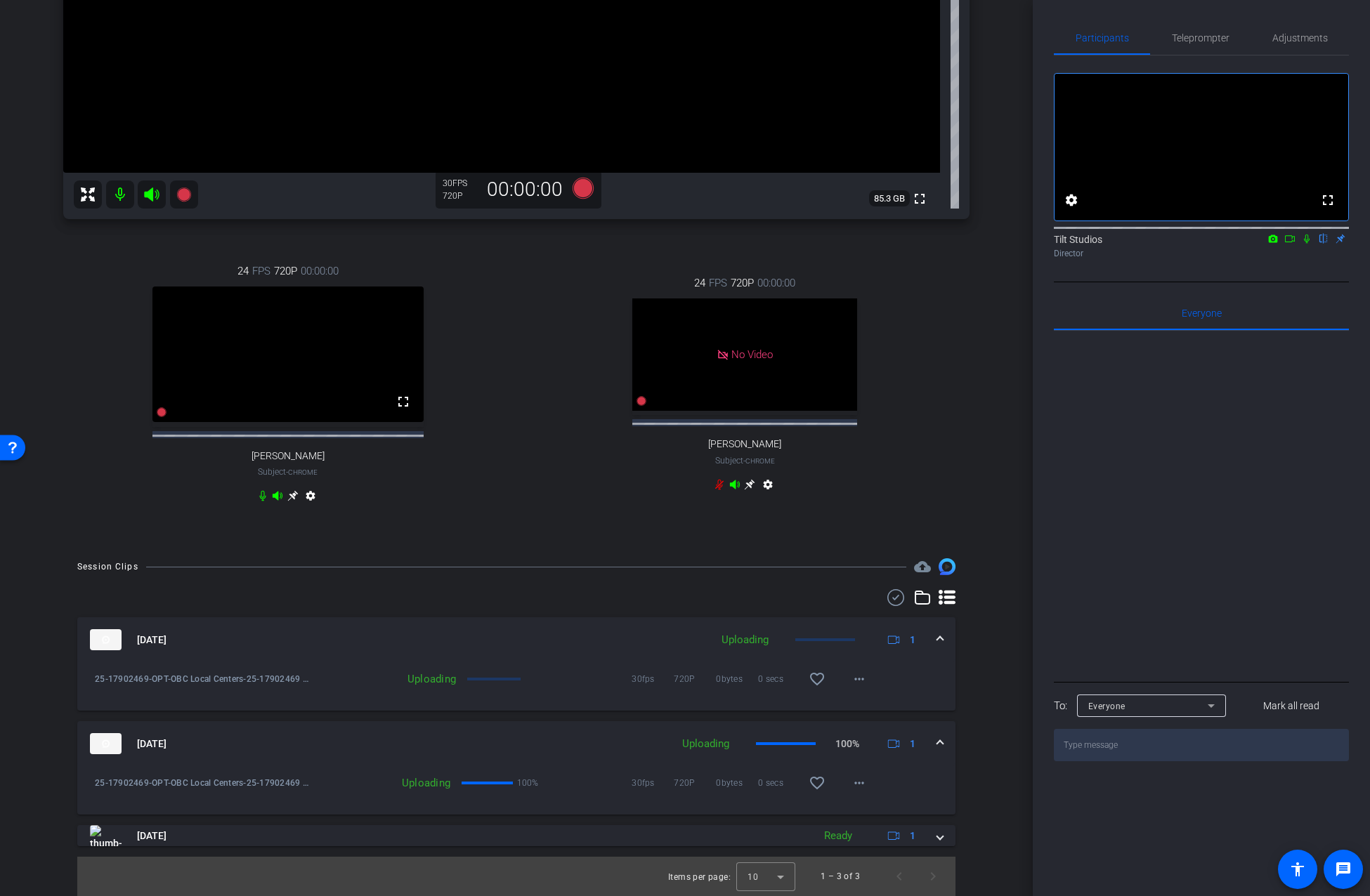
click at [980, 441] on div "Hannah Dufek iPhone 16 Pro info ROOM ID: 110263236 75% battery_std fullscreen s…" at bounding box center [516, 116] width 962 height 857
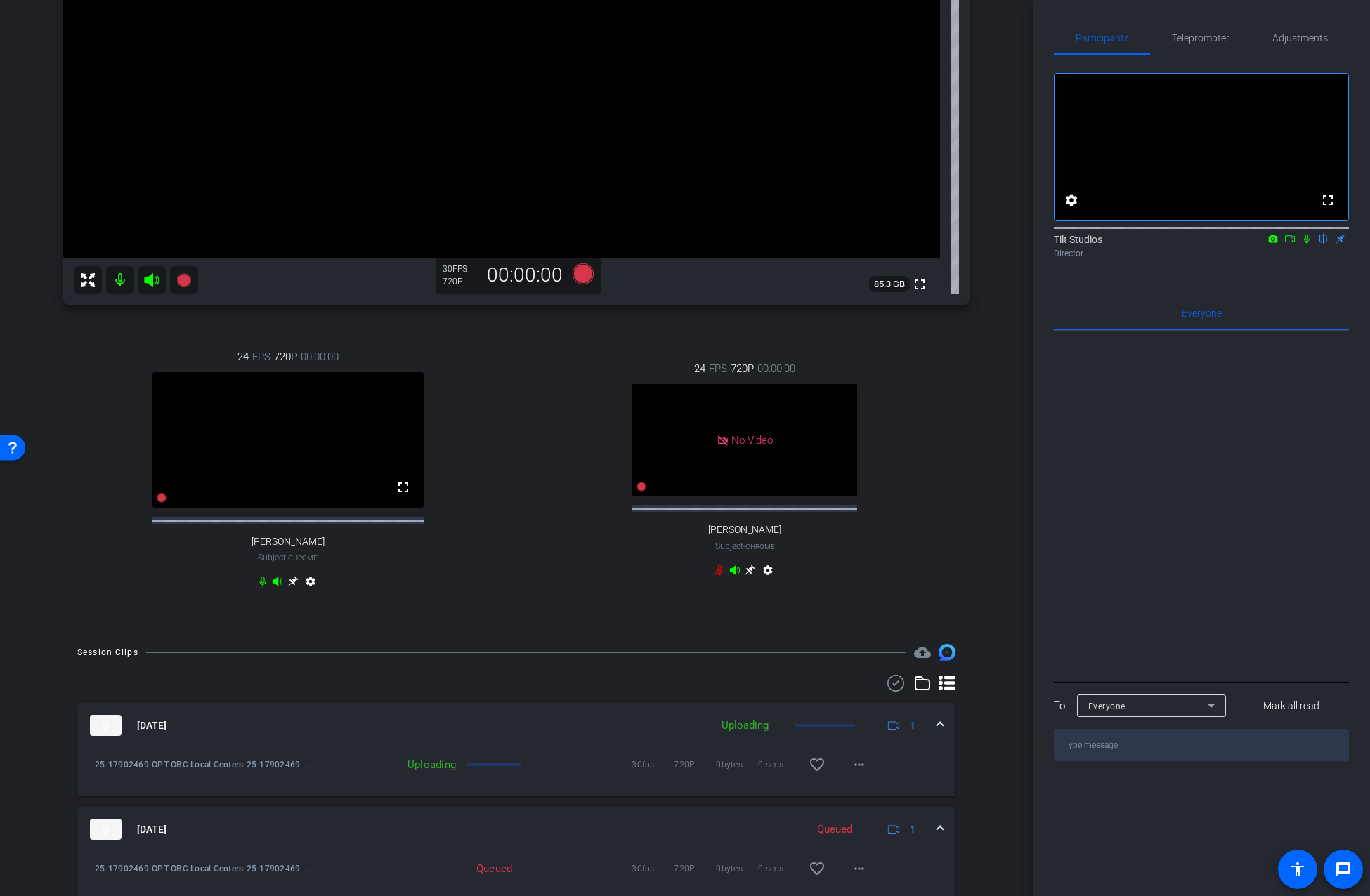
scroll to position [325, 0]
click at [949, 437] on div "24 FPS 720P 00:00:00 No Video Mariah Thurnbeck Subject - Chrome settings" at bounding box center [745, 472] width 450 height 267
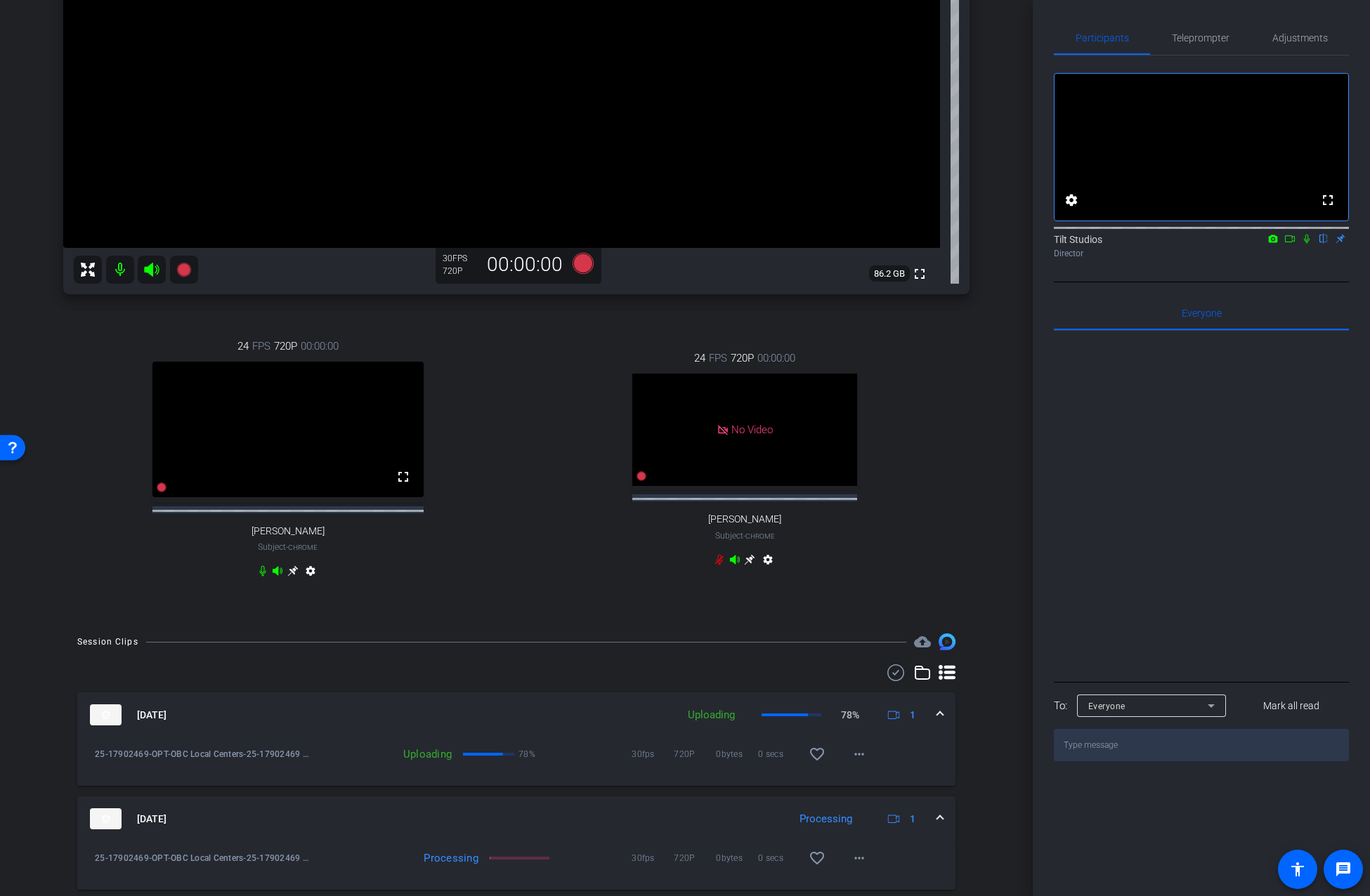
scroll to position [424, 0]
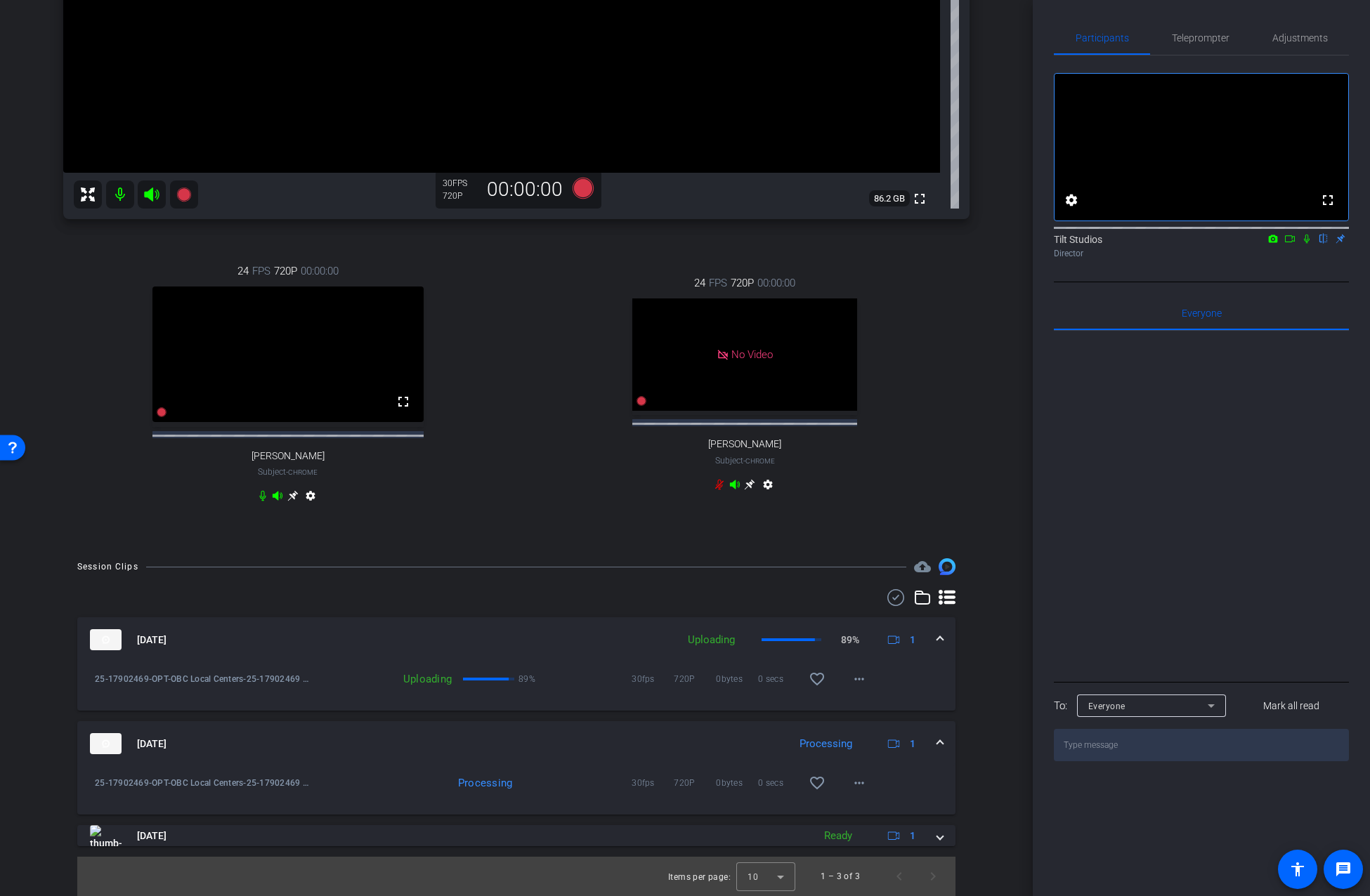
click at [960, 431] on div "24 FPS 720P 00:00:00 No Video Mariah Thurnbeck Subject - Chrome settings" at bounding box center [745, 385] width 450 height 267
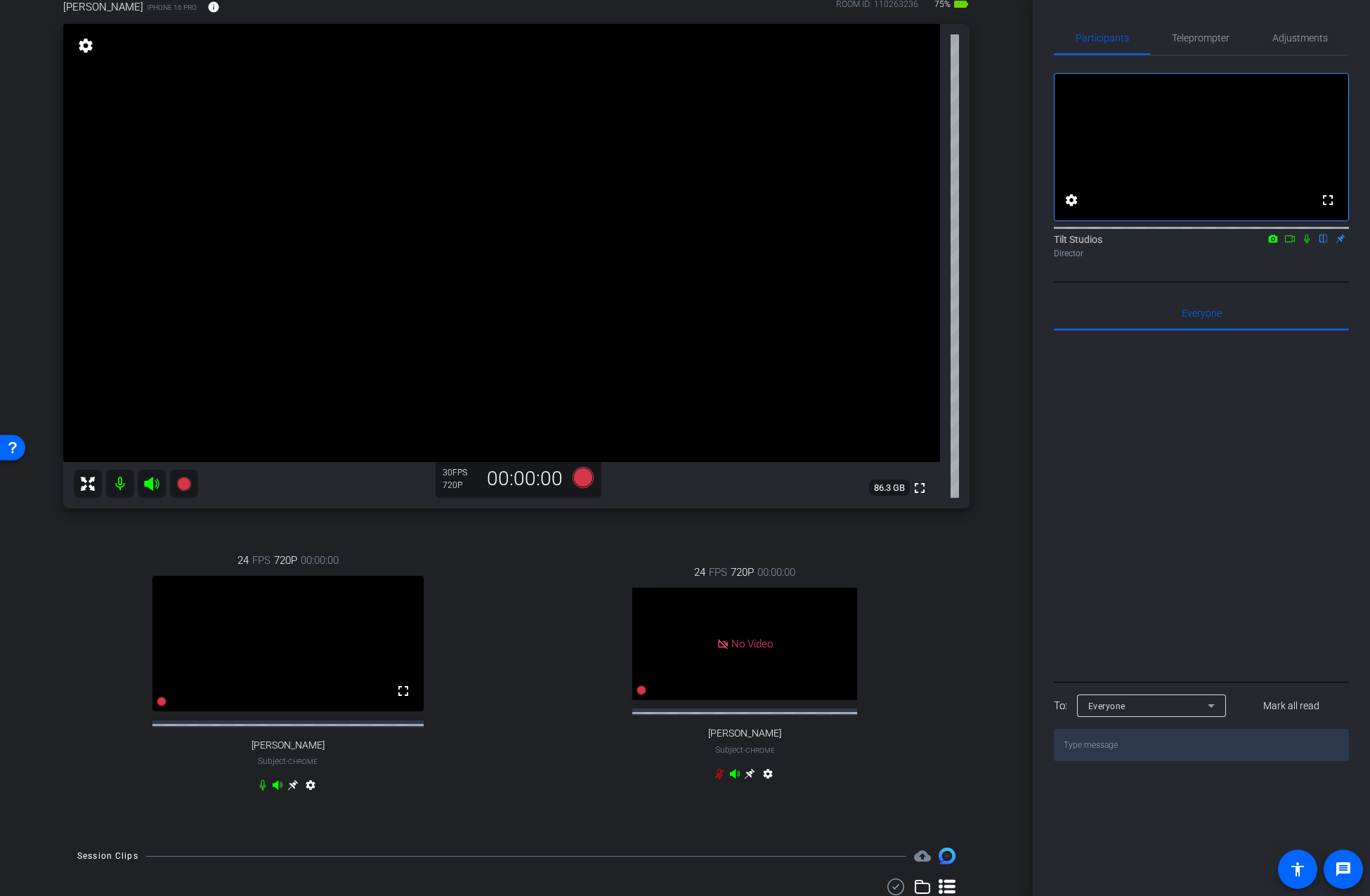
scroll to position [119, 0]
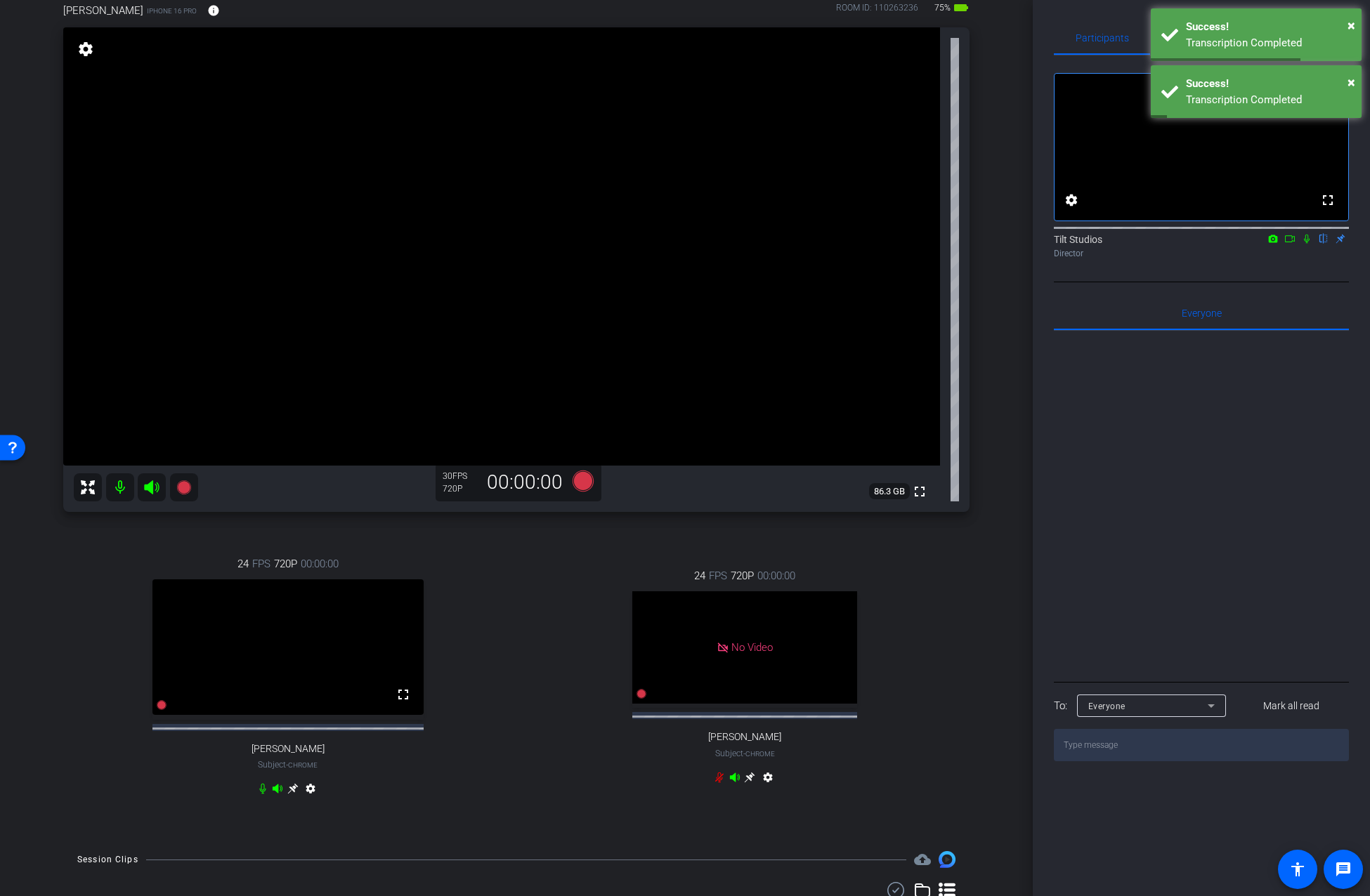
click at [1308, 244] on icon at bounding box center [1306, 239] width 11 height 10
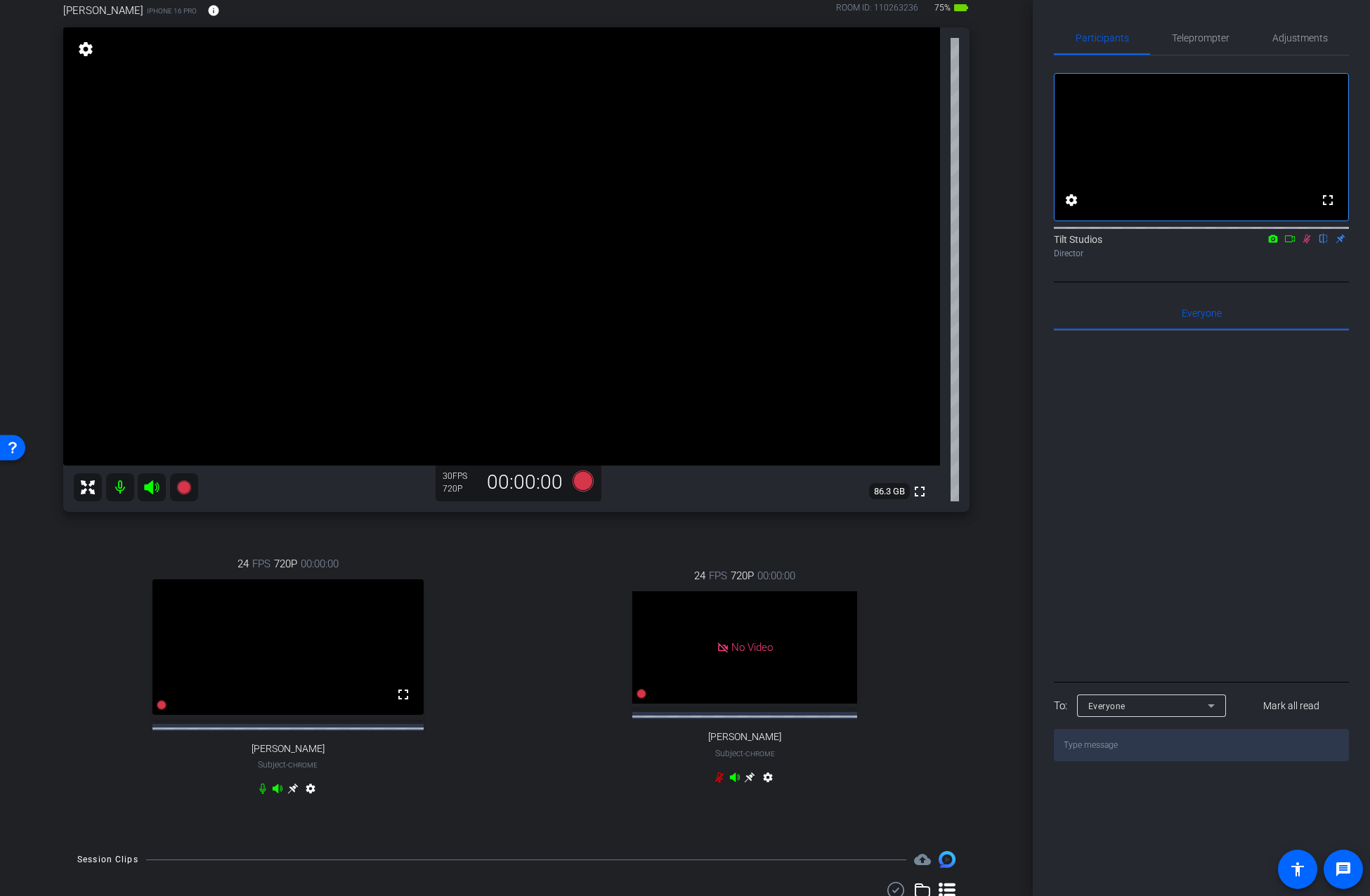
click at [1307, 244] on icon at bounding box center [1307, 239] width 8 height 9
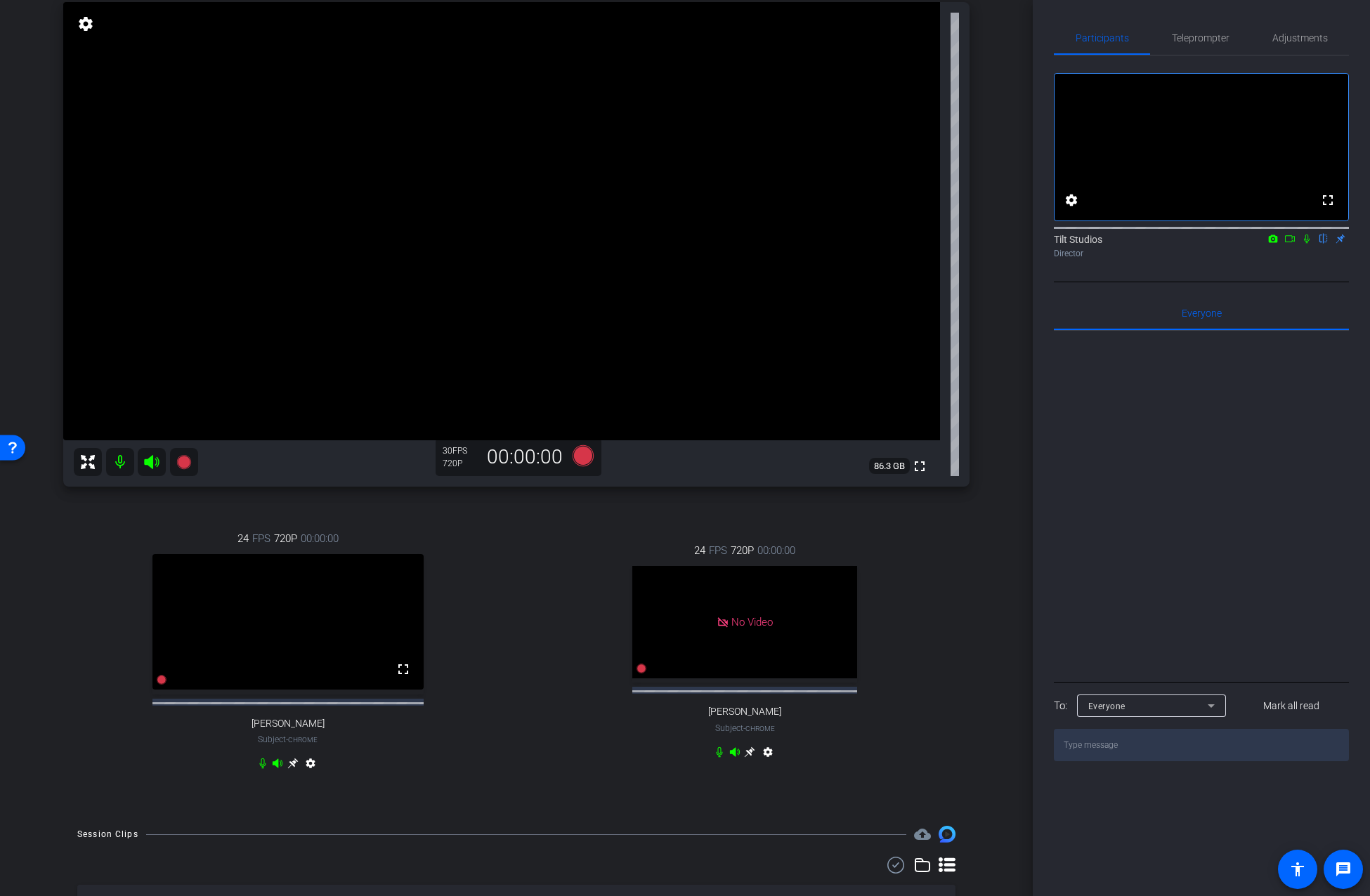
scroll to position [114, 0]
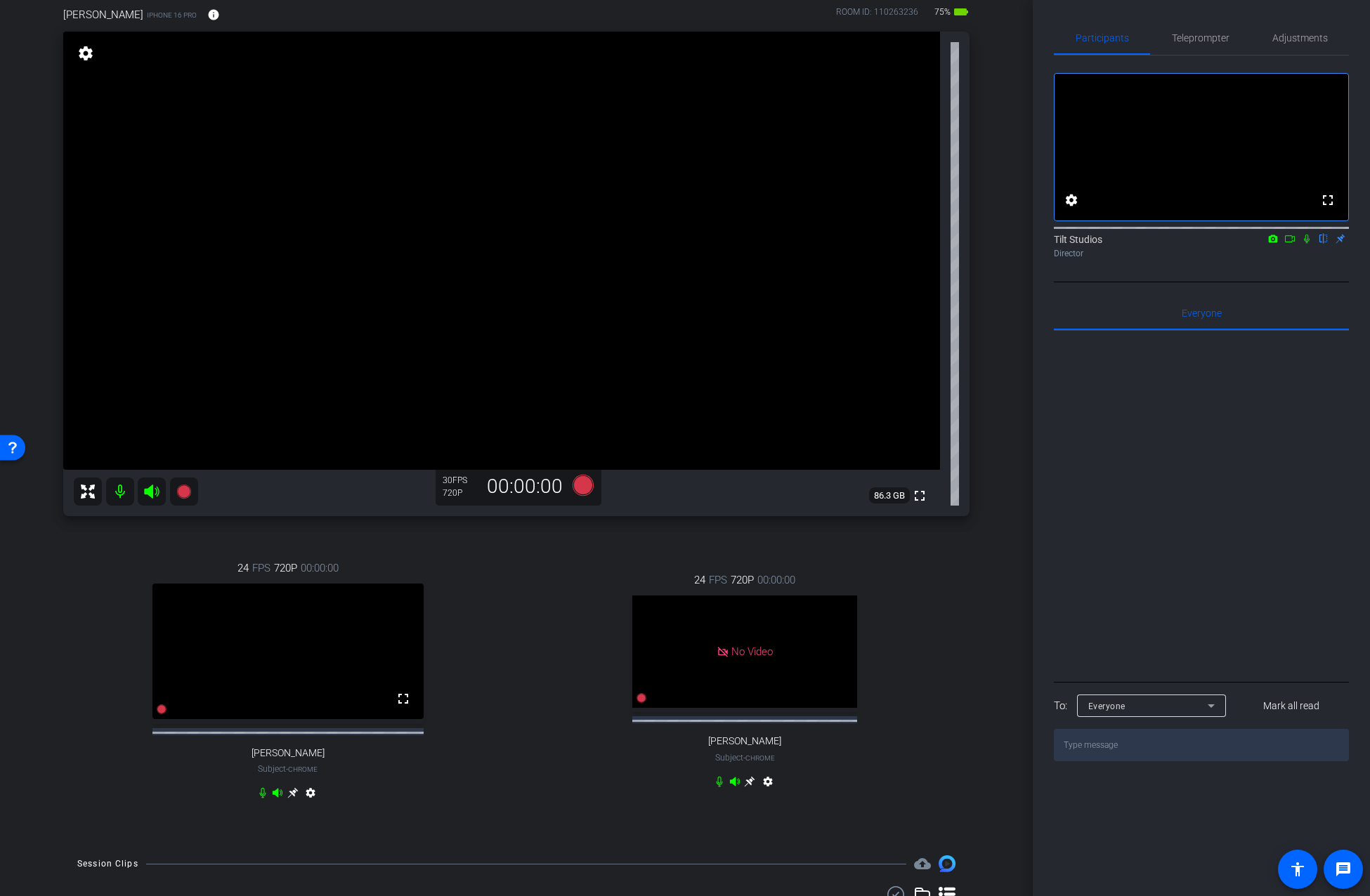
click at [1311, 244] on icon at bounding box center [1306, 239] width 11 height 10
click at [983, 362] on div "Hannah Dufek iPhone 16 Pro info ROOM ID: 110263236 75% battery_std fullscreen s…" at bounding box center [516, 413] width 962 height 857
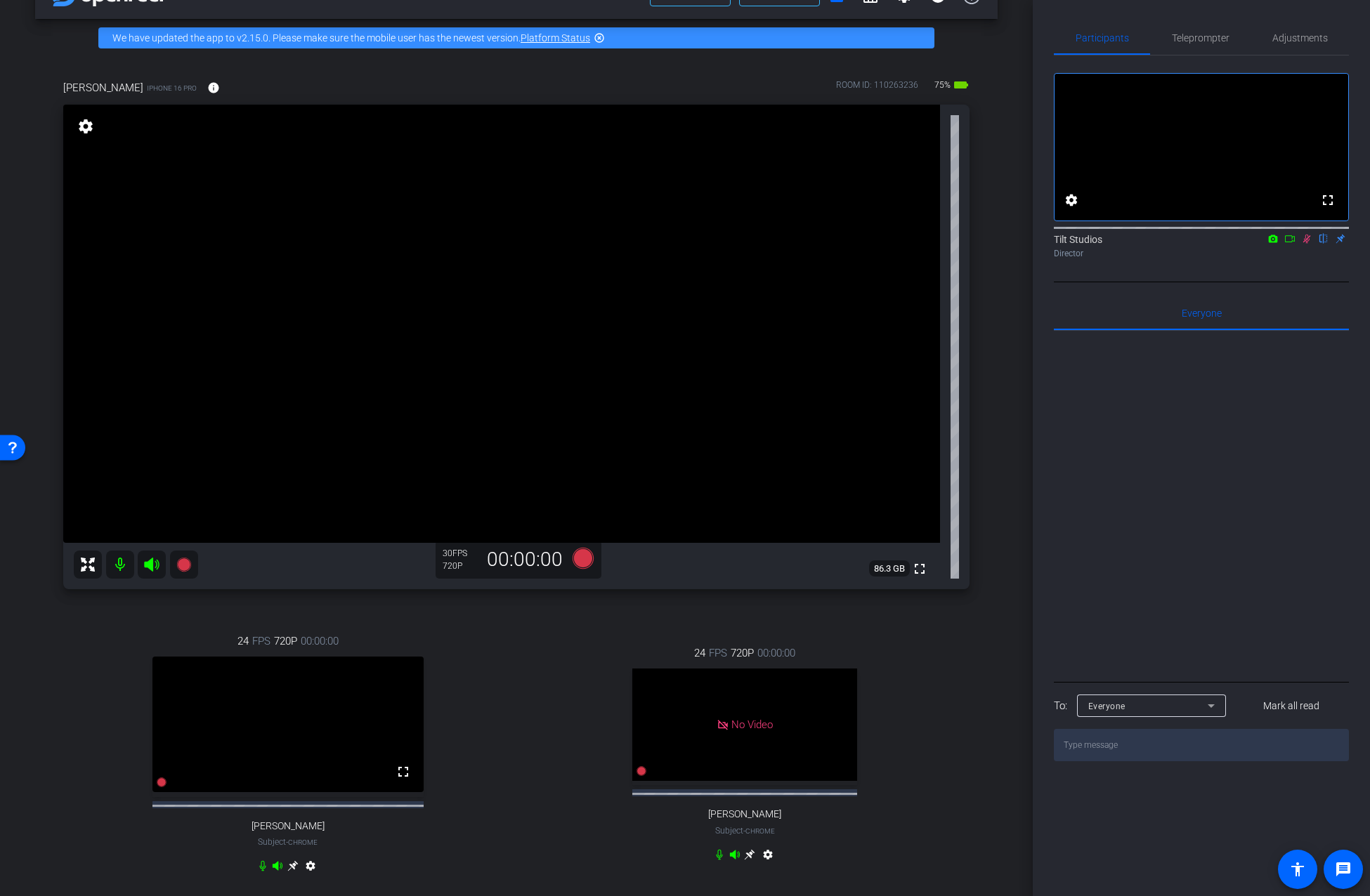
scroll to position [0, 0]
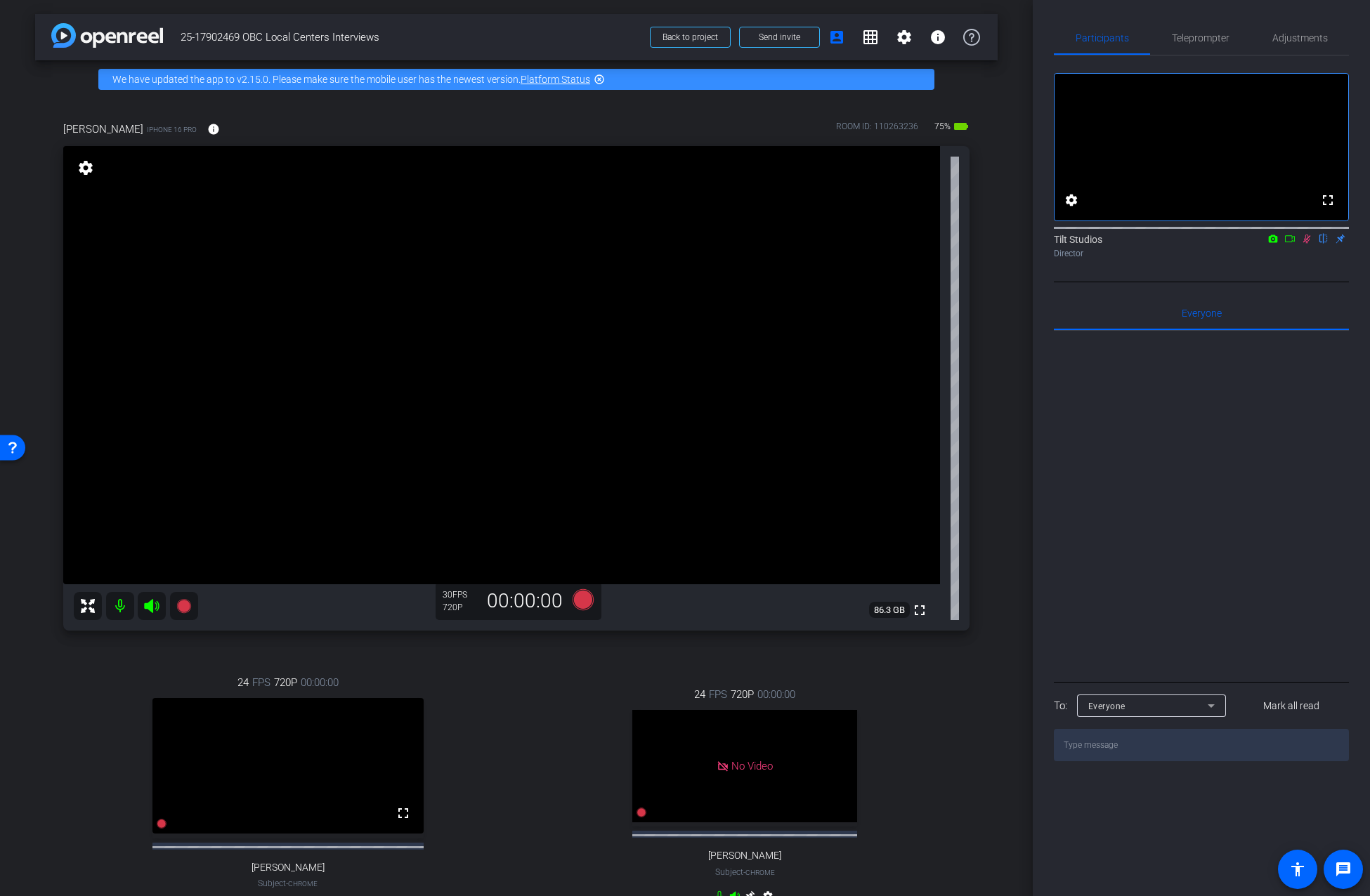
click at [994, 317] on div "arrow_back 25-17902469 OBC Local Centers Interviews Back to project Send invite…" at bounding box center [516, 448] width 1032 height 896
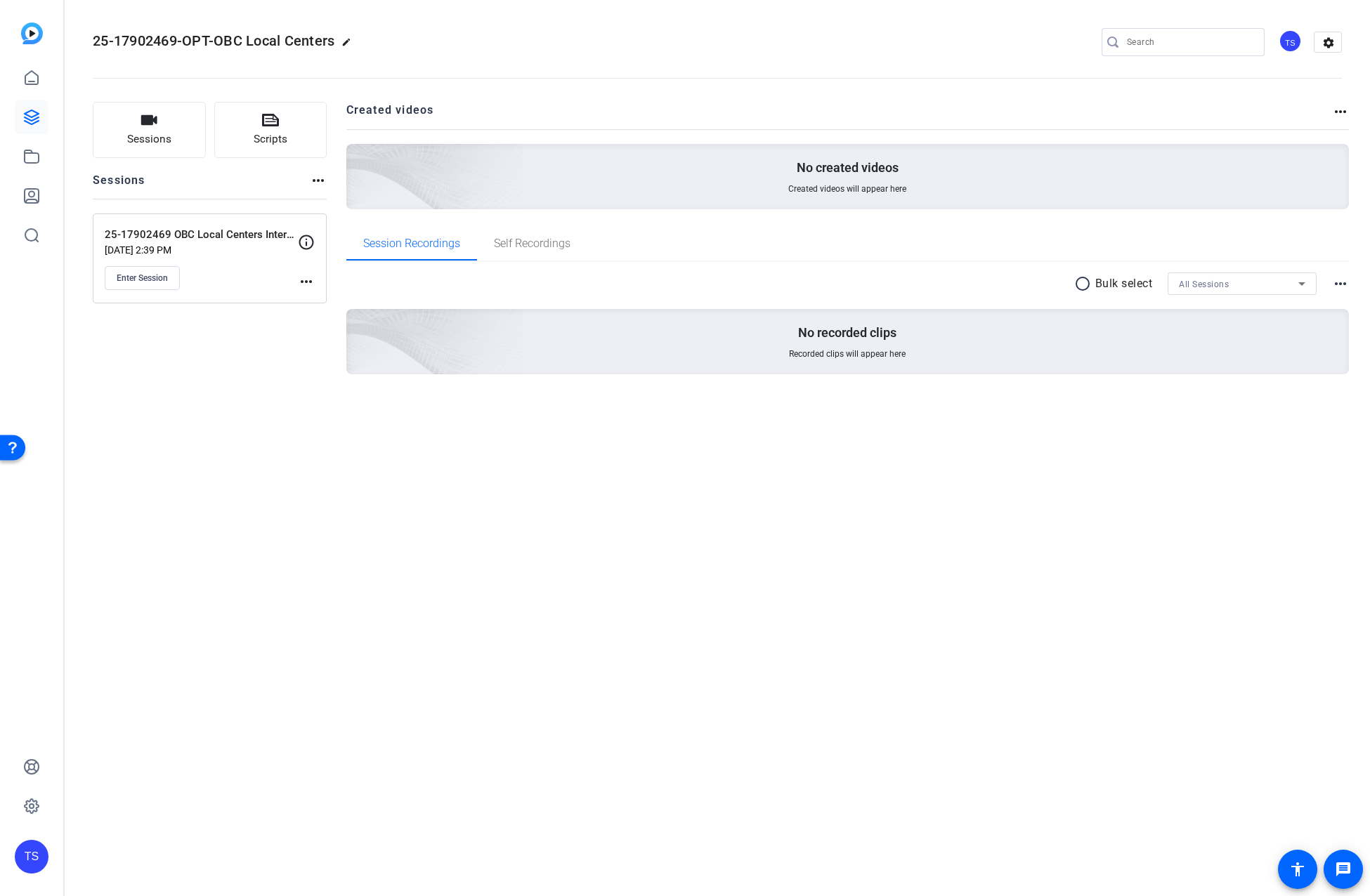
click at [553, 62] on openreel-divider-bar at bounding box center [717, 74] width 1249 height 43
